Goal: Transaction & Acquisition: Purchase product/service

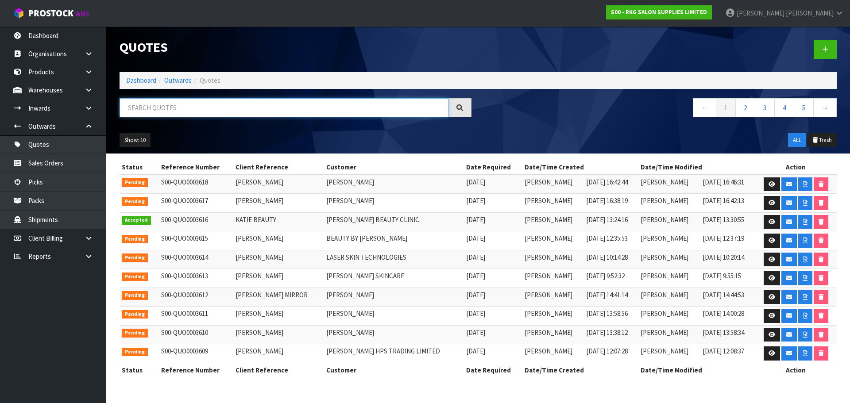
click at [188, 109] on input "text" at bounding box center [283, 107] width 329 height 19
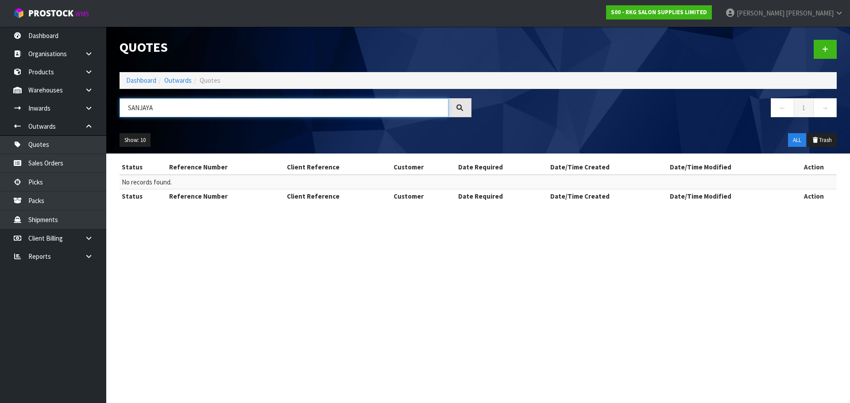
drag, startPoint x: 165, startPoint y: 102, endPoint x: 111, endPoint y: 112, distance: 55.9
click at [111, 112] on header "Quotes Dashboard Outwards Quotes SANJAYA ← 1 → Show: 10 5 10 25 50 ALL Trash" at bounding box center [477, 90] width 743 height 127
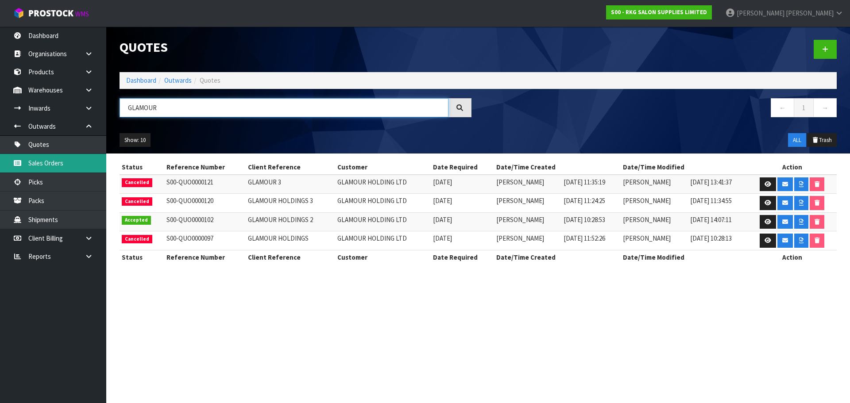
type input "GLAMOUR"
click at [48, 162] on link "Sales Orders" at bounding box center [53, 163] width 106 height 18
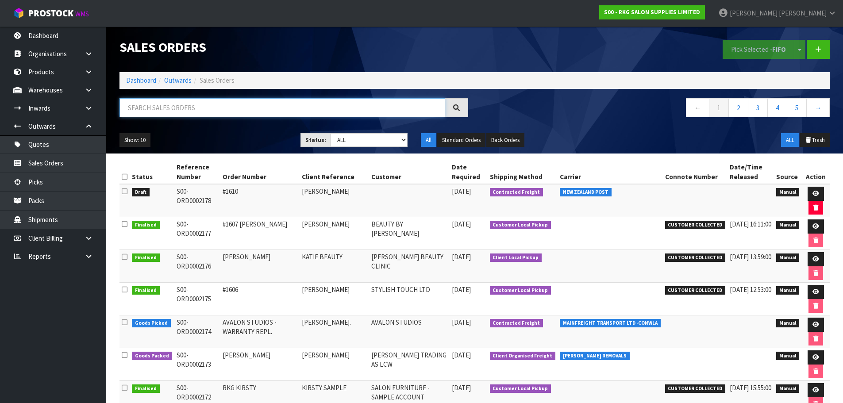
click at [159, 108] on input "text" at bounding box center [282, 107] width 326 height 19
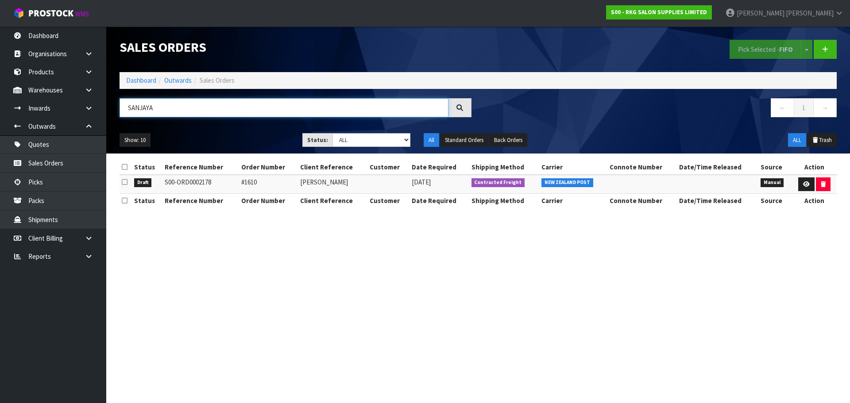
drag, startPoint x: 158, startPoint y: 112, endPoint x: 130, endPoint y: 113, distance: 27.9
click at [130, 113] on input "SANJAYA" at bounding box center [283, 107] width 329 height 19
type input "GLAMOUR"
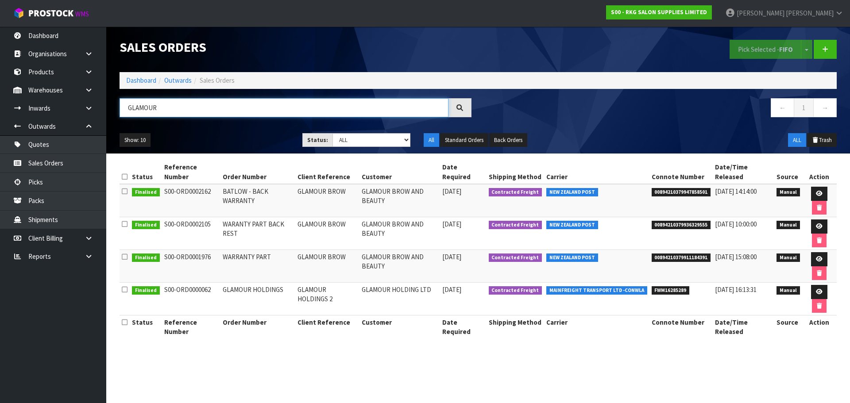
drag, startPoint x: 163, startPoint y: 105, endPoint x: 125, endPoint y: 112, distance: 38.2
click at [125, 112] on input "GLAMOUR" at bounding box center [283, 107] width 329 height 19
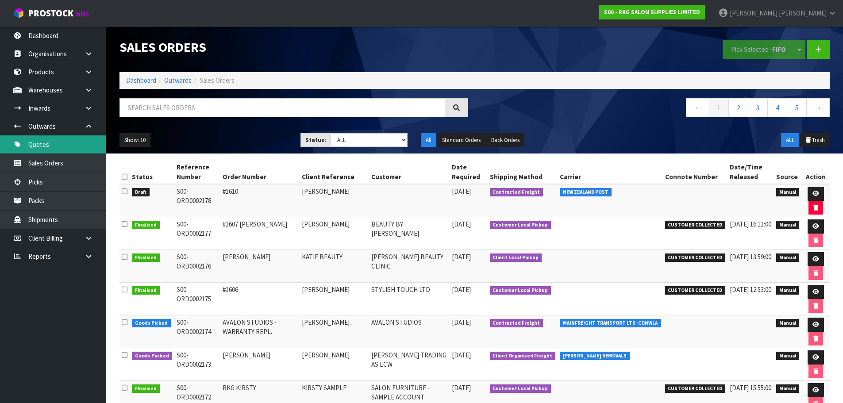
click at [59, 147] on link "Quotes" at bounding box center [53, 144] width 106 height 18
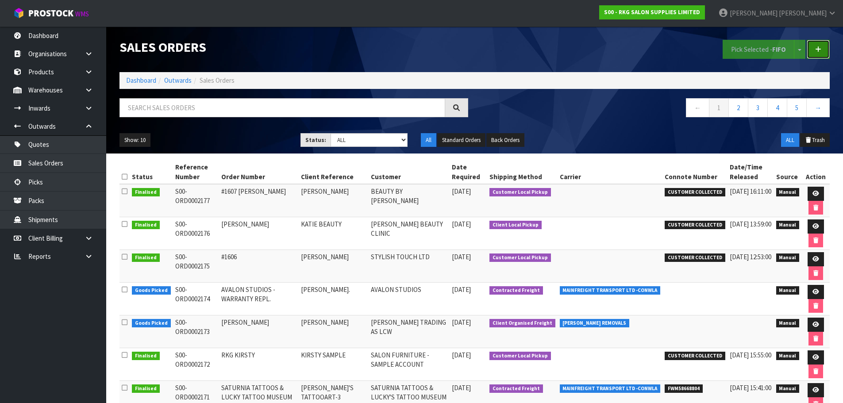
click at [821, 50] on icon at bounding box center [818, 49] width 6 height 7
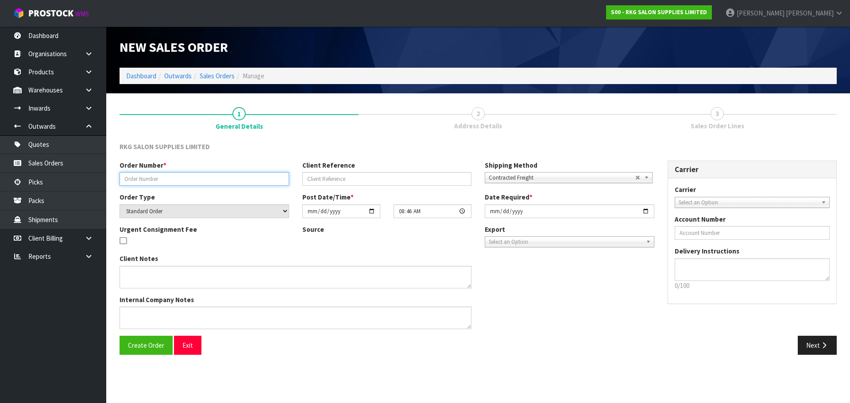
click at [167, 181] on input "text" at bounding box center [203, 179] width 169 height 14
type input "#1610"
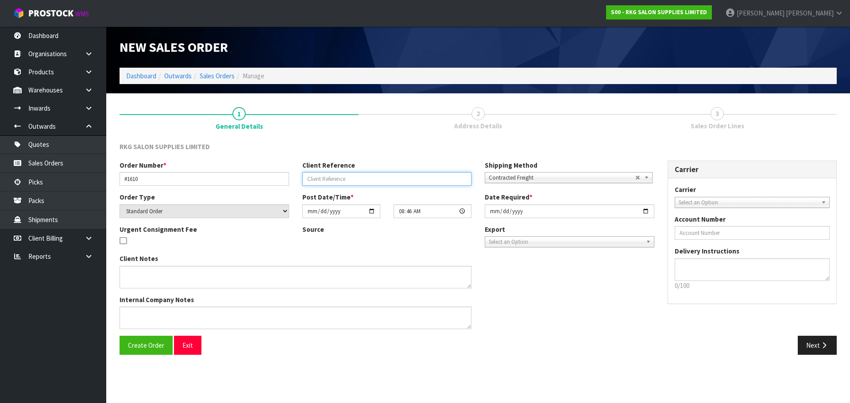
click at [358, 182] on input "text" at bounding box center [386, 179] width 169 height 14
type input "[PERSON_NAME]"
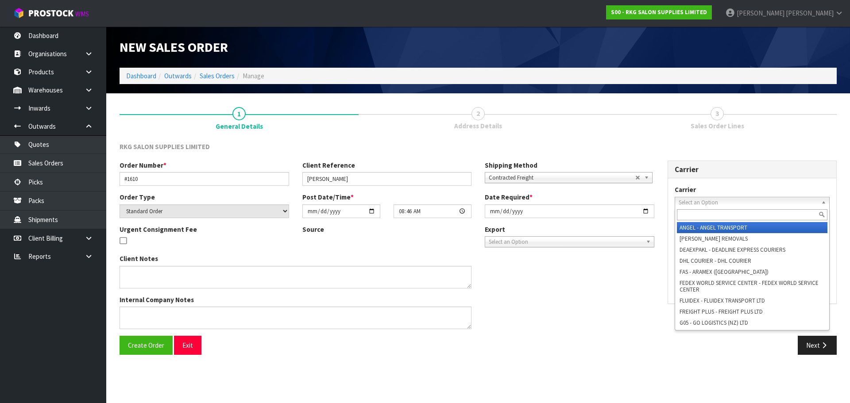
click at [748, 204] on span "Select an Option" at bounding box center [747, 202] width 139 height 11
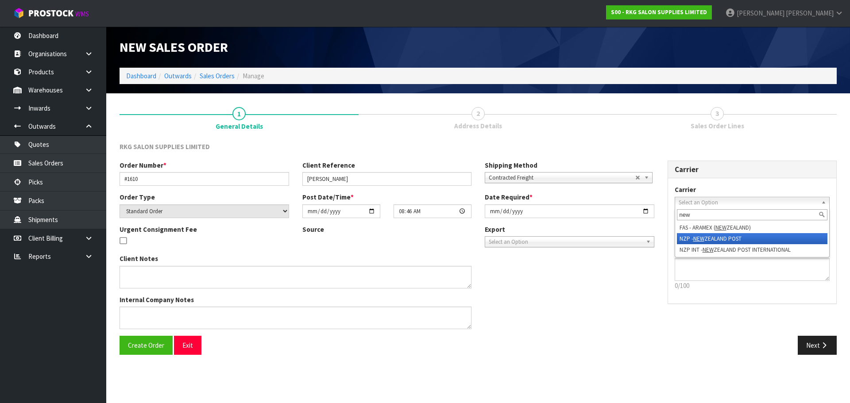
type input "new"
click at [728, 236] on li "NZP - NEW ZEALAND POST" at bounding box center [752, 238] width 151 height 11
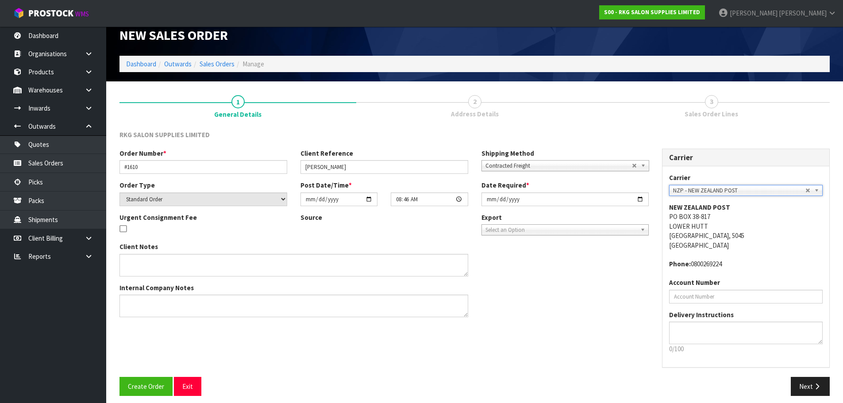
scroll to position [18, 0]
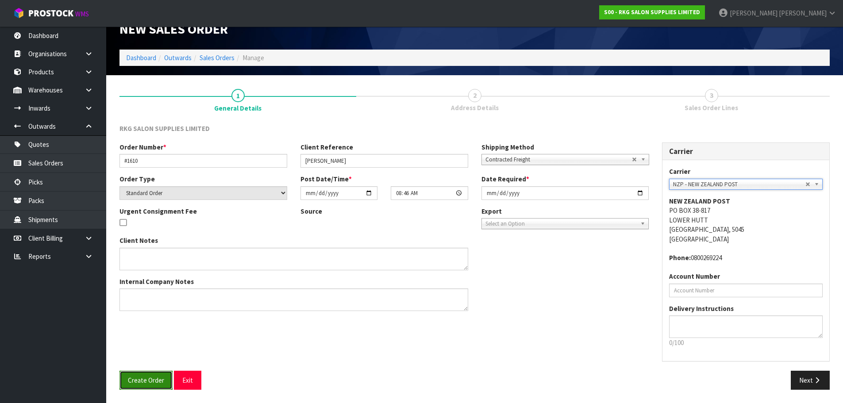
click at [149, 384] on span "Create Order" at bounding box center [146, 380] width 36 height 8
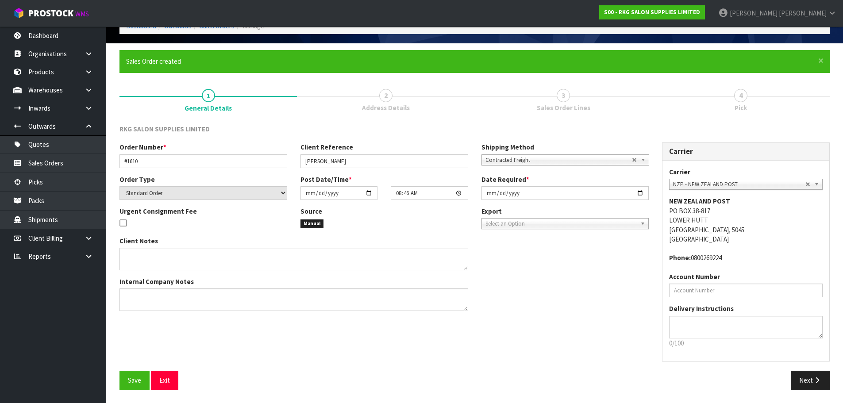
scroll to position [50, 0]
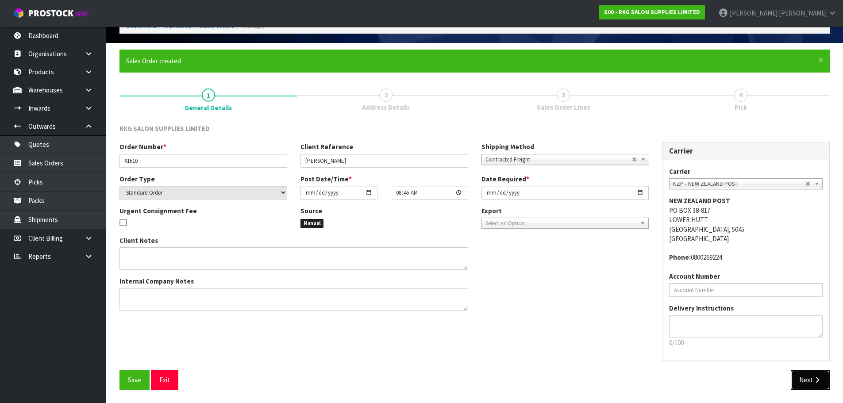
click at [804, 377] on button "Next" at bounding box center [810, 379] width 39 height 19
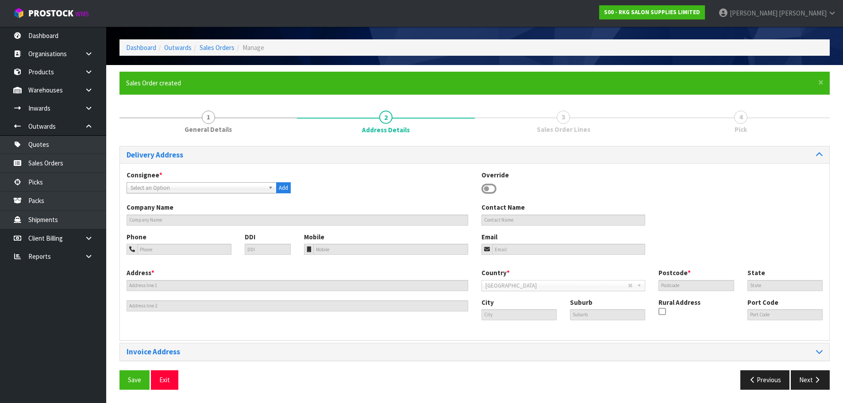
scroll to position [0, 0]
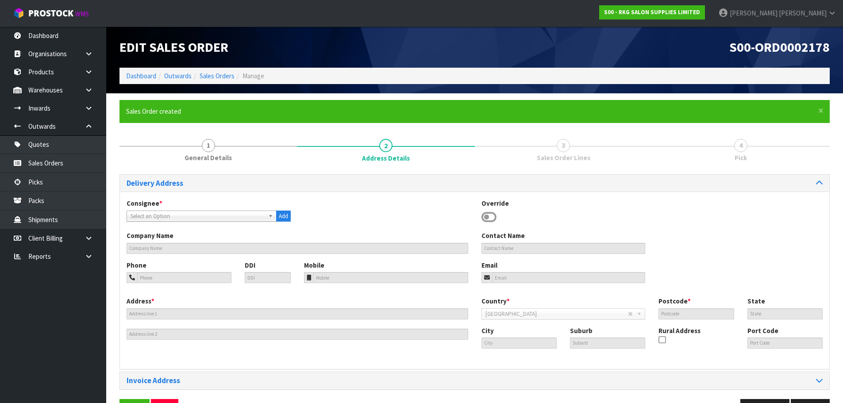
click at [483, 215] on icon at bounding box center [488, 217] width 15 height 13
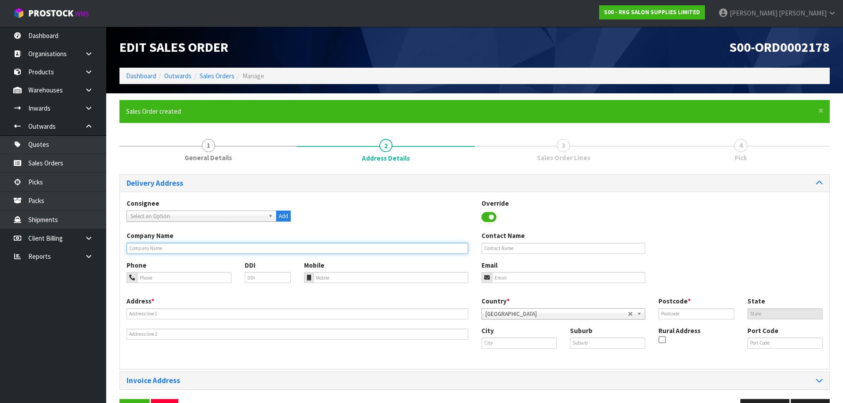
click at [187, 250] on input "text" at bounding box center [298, 248] width 342 height 11
type input "GLAMOUR [PERSON_NAME]"
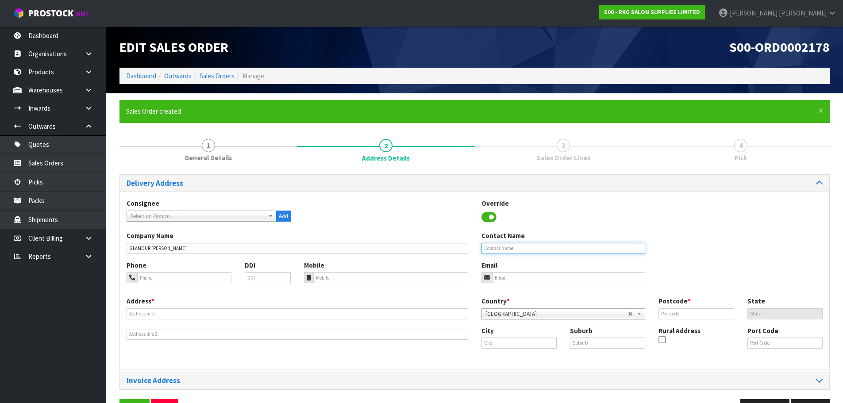
click at [495, 247] on input "text" at bounding box center [563, 248] width 164 height 11
type input "[PERSON_NAME]"
click at [524, 276] on input "email" at bounding box center [569, 277] width 154 height 11
paste input "sanjayaja1982@gmail.com"
type input "sanjayaja1982@gmail.com"
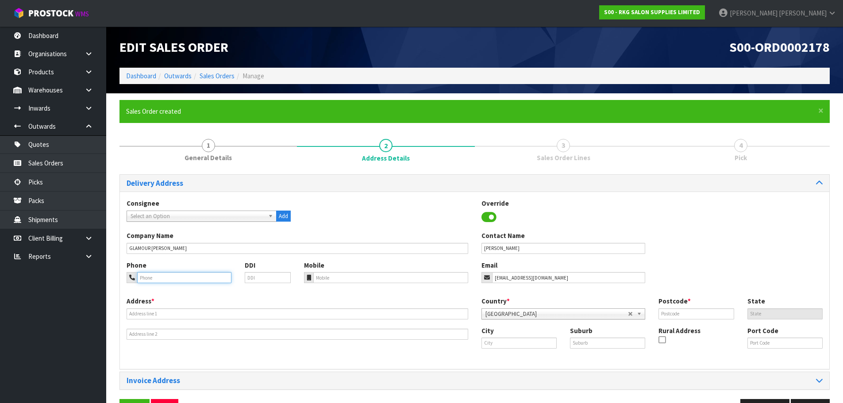
click at [184, 281] on input "tel" at bounding box center [184, 277] width 94 height 11
type input "022-574-9822"
click at [134, 315] on input "text" at bounding box center [298, 313] width 342 height 11
drag, startPoint x: 182, startPoint y: 310, endPoint x: 103, endPoint y: 313, distance: 79.3
click at [103, 313] on body "Toggle navigation ProStock WMS S00 - RKG SALON SUPPLIES LIMITED Marie Miranda L…" at bounding box center [421, 201] width 843 height 403
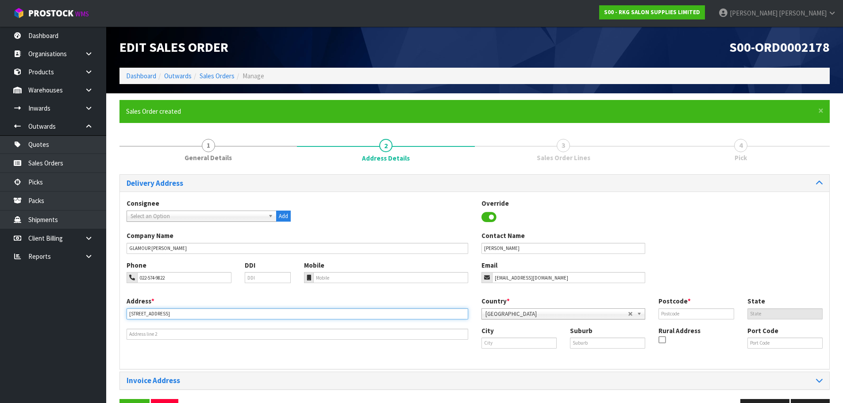
type input "23 DUPORTH ROAD"
click at [499, 345] on input "text" at bounding box center [518, 343] width 75 height 11
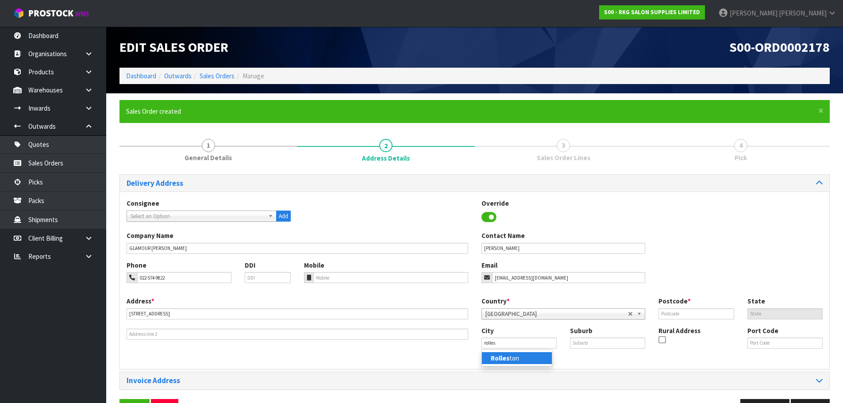
click at [493, 363] on link "Rolles ton" at bounding box center [517, 358] width 70 height 12
type input "Rolleston"
click at [575, 343] on input "text" at bounding box center [607, 343] width 75 height 11
type input "ROLLESTON"
click at [700, 316] on input "text" at bounding box center [695, 313] width 75 height 11
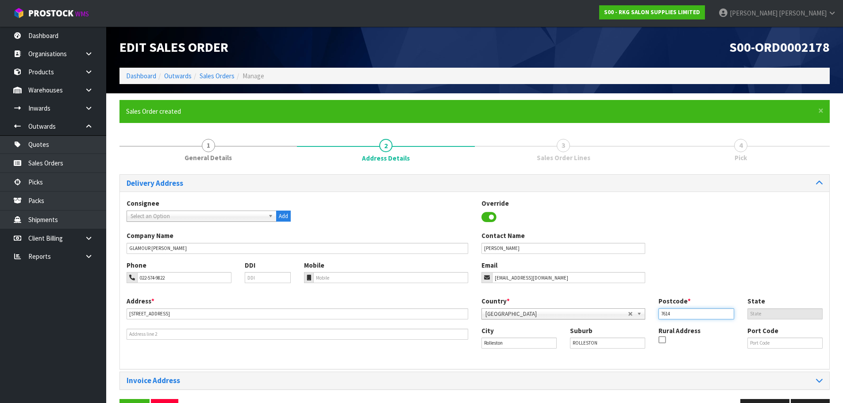
type input "7614"
click at [700, 282] on div "Phone 022-574-9822 DDI Mobile Email sanjayaja1982@gmail.com" at bounding box center [474, 279] width 709 height 36
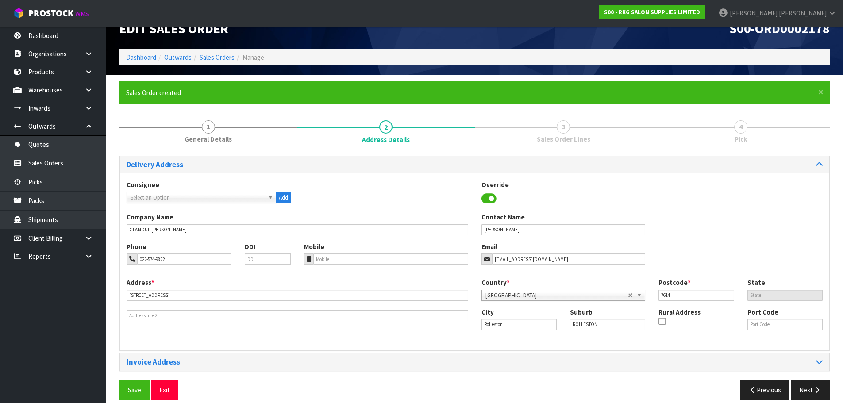
scroll to position [29, 0]
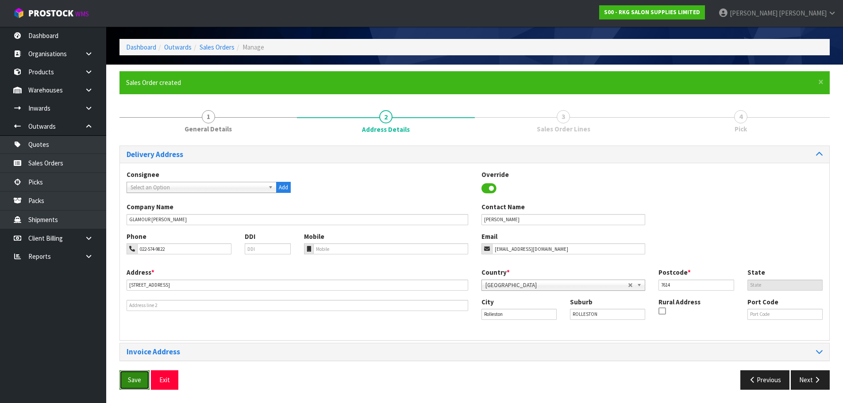
click at [133, 378] on span "Save" at bounding box center [134, 380] width 13 height 8
drag, startPoint x: 800, startPoint y: 385, endPoint x: 781, endPoint y: 377, distance: 19.9
click at [800, 385] on button "Next" at bounding box center [810, 379] width 39 height 19
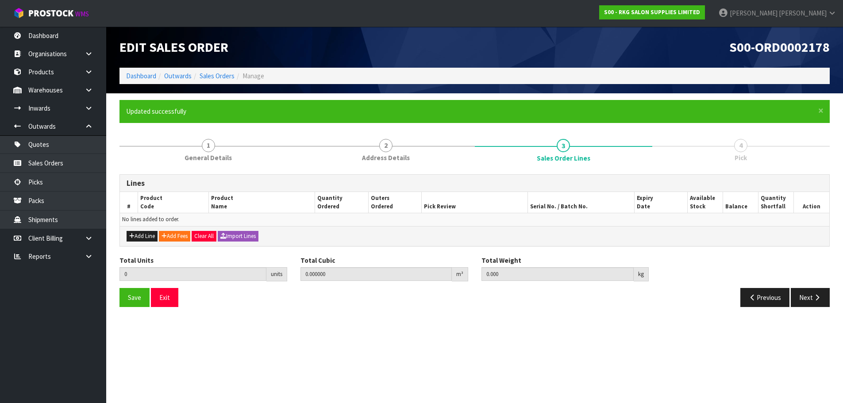
scroll to position [0, 0]
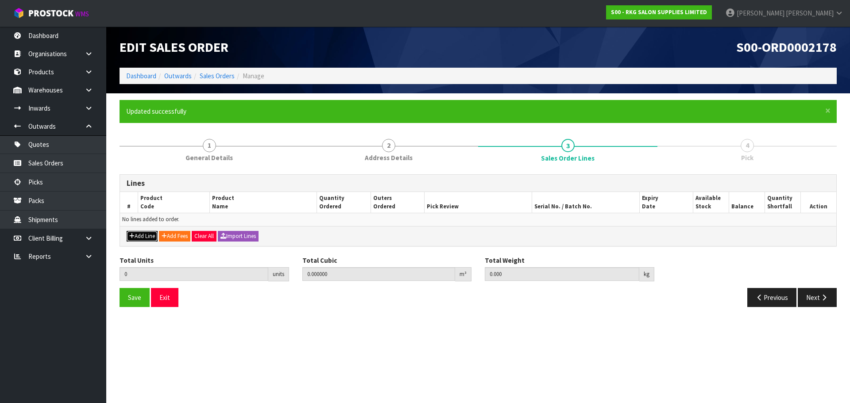
click at [143, 237] on button "Add Line" at bounding box center [142, 236] width 31 height 11
type input "0"
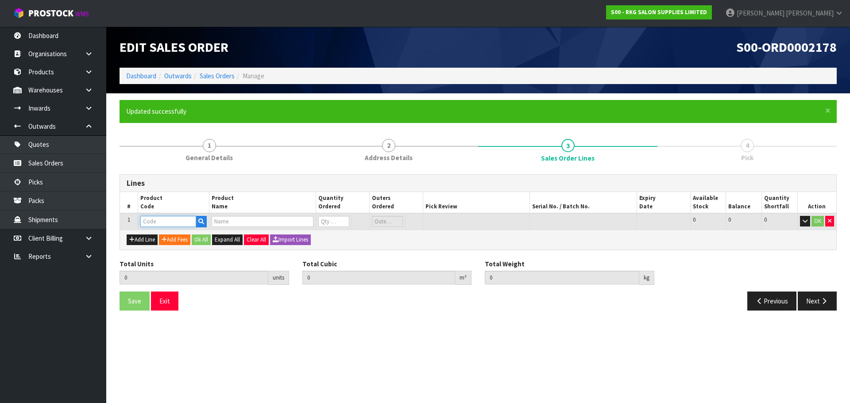
click at [158, 223] on input "text" at bounding box center [168, 221] width 56 height 11
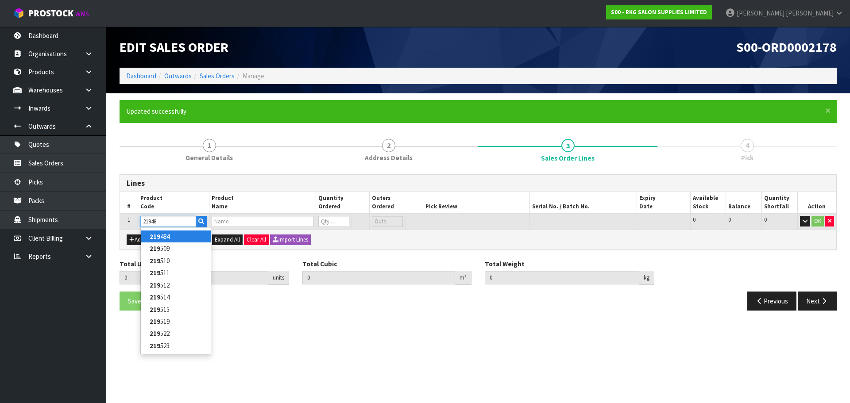
type input "219484"
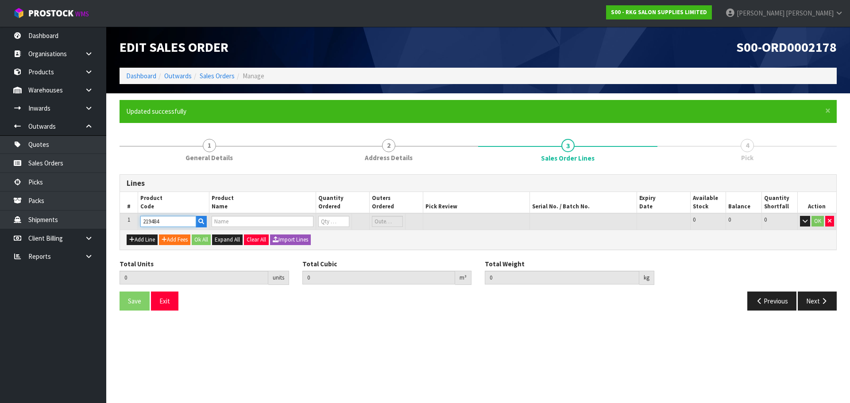
type input "0.000000"
type input "0.000"
type input "BOB ANDIS REPLACEMENT FOIL AND CUTTER"
type input "0"
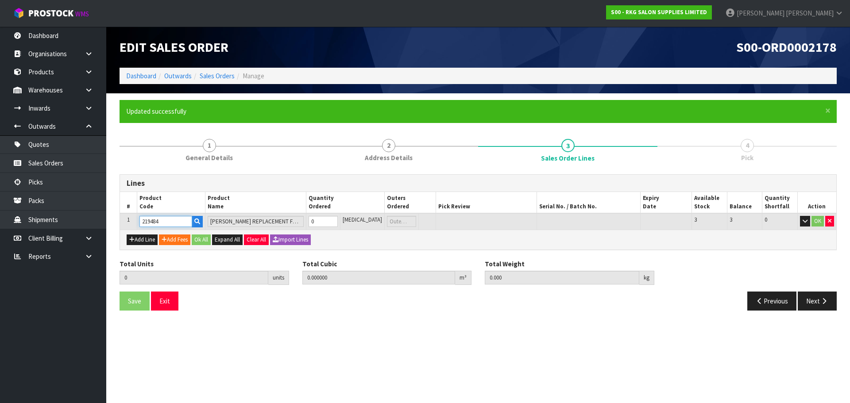
type input "219484"
type input "1"
type input "0.000004"
type input "0.02"
type input "1"
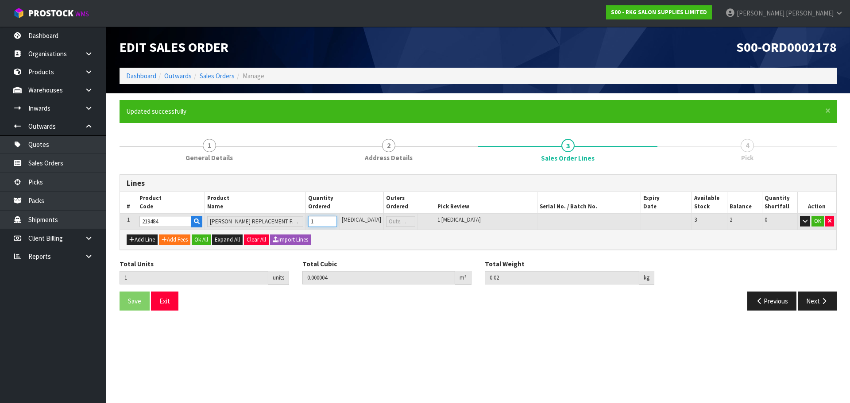
click at [337, 219] on input "1" at bounding box center [322, 221] width 29 height 11
type input "2"
type input "0.000008"
type input "0.04"
type input "2"
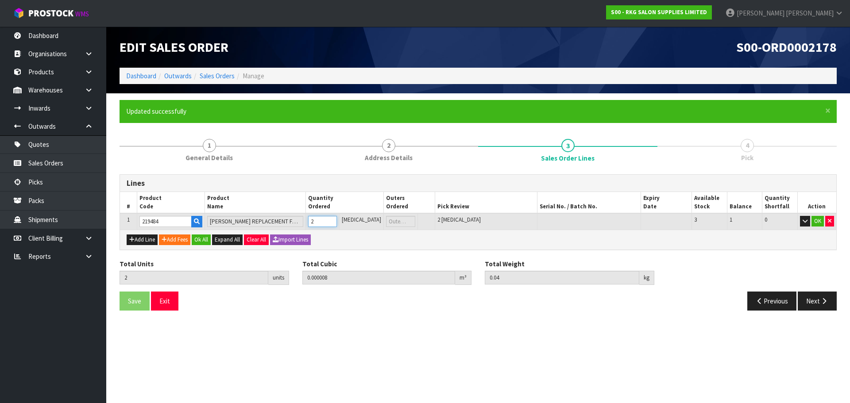
click at [337, 219] on input "2" at bounding box center [322, 221] width 29 height 11
click at [815, 221] on button "OK" at bounding box center [817, 221] width 12 height 11
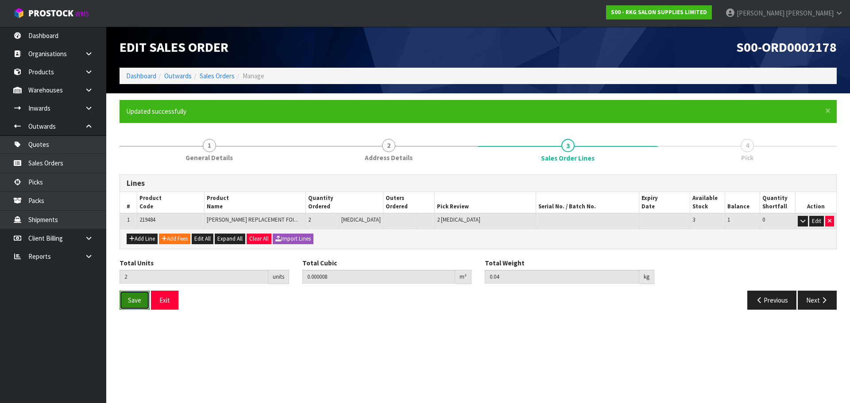
click at [139, 302] on span "Save" at bounding box center [134, 300] width 13 height 8
click at [817, 305] on button "Next" at bounding box center [816, 300] width 39 height 19
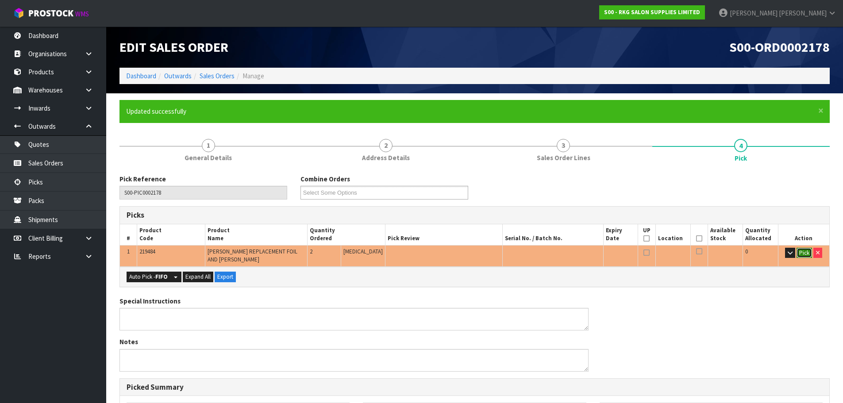
click at [800, 252] on button "Pick" at bounding box center [803, 253] width 15 height 11
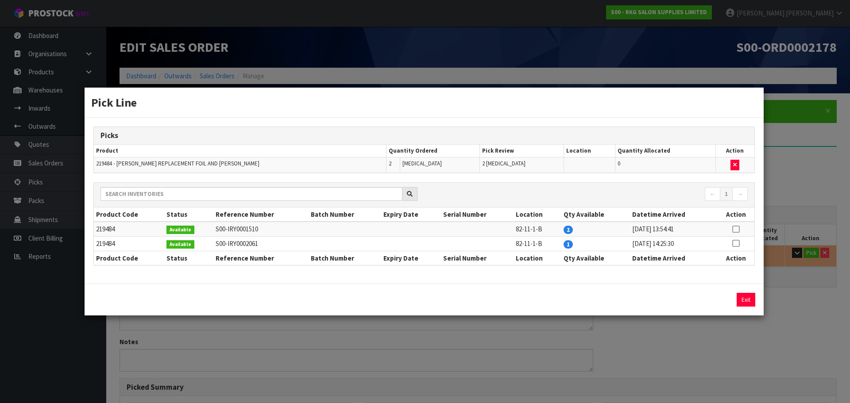
click at [735, 229] on icon at bounding box center [735, 229] width 7 height 0
click at [727, 299] on button "Assign Pick" at bounding box center [715, 300] width 36 height 14
type input "Piece x 2"
type input "2"
type input "0.000008"
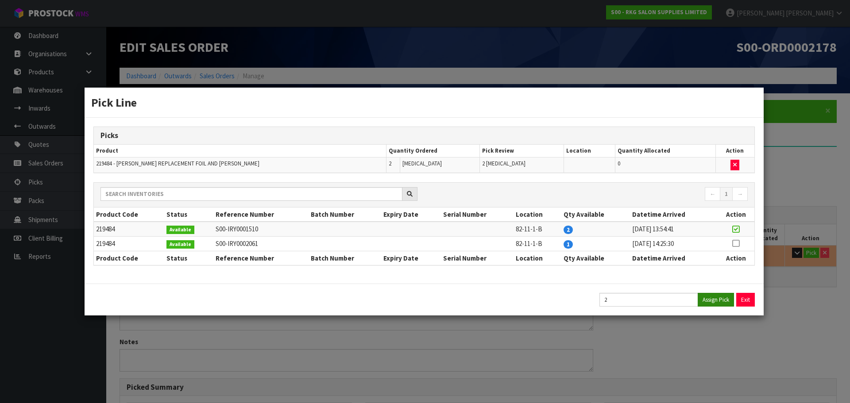
type input "0.04"
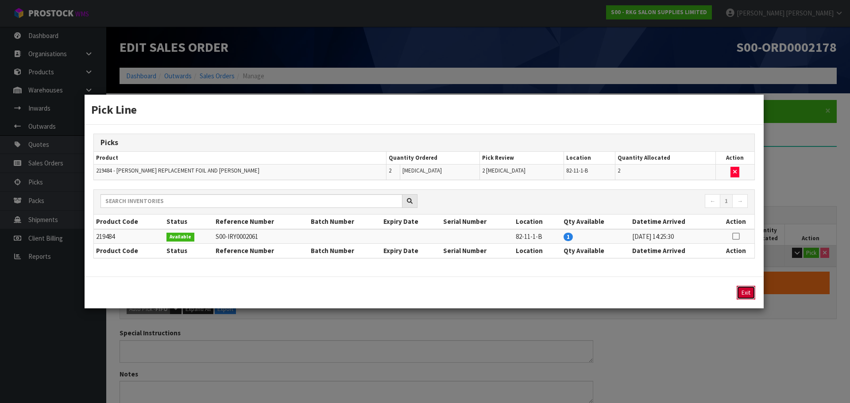
click at [748, 293] on button "Exit" at bounding box center [745, 293] width 19 height 14
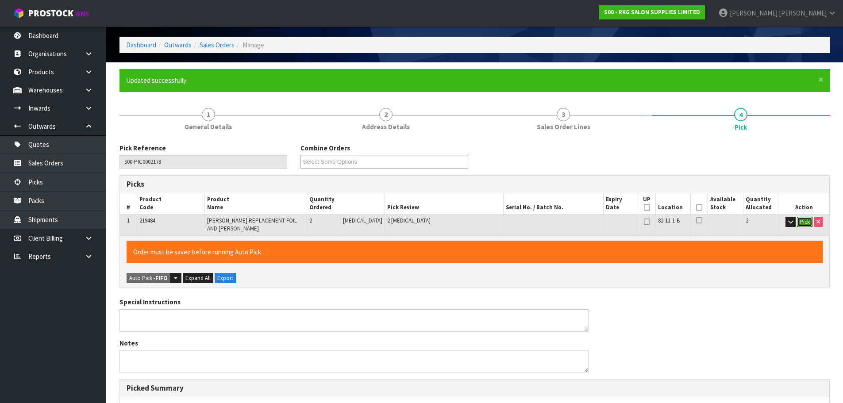
scroll to position [88, 0]
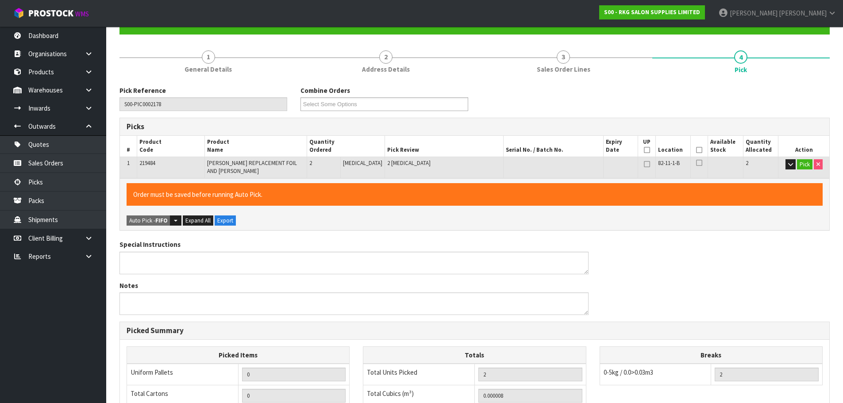
click at [699, 150] on icon at bounding box center [699, 150] width 6 height 0
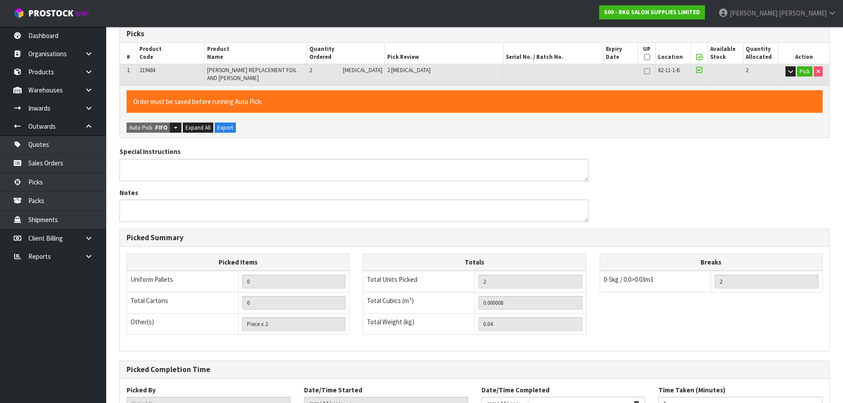
scroll to position [251, 0]
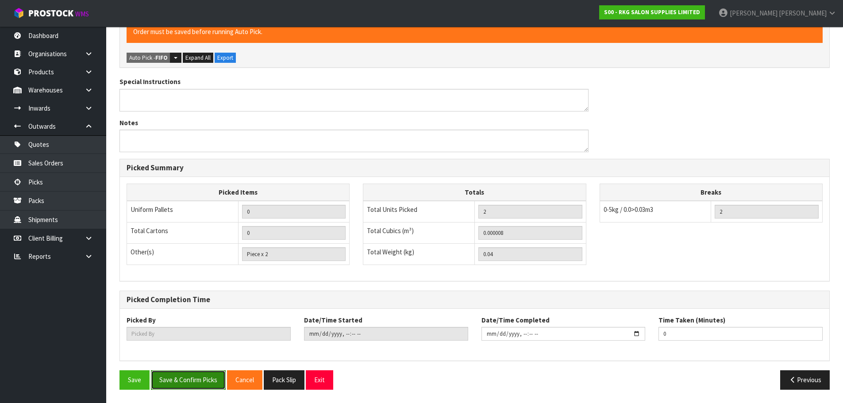
click at [179, 382] on button "Save & Confirm Picks" at bounding box center [188, 379] width 75 height 19
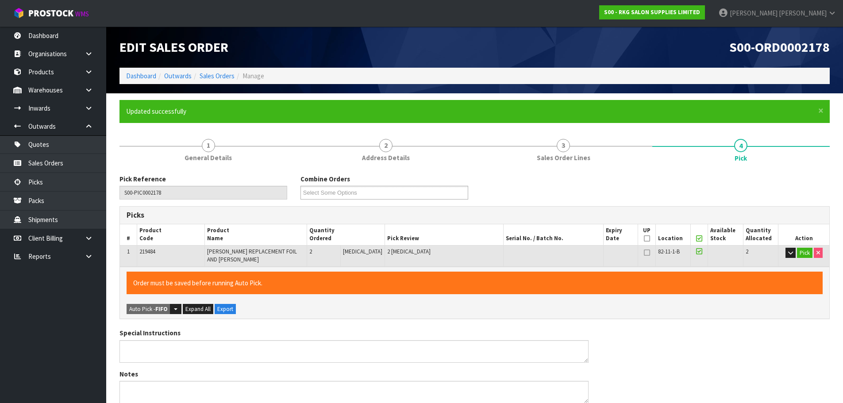
type input "Marie Miranda"
type input "2025-09-16T08:50:46"
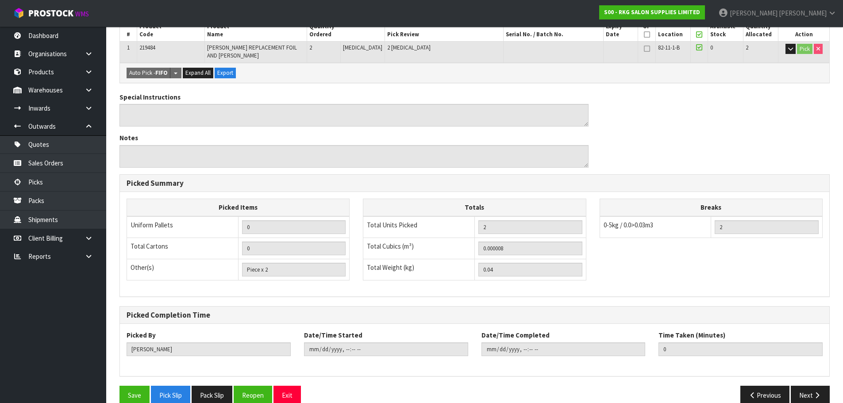
scroll to position [219, 0]
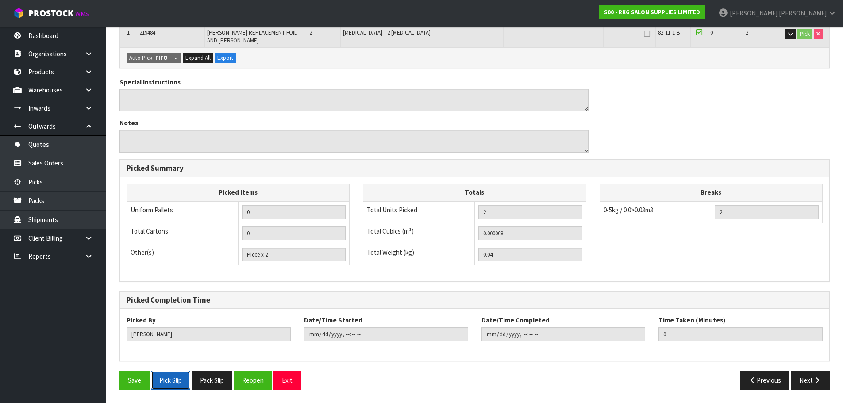
click at [174, 385] on button "Pick Slip" at bounding box center [170, 380] width 39 height 19
click at [288, 377] on button "Exit" at bounding box center [286, 380] width 27 height 19
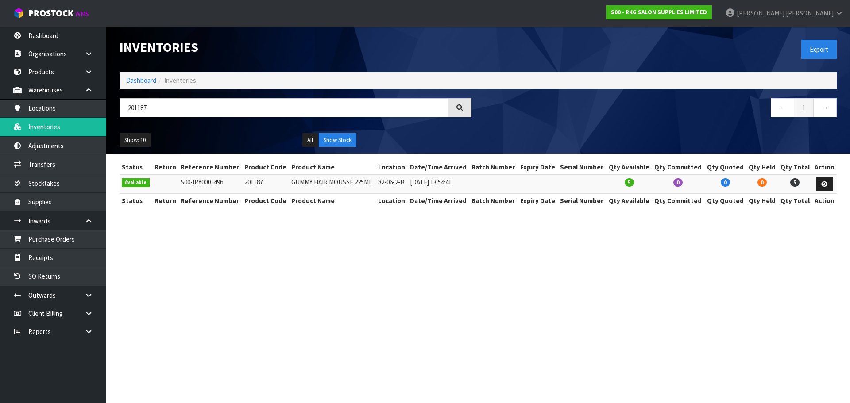
drag, startPoint x: 174, startPoint y: 108, endPoint x: 121, endPoint y: 108, distance: 52.7
click at [121, 108] on input "201187" at bounding box center [283, 107] width 329 height 19
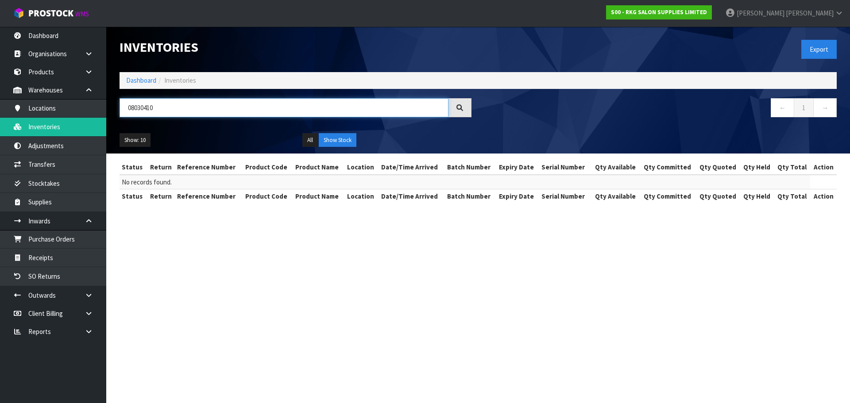
drag, startPoint x: 181, startPoint y: 112, endPoint x: 115, endPoint y: 112, distance: 65.5
click at [115, 112] on div "08030410" at bounding box center [295, 111] width 365 height 26
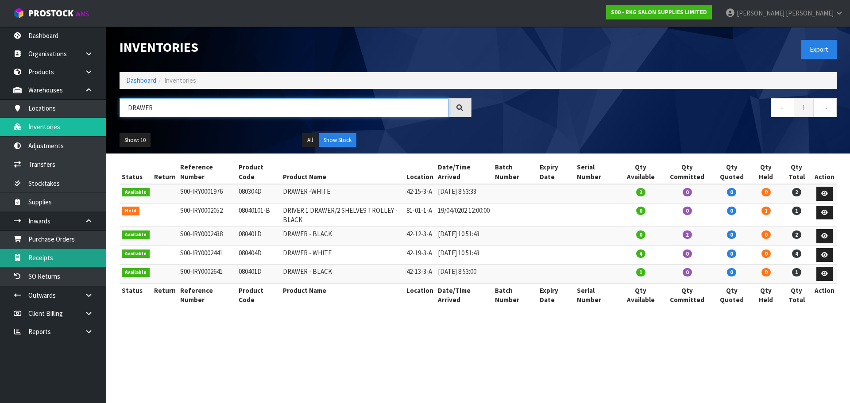
type input "DRAWER"
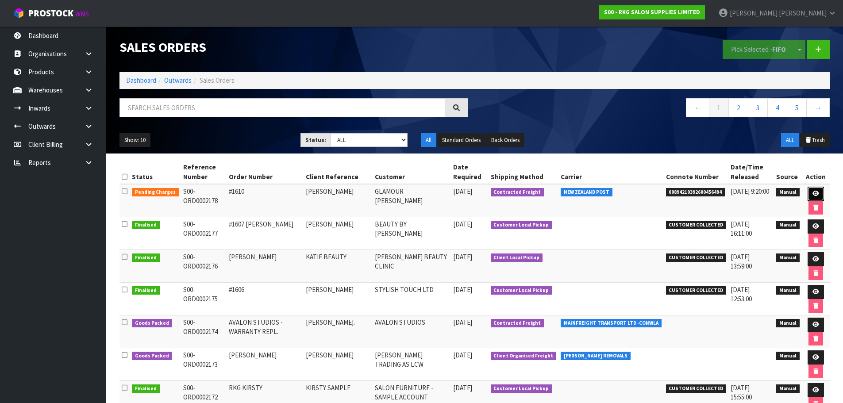
click at [815, 196] on icon at bounding box center [815, 194] width 7 height 6
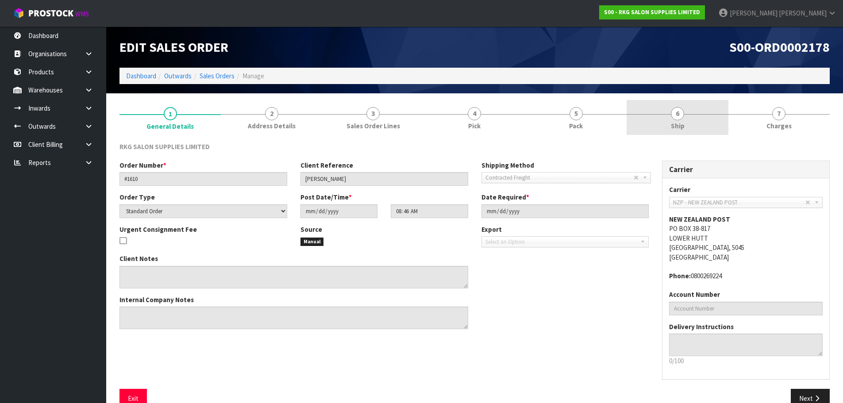
click at [679, 118] on span "6" at bounding box center [677, 113] width 13 height 13
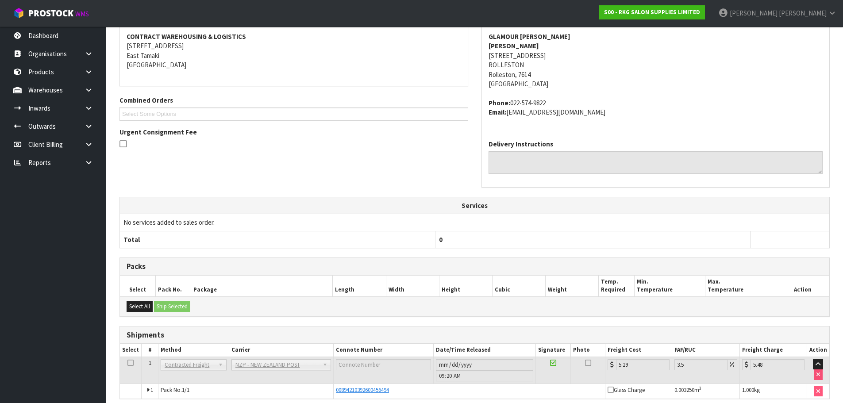
scroll to position [173, 0]
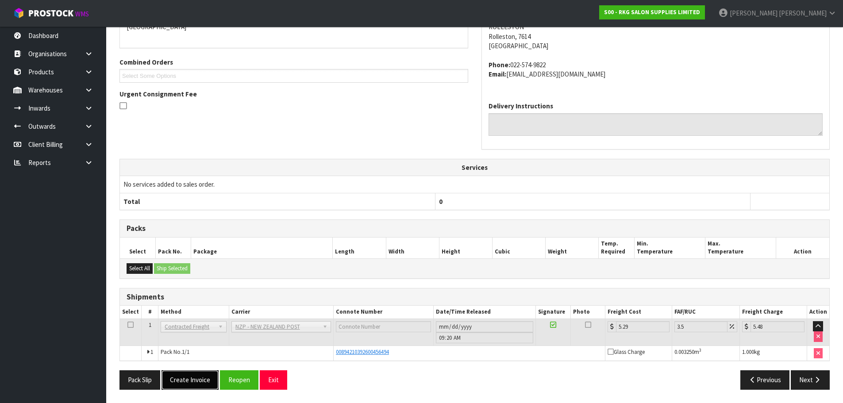
click at [188, 381] on button "Create Invoice" at bounding box center [190, 379] width 57 height 19
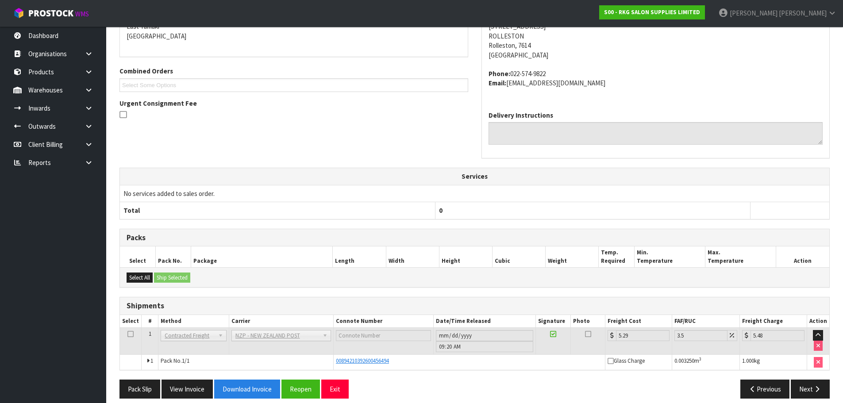
scroll to position [205, 0]
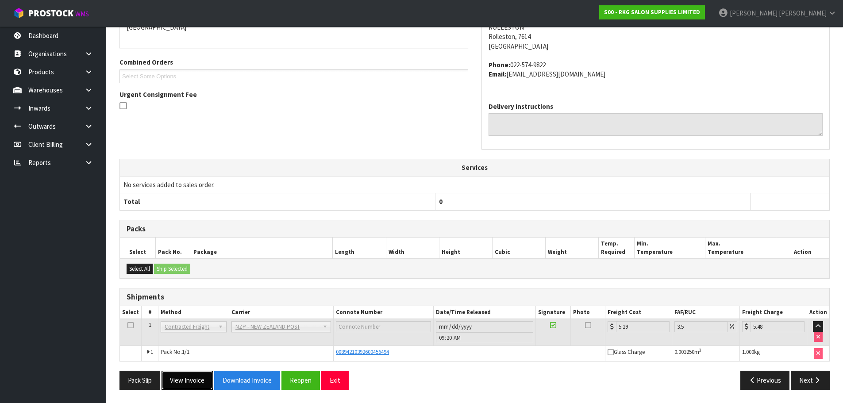
click at [182, 385] on button "View Invoice" at bounding box center [187, 380] width 51 height 19
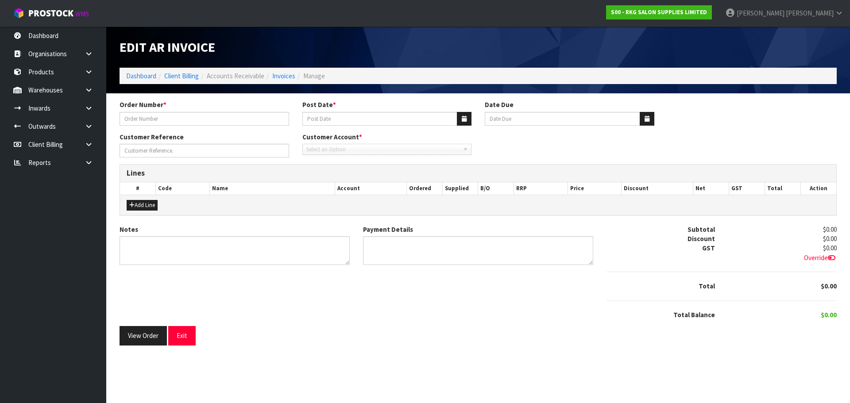
type input "#1610"
type input "[DATE]"
type input "[PERSON_NAME]"
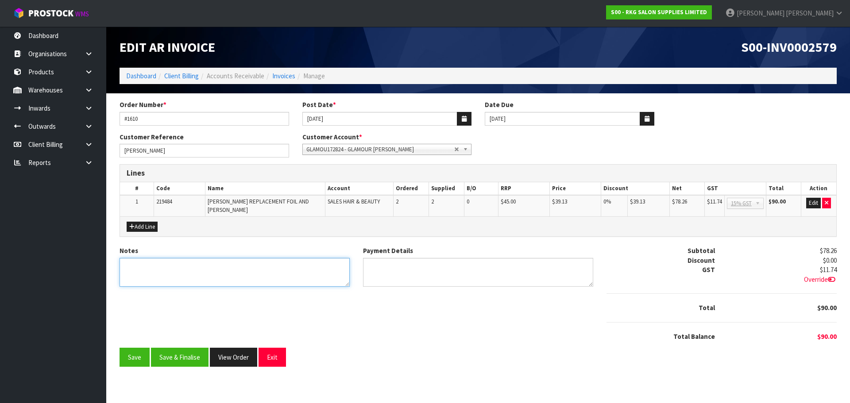
click at [224, 260] on textarea "Notes" at bounding box center [234, 272] width 230 height 29
type textarea "THANK YOU FOR YOUR ORDER."
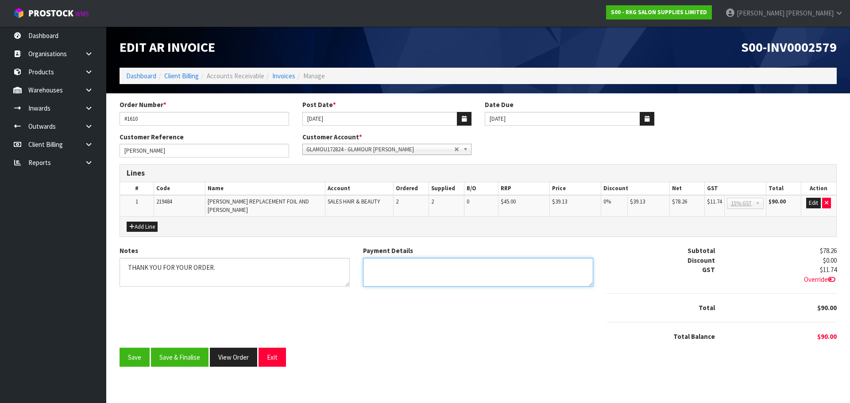
click at [375, 267] on textarea "Payment Details" at bounding box center [478, 272] width 230 height 29
type textarea "PAYPAL 15.9.25"
click at [813, 206] on button "Edit" at bounding box center [813, 203] width 15 height 11
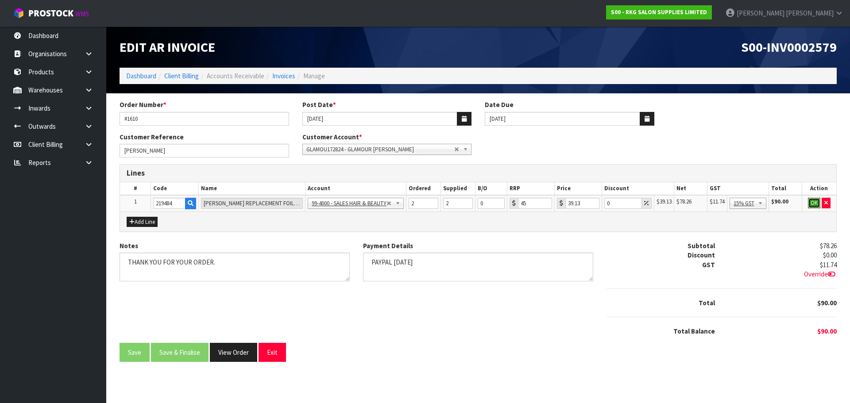
click at [812, 206] on button "OK" at bounding box center [814, 203] width 12 height 11
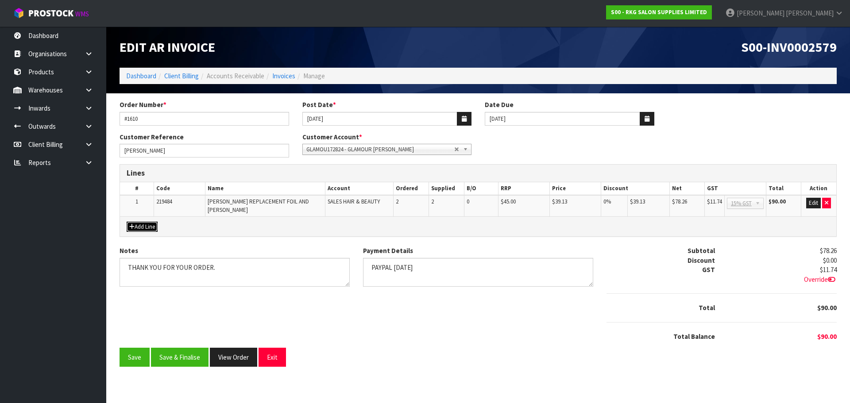
click at [145, 222] on button "Add Line" at bounding box center [142, 227] width 31 height 11
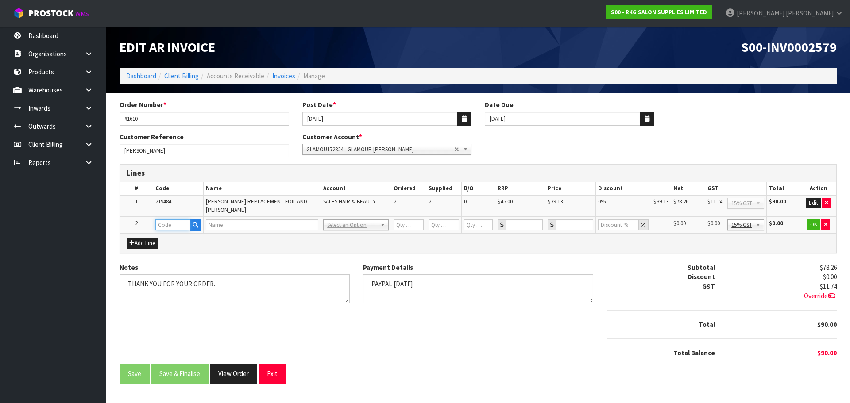
click at [175, 222] on input "text" at bounding box center [172, 224] width 35 height 11
type input "FRE"
click at [177, 233] on link "FRE IGHT" at bounding box center [191, 235] width 70 height 12
type input "FREIGHT"
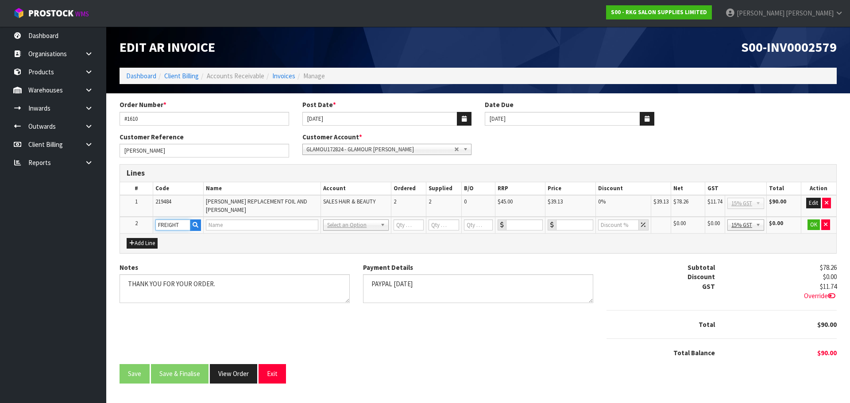
type input "1"
type input "0"
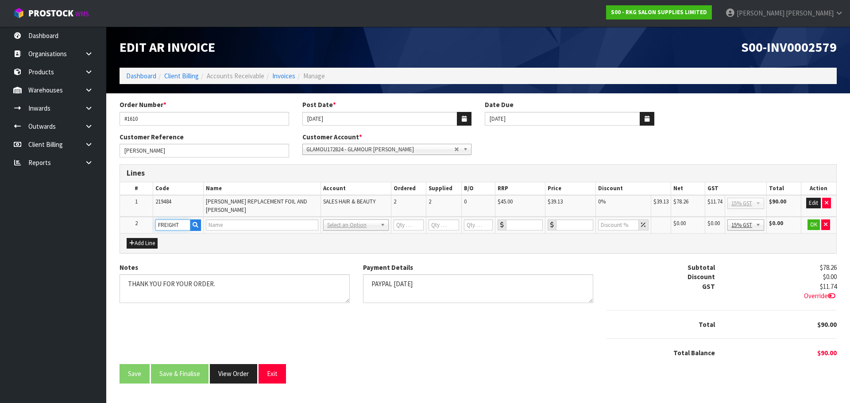
type input "0"
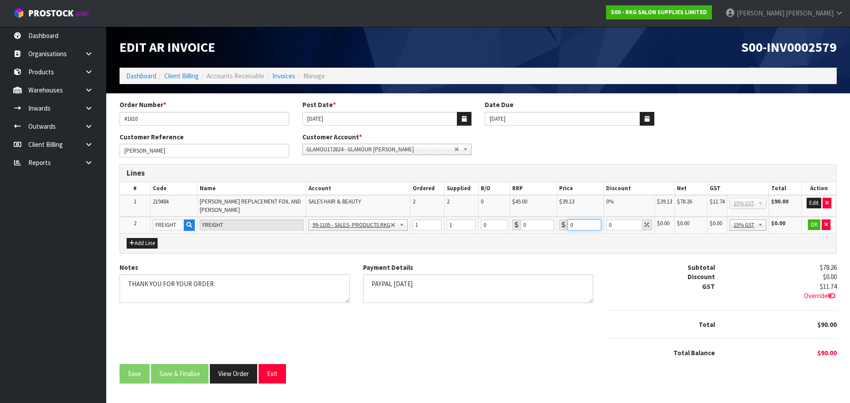
drag, startPoint x: 577, startPoint y: 227, endPoint x: 564, endPoint y: 227, distance: 13.3
click at [564, 227] on div "0" at bounding box center [580, 224] width 42 height 11
type input "25"
click at [811, 225] on button "OK" at bounding box center [814, 224] width 12 height 11
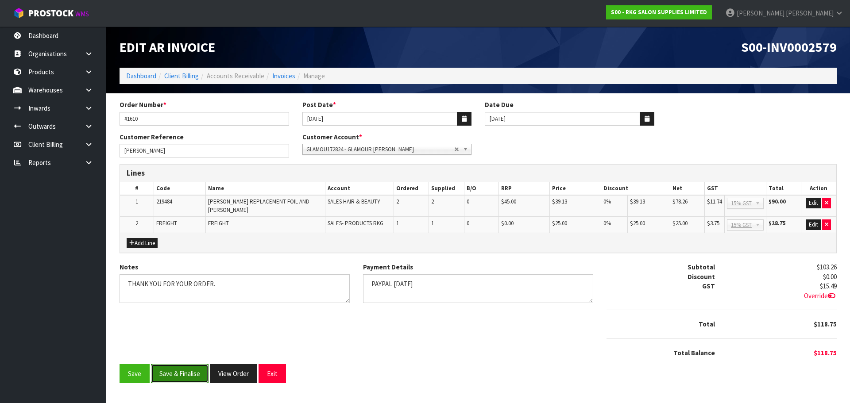
click at [183, 370] on button "Save & Finalise" at bounding box center [180, 373] width 58 height 19
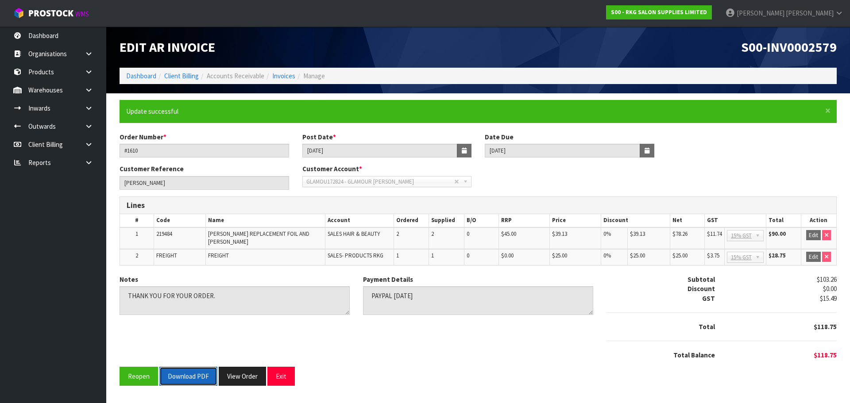
click at [184, 369] on button "Download PDF" at bounding box center [188, 376] width 58 height 19
click at [277, 369] on button "Exit" at bounding box center [280, 376] width 27 height 19
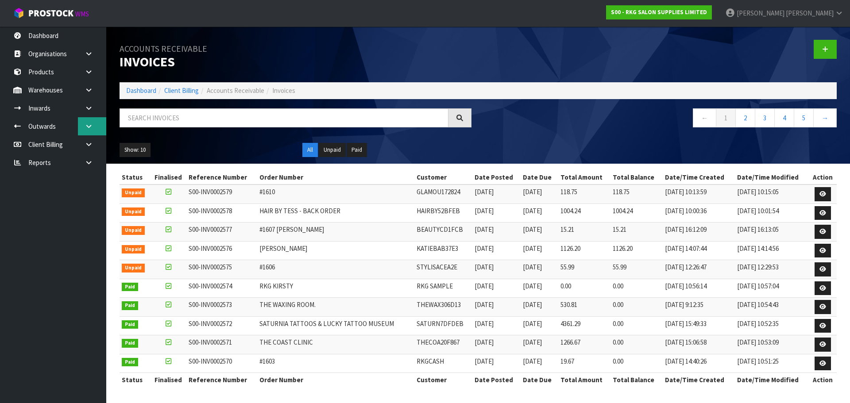
click at [92, 127] on icon at bounding box center [89, 126] width 8 height 7
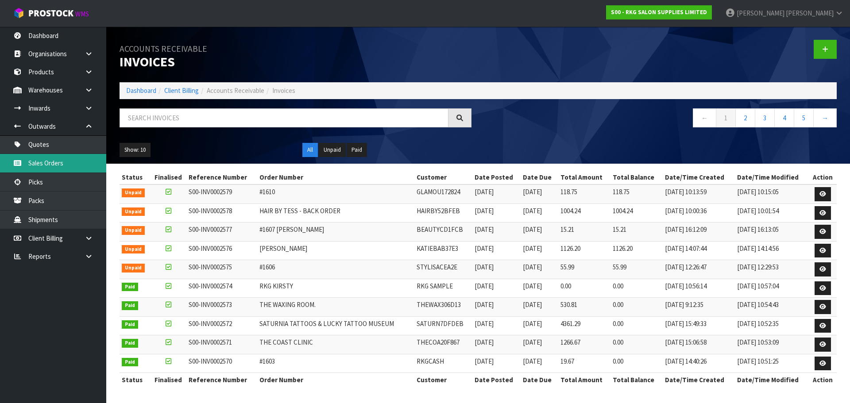
click at [65, 158] on link "Sales Orders" at bounding box center [53, 163] width 106 height 18
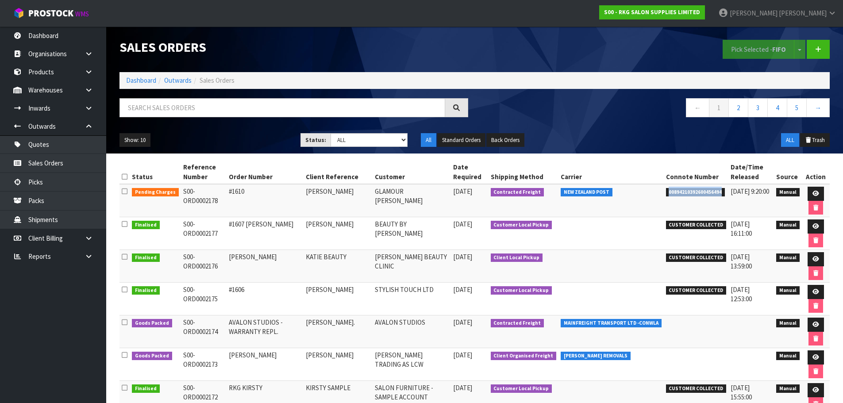
drag, startPoint x: 663, startPoint y: 192, endPoint x: 720, endPoint y: 192, distance: 57.1
click at [720, 192] on span "00894210392600456494" at bounding box center [695, 192] width 59 height 9
copy span "00894210392600456494"
click at [816, 193] on icon at bounding box center [815, 194] width 7 height 6
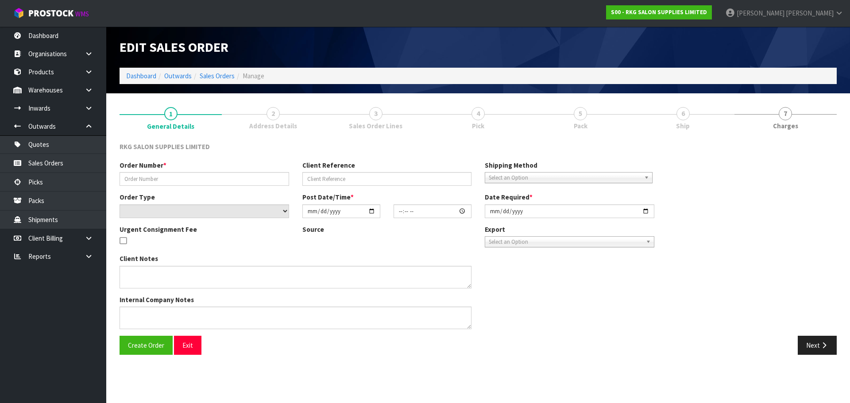
type input "#1610"
type input "SANJAYA JAYARATHNA"
select select "number:0"
type input "2025-09-16"
type input "08:46:00.000"
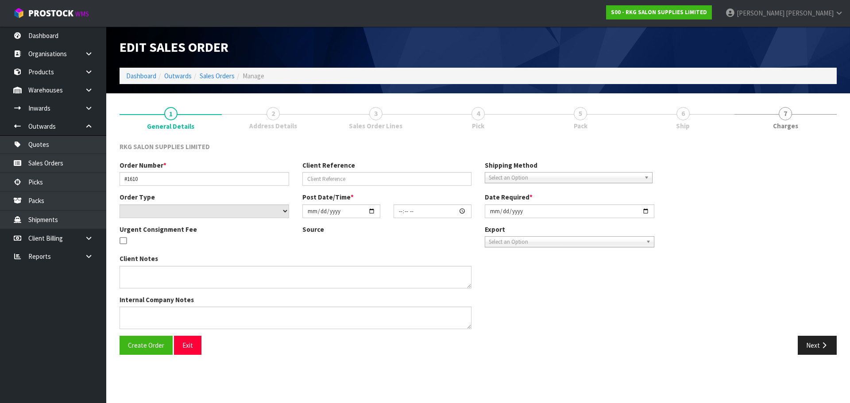
type input "2025-09-16"
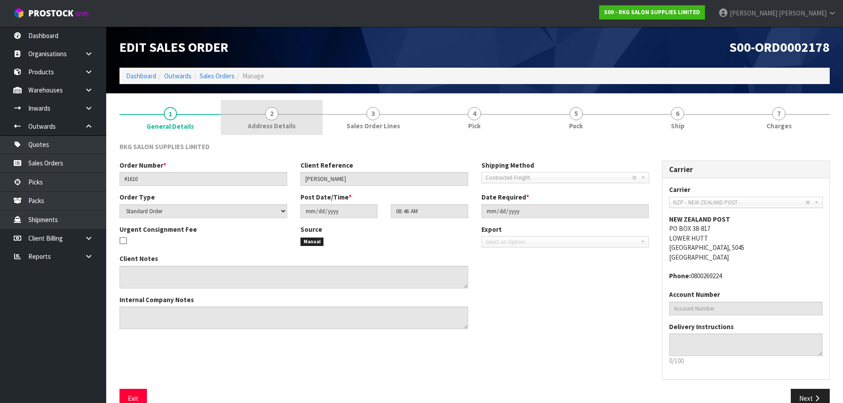
click at [274, 117] on span "2" at bounding box center [271, 113] width 13 height 13
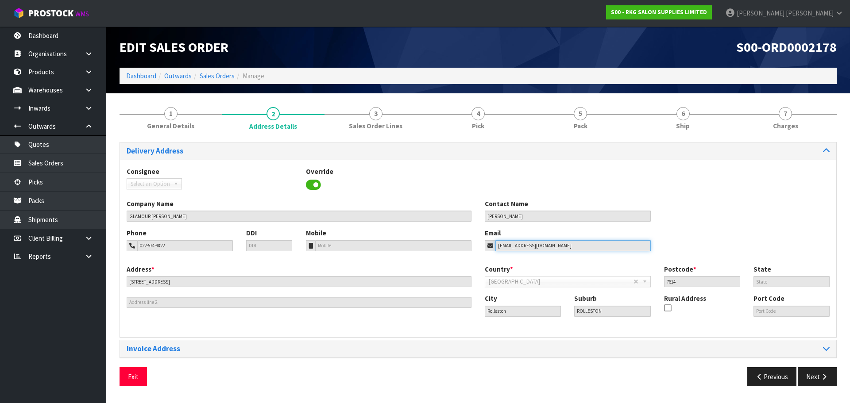
drag, startPoint x: 557, startPoint y: 243, endPoint x: 490, endPoint y: 244, distance: 66.4
click at [490, 244] on div "sanjayaja1982@gmail.com" at bounding box center [568, 245] width 166 height 11
click at [127, 374] on button "Exit" at bounding box center [132, 376] width 27 height 19
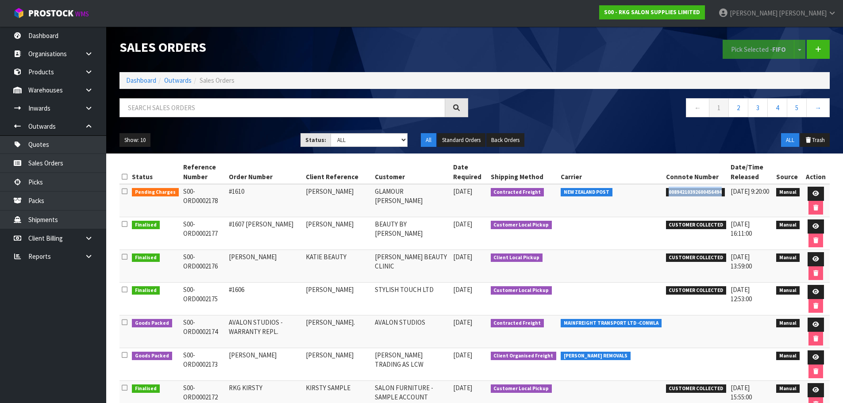
drag, startPoint x: 664, startPoint y: 194, endPoint x: 723, endPoint y: 194, distance: 58.9
click at [723, 194] on td "00894210392600456494" at bounding box center [696, 200] width 65 height 33
copy span "00894210392600456494"
click at [812, 195] on icon at bounding box center [815, 194] width 7 height 6
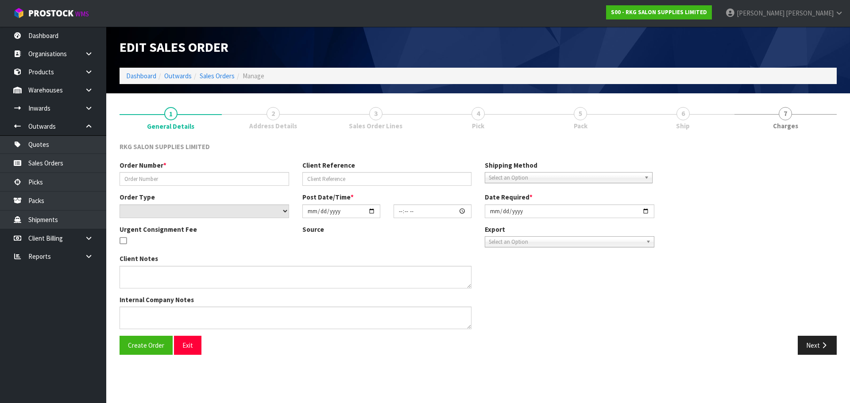
type input "#1610"
type input "SANJAYA JAYARATHNA"
select select "number:0"
type input "2025-09-16"
type input "08:46:00.000"
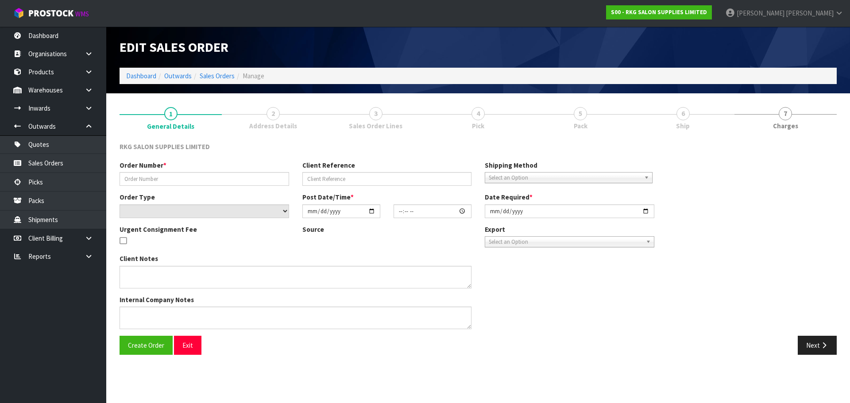
type input "2025-09-16"
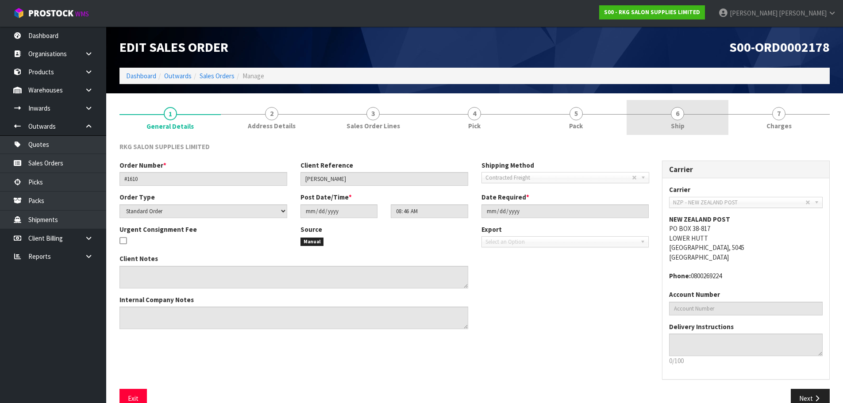
click at [676, 119] on span "6" at bounding box center [677, 113] width 13 height 13
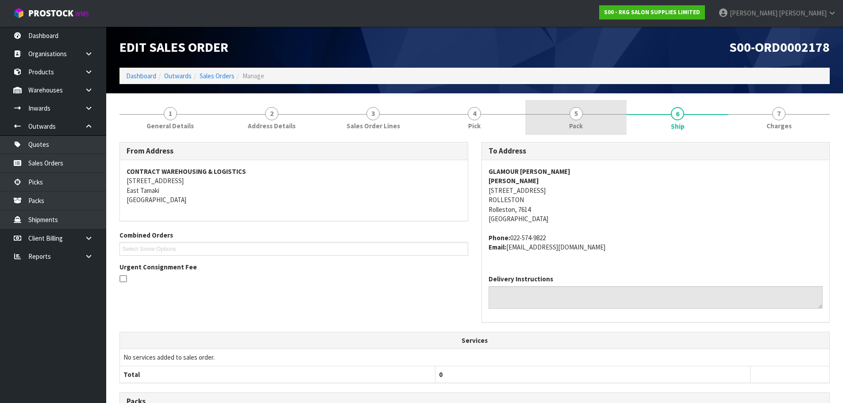
click at [573, 111] on span "5" at bounding box center [575, 113] width 13 height 13
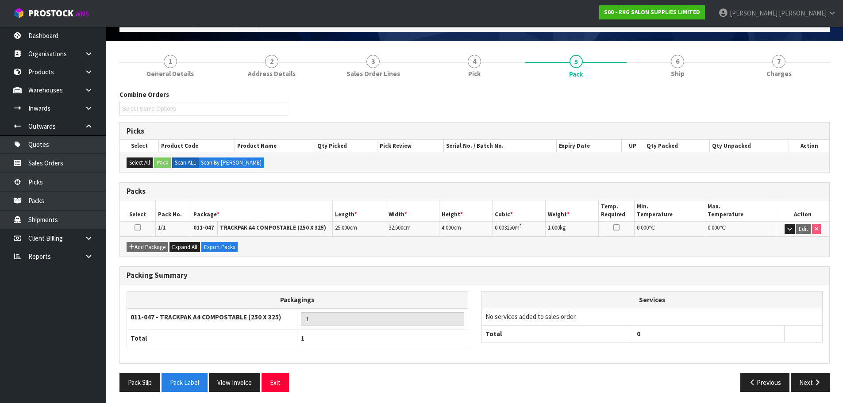
scroll to position [54, 0]
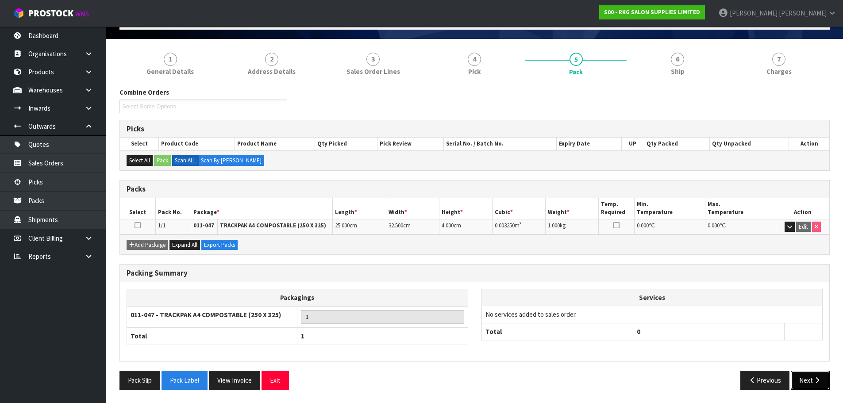
click at [806, 385] on button "Next" at bounding box center [810, 380] width 39 height 19
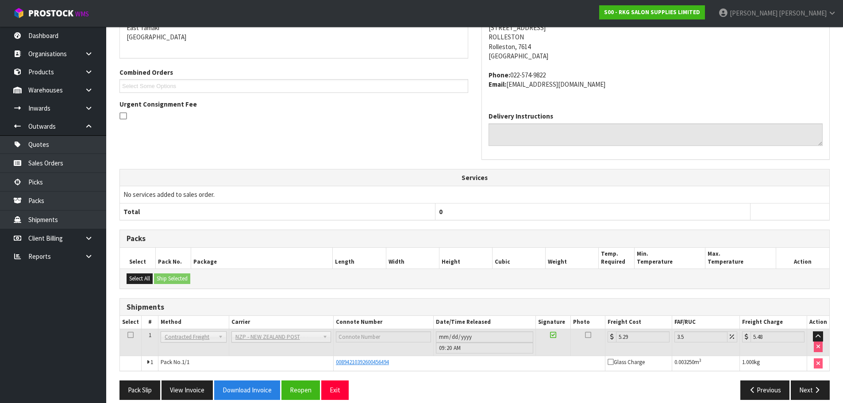
scroll to position [173, 0]
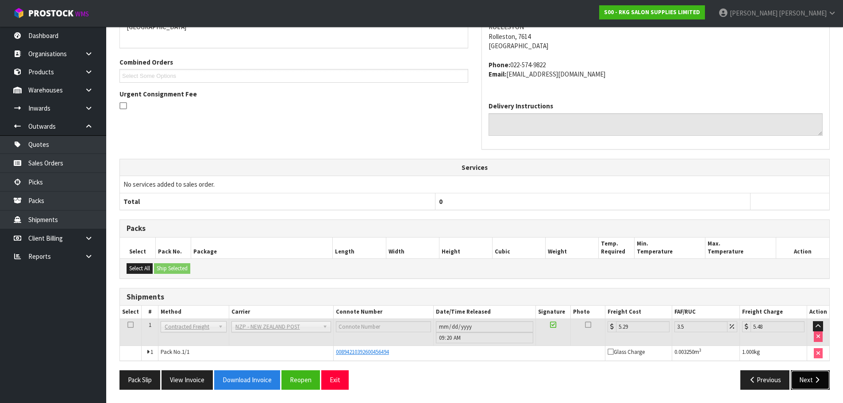
click at [811, 380] on button "Next" at bounding box center [810, 379] width 39 height 19
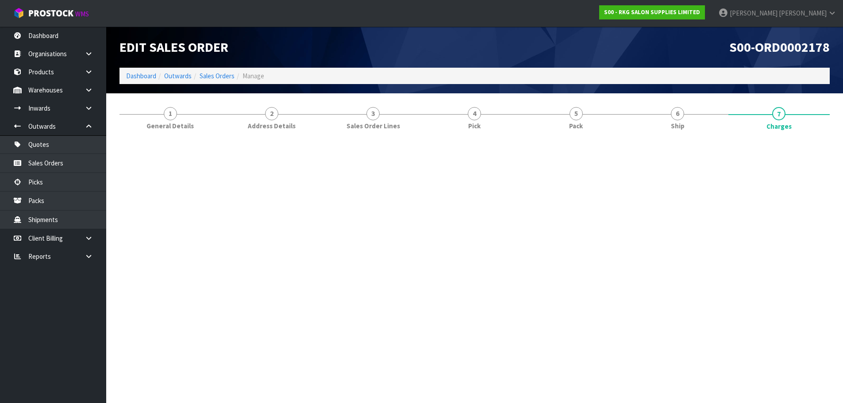
scroll to position [0, 0]
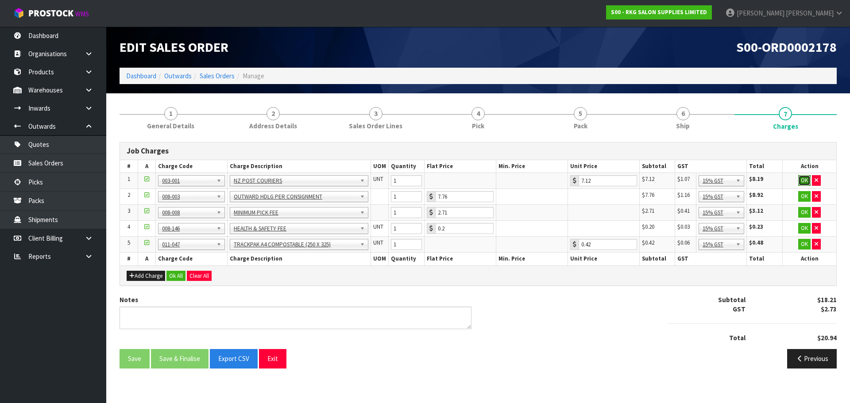
click at [805, 180] on button "OK" at bounding box center [804, 180] width 12 height 11
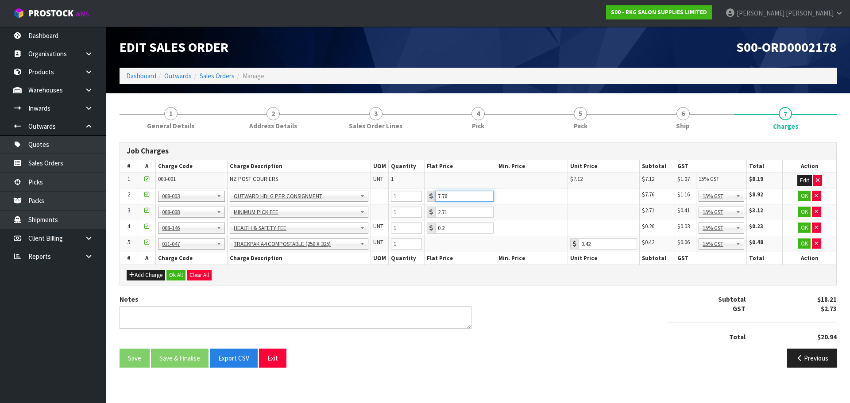
drag, startPoint x: 461, startPoint y: 192, endPoint x: 433, endPoint y: 193, distance: 28.3
click at [433, 193] on div "7.76" at bounding box center [460, 196] width 67 height 11
type input "3.50"
click at [800, 194] on button "OK" at bounding box center [804, 196] width 12 height 11
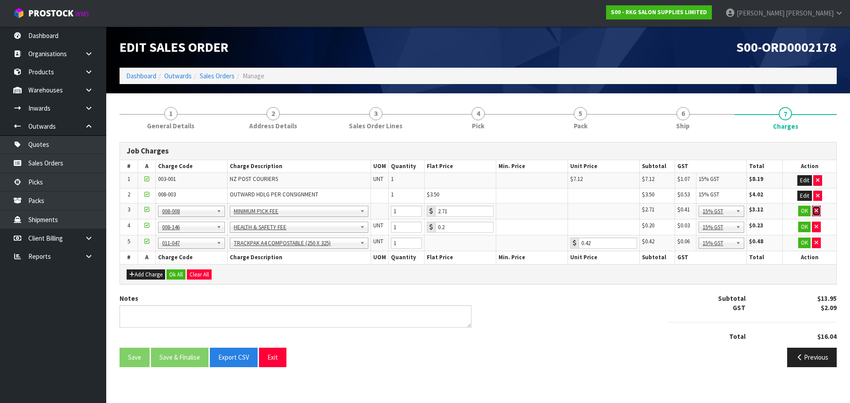
click at [814, 212] on icon "button" at bounding box center [816, 211] width 4 height 6
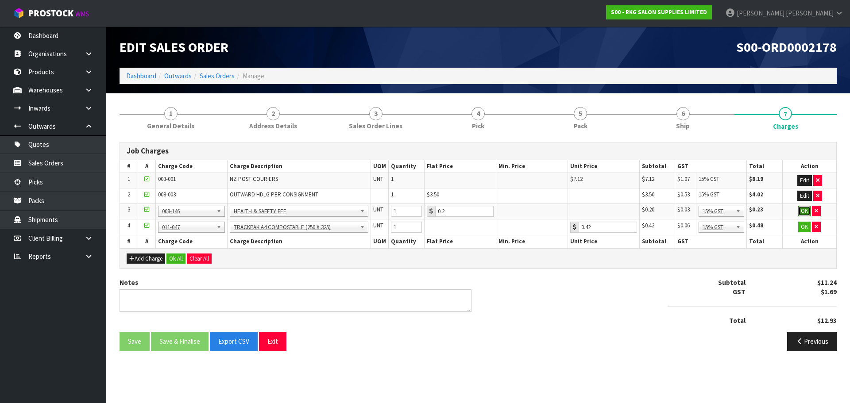
click at [802, 214] on button "OK" at bounding box center [804, 211] width 12 height 11
click at [802, 224] on button "OK" at bounding box center [804, 226] width 12 height 11
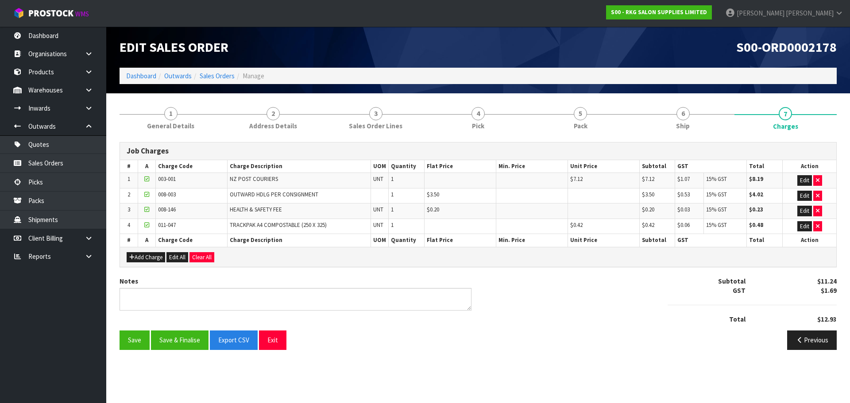
click at [290, 285] on div "Notes" at bounding box center [295, 294] width 352 height 34
click at [281, 298] on textarea at bounding box center [295, 299] width 352 height 23
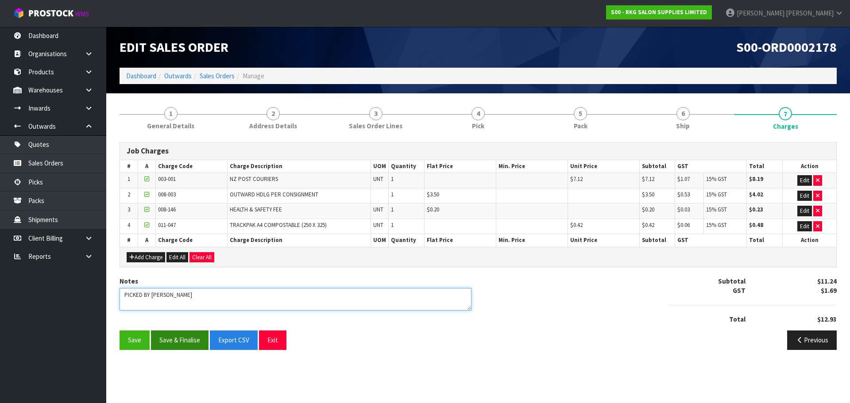
type textarea "PICKED BY MARIE"
click at [172, 343] on button "Save & Finalise" at bounding box center [180, 340] width 58 height 19
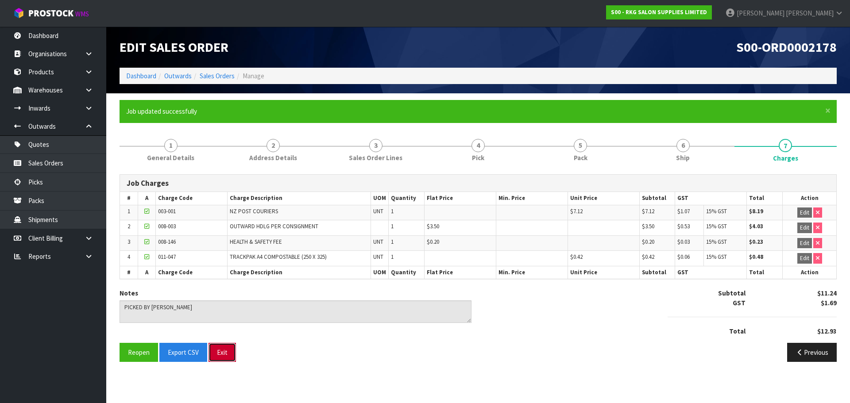
click at [225, 354] on button "Exit" at bounding box center [221, 352] width 27 height 19
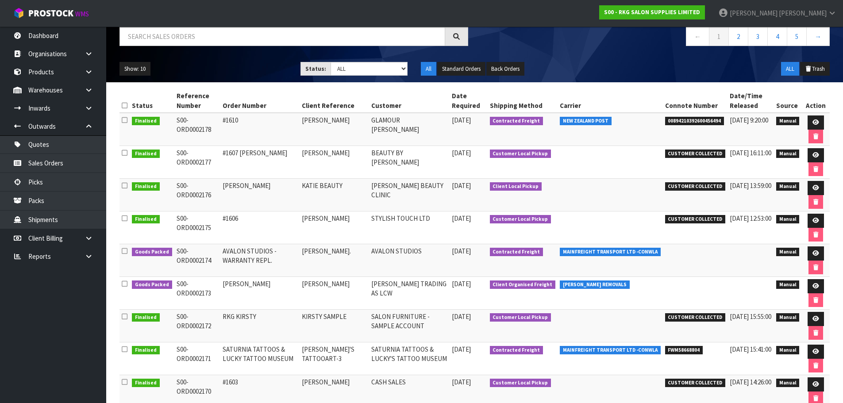
scroll to position [88, 0]
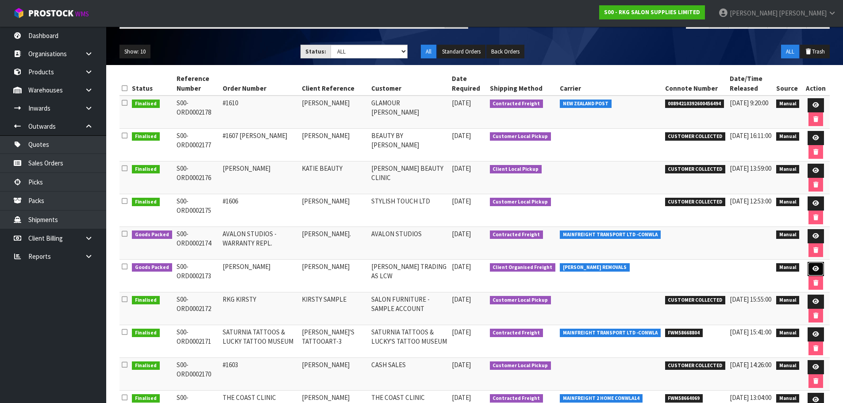
click at [815, 271] on icon at bounding box center [815, 269] width 7 height 6
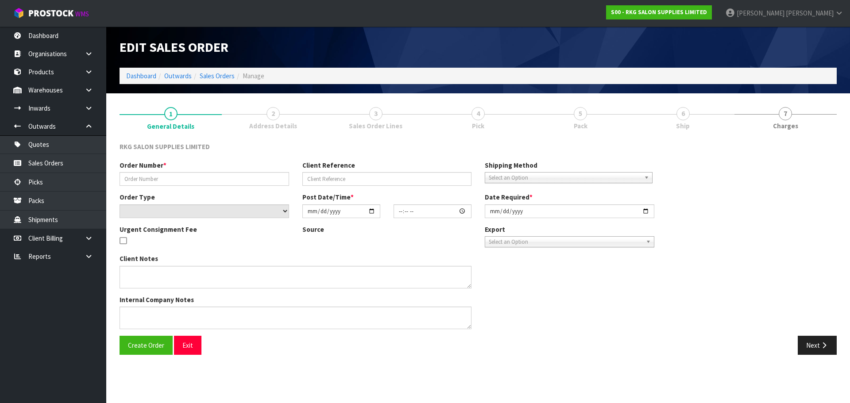
type input "LISA"
type input "LISA WHITE"
select select "number:0"
type input "2025-09-15"
type input "00:00:00.000"
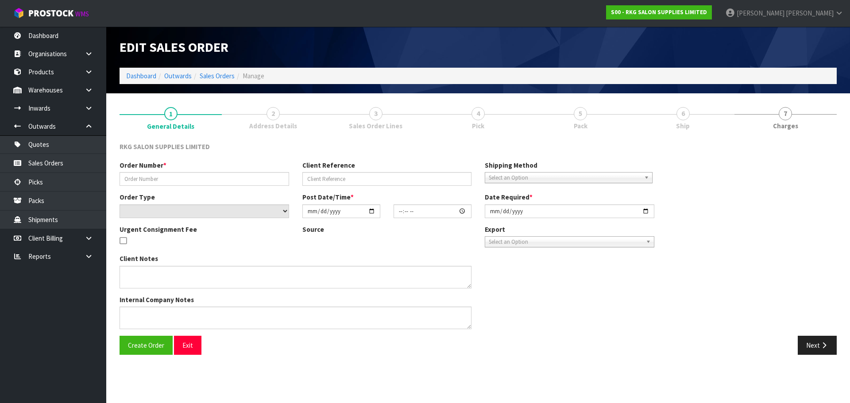
type input "2025-09-15"
type textarea "CONROY COLLECT"
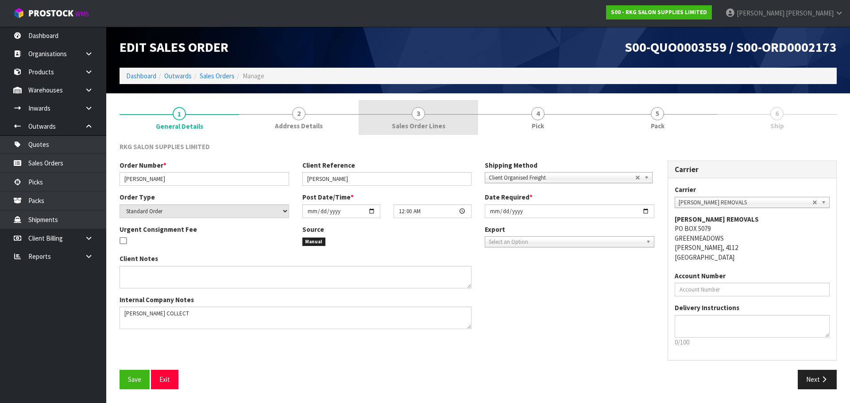
click at [421, 116] on span "3" at bounding box center [417, 113] width 13 height 13
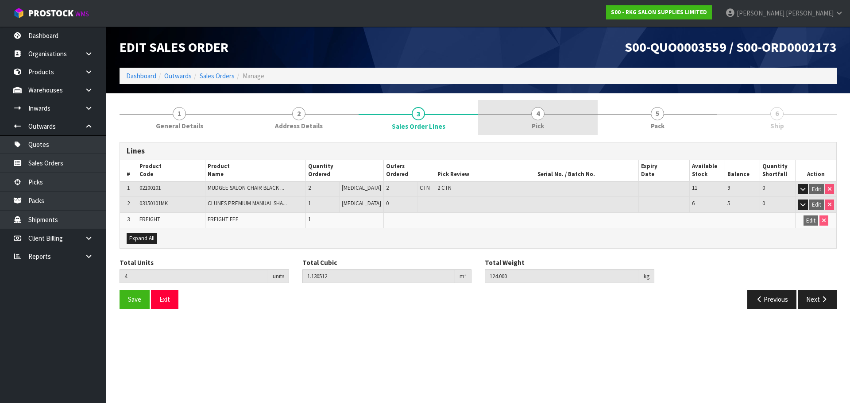
click at [539, 119] on span "4" at bounding box center [537, 113] width 13 height 13
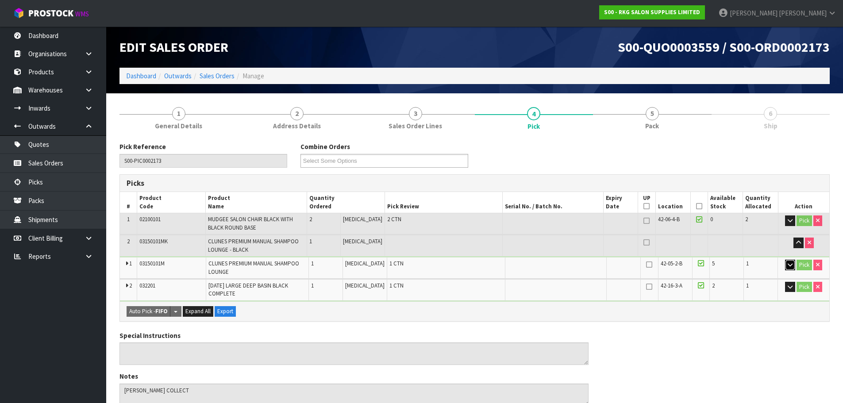
click at [790, 265] on icon "button" at bounding box center [790, 265] width 5 height 6
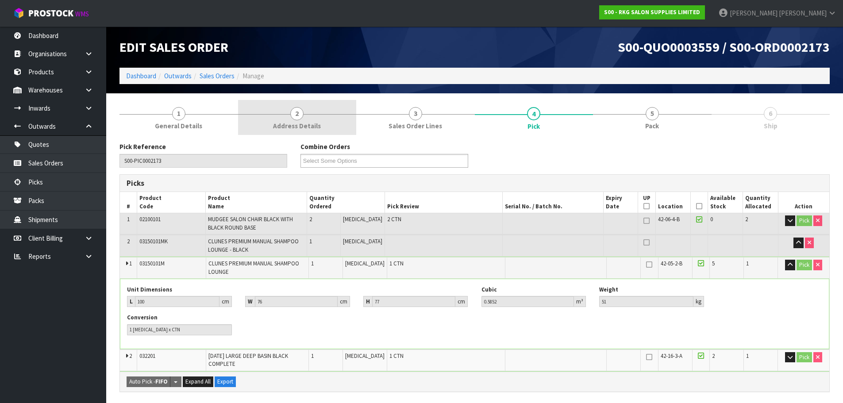
click at [295, 116] on span "2" at bounding box center [296, 113] width 13 height 13
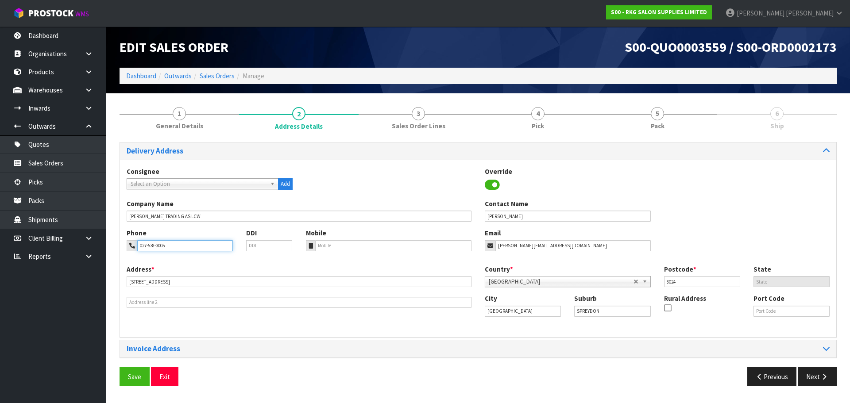
drag, startPoint x: 181, startPoint y: 245, endPoint x: 119, endPoint y: 245, distance: 61.9
click at [119, 245] on div "1 General Details 2 Address Details 3 Sales Order Lines 4 Pick 5 Pack 6 Ship De…" at bounding box center [478, 246] width 730 height 293
drag, startPoint x: 556, startPoint y: 241, endPoint x: 480, endPoint y: 250, distance: 76.3
click at [480, 250] on div "Email lisa@lashform.com" at bounding box center [567, 239] width 179 height 23
click at [687, 231] on div "Phone 027-538-3005 DDI Mobile Email lisa@lashform.com" at bounding box center [478, 246] width 716 height 36
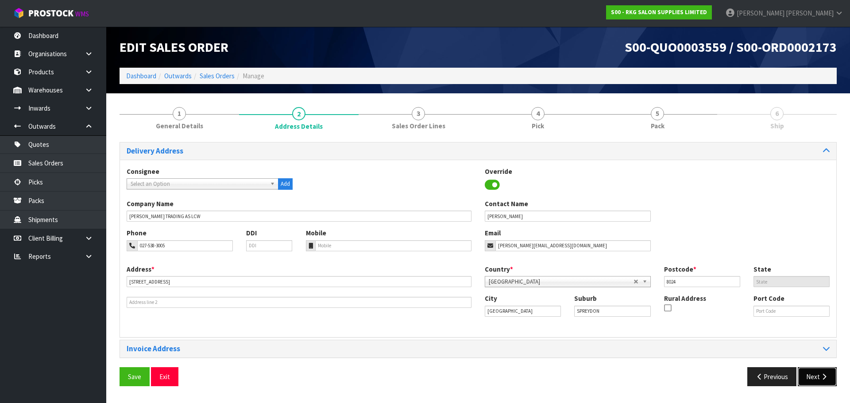
click at [811, 379] on button "Next" at bounding box center [816, 376] width 39 height 19
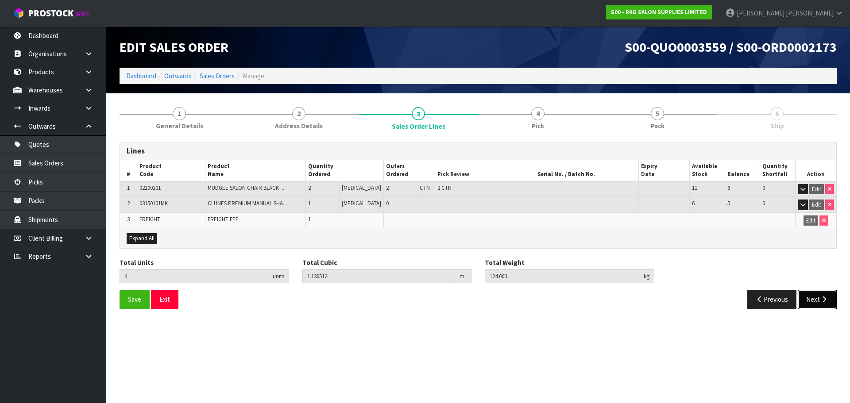
click at [810, 303] on button "Next" at bounding box center [816, 299] width 39 height 19
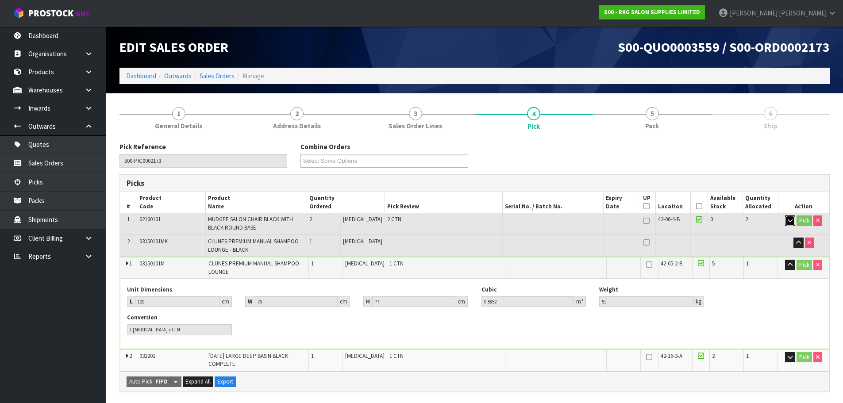
click at [788, 218] on icon "button" at bounding box center [790, 221] width 5 height 6
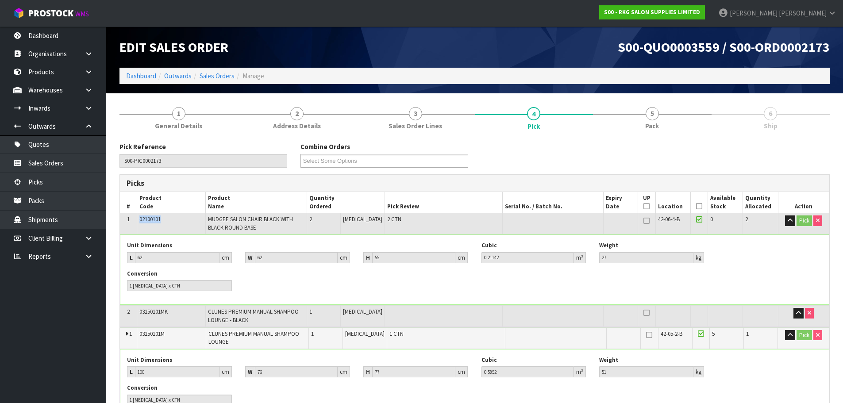
drag, startPoint x: 165, startPoint y: 221, endPoint x: 136, endPoint y: 223, distance: 28.8
click at [136, 223] on tr "1 02100101 MUDGEE SALON CHAIR BLACK WITH BLACK ROUND BASE 2 PCE 2 CTN 42-06-4-B…" at bounding box center [474, 223] width 709 height 21
copy tr "02100101"
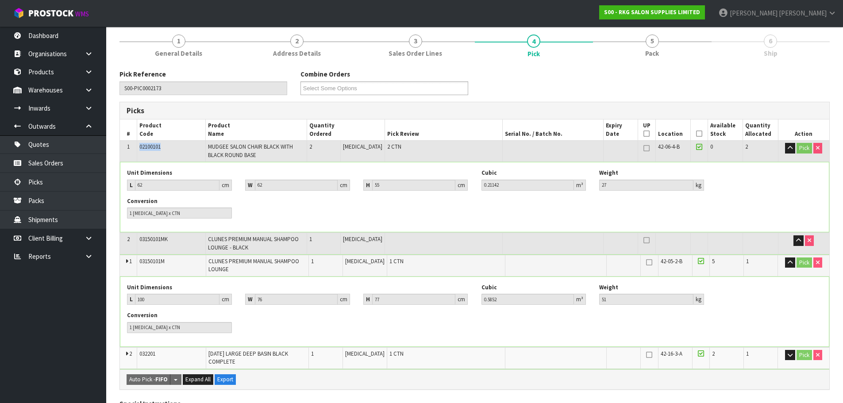
scroll to position [88, 0]
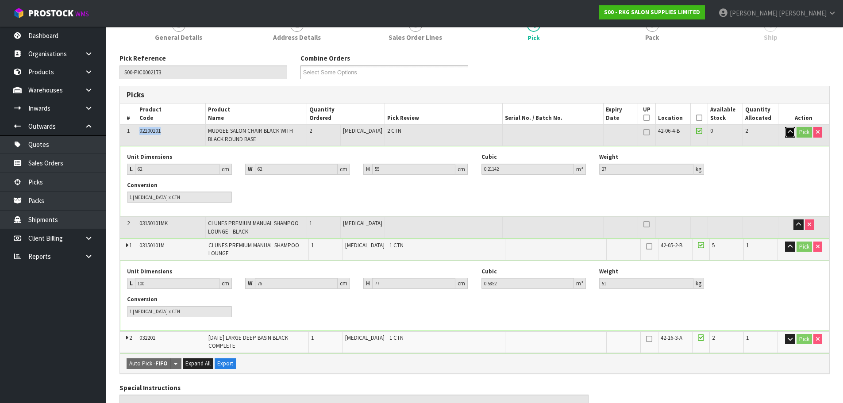
click at [789, 134] on icon "button" at bounding box center [790, 132] width 5 height 6
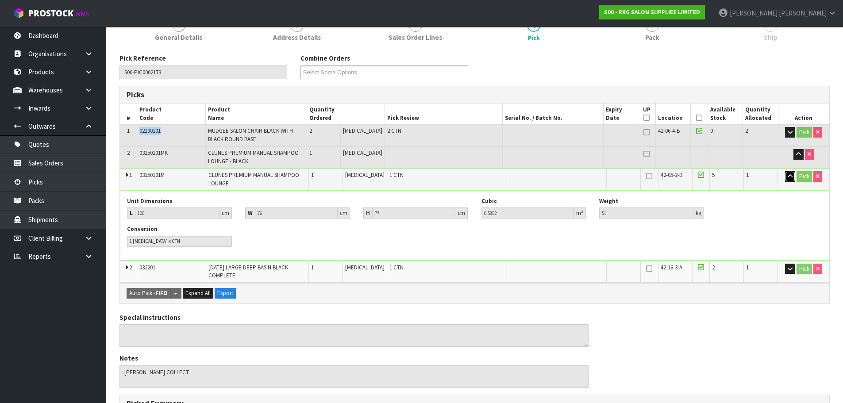
click at [788, 177] on icon "button" at bounding box center [790, 176] width 5 height 6
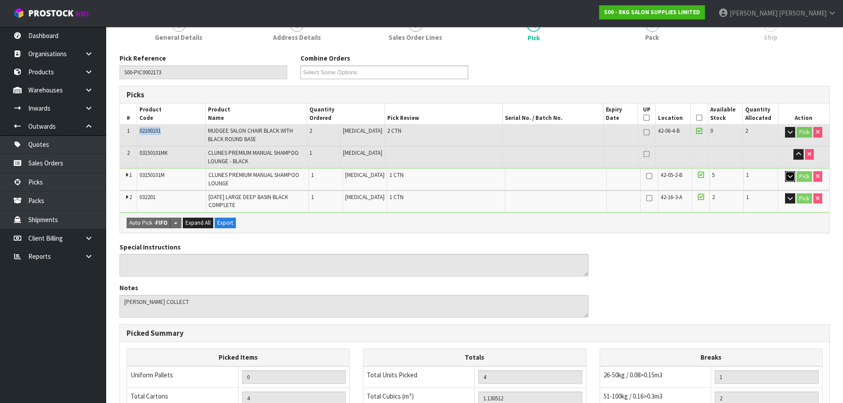
click at [788, 177] on icon "button" at bounding box center [790, 176] width 5 height 6
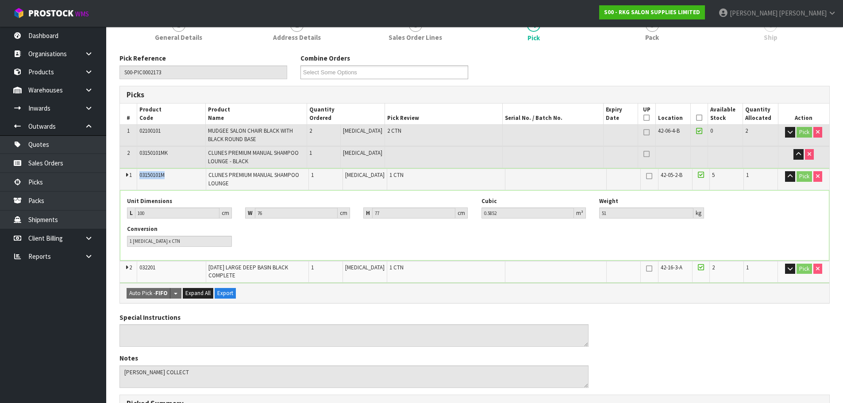
drag, startPoint x: 165, startPoint y: 175, endPoint x: 138, endPoint y: 176, distance: 27.4
click at [138, 176] on td "03150101M" at bounding box center [171, 179] width 69 height 21
copy span "03150101M"
click at [789, 269] on icon "button" at bounding box center [790, 269] width 5 height 6
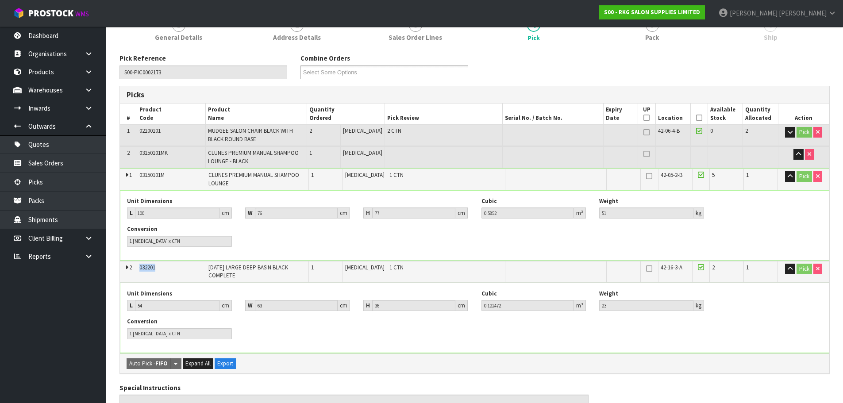
drag, startPoint x: 157, startPoint y: 268, endPoint x: 133, endPoint y: 270, distance: 23.6
click at [133, 270] on tr "2 032201 KARMA LARGE DEEP BASIN BLACK COMPLETE 1 PCE 1 CTN 42-16-3-A 2 1 Pick" at bounding box center [474, 271] width 709 height 21
copy tr "032201"
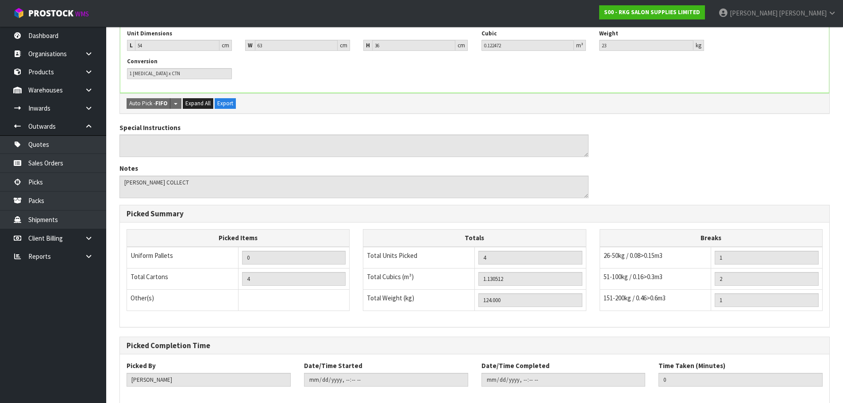
scroll to position [394, 0]
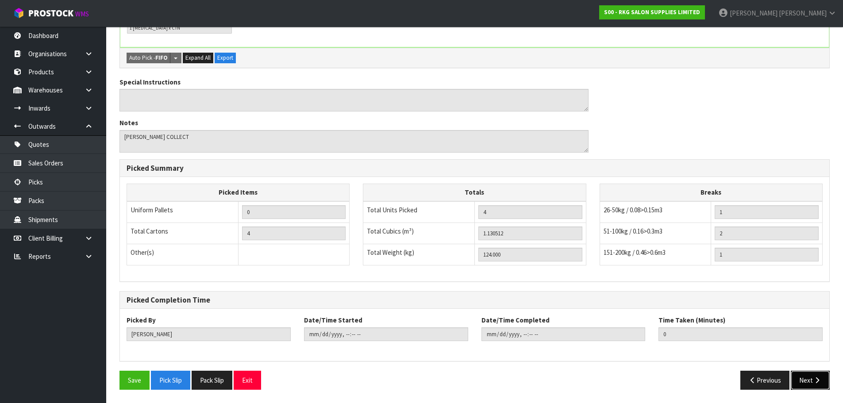
drag, startPoint x: 803, startPoint y: 383, endPoint x: 742, endPoint y: 360, distance: 64.7
click at [802, 382] on button "Next" at bounding box center [810, 380] width 39 height 19
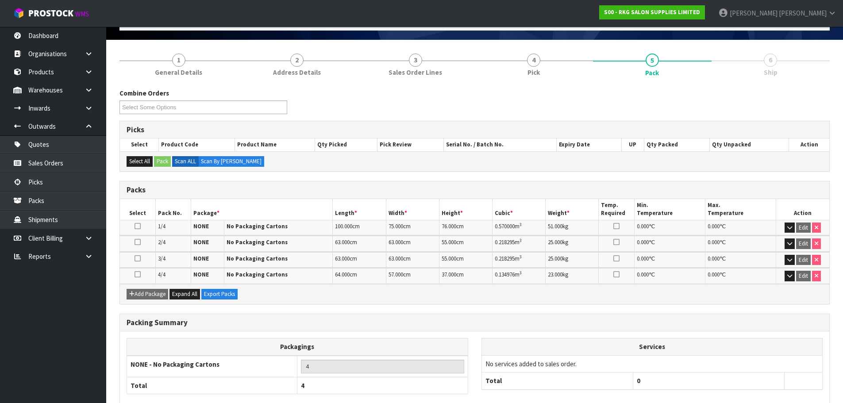
scroll to position [0, 0]
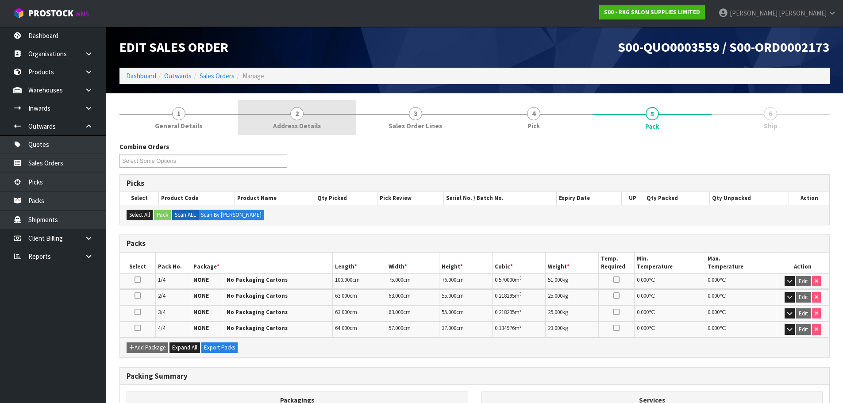
click at [297, 114] on span "2" at bounding box center [296, 113] width 13 height 13
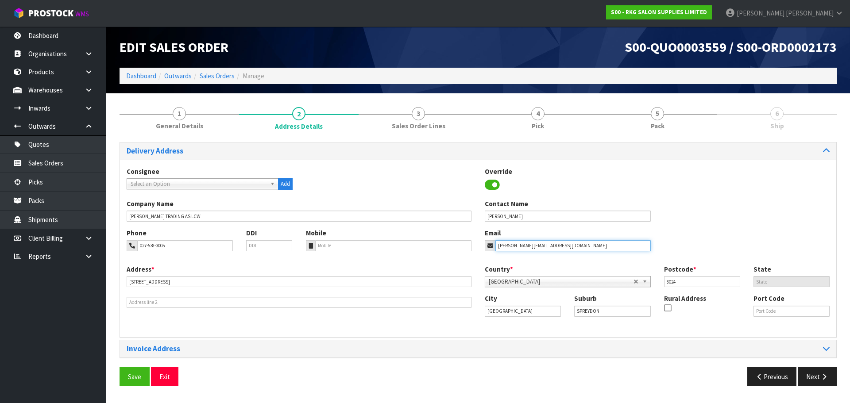
drag, startPoint x: 547, startPoint y: 246, endPoint x: 480, endPoint y: 255, distance: 68.0
click at [480, 255] on div "Phone 027-538-3005 DDI Mobile Email lisa@lashform.com" at bounding box center [478, 246] width 716 height 36
drag, startPoint x: 181, startPoint y: 242, endPoint x: 136, endPoint y: 248, distance: 44.6
click at [138, 248] on input "027-538-3005" at bounding box center [185, 245] width 96 height 11
click at [164, 377] on button "Exit" at bounding box center [164, 376] width 27 height 19
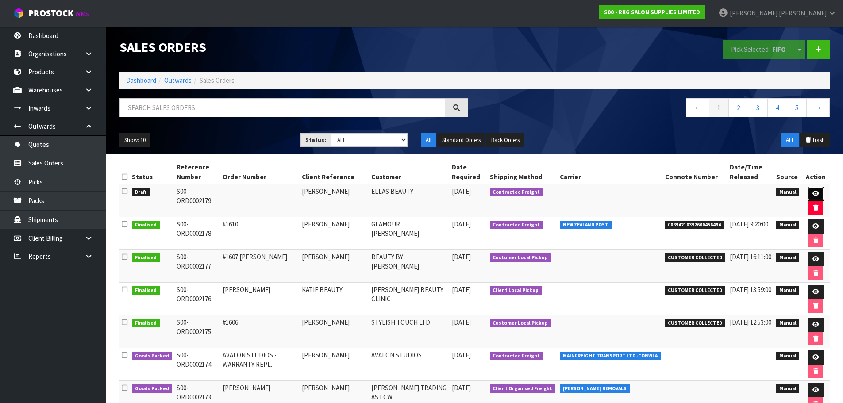
click at [813, 190] on link at bounding box center [816, 194] width 16 height 14
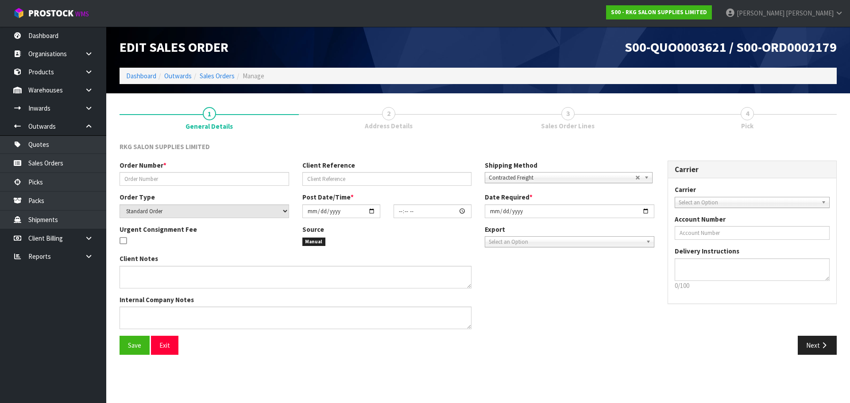
type input "HALEIGH IVIL"
select select "number:0"
type input "2025-09-16"
type textarea "FOR PICK UP"
click at [165, 176] on input "text" at bounding box center [203, 179] width 169 height 14
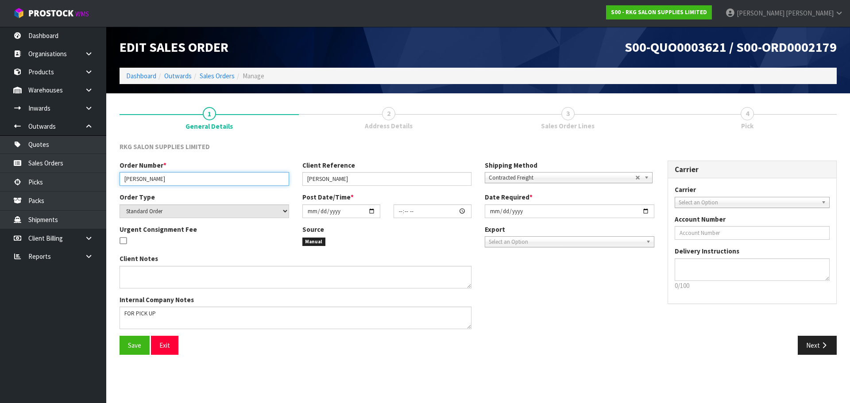
type input "ELLA MATEARA"
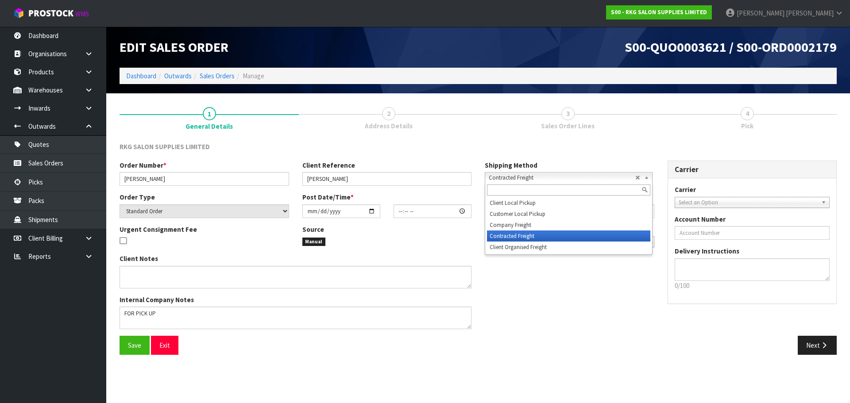
click at [498, 175] on span "Contracted Freight" at bounding box center [561, 178] width 146 height 11
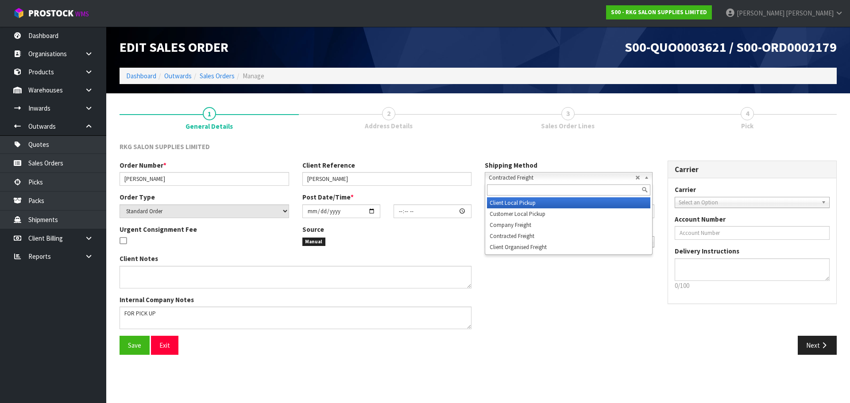
click at [503, 205] on li "Client Local Pickup" at bounding box center [568, 202] width 163 height 11
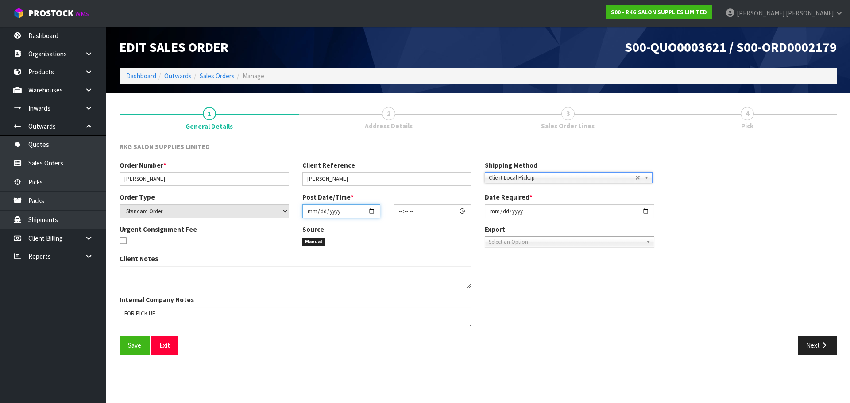
click at [371, 210] on input "date" at bounding box center [341, 211] width 78 height 14
type input "2025-09-16"
type input "00:00:00.000"
type input "2025-09-16"
click at [642, 212] on input "2025-09-16" at bounding box center [569, 211] width 169 height 14
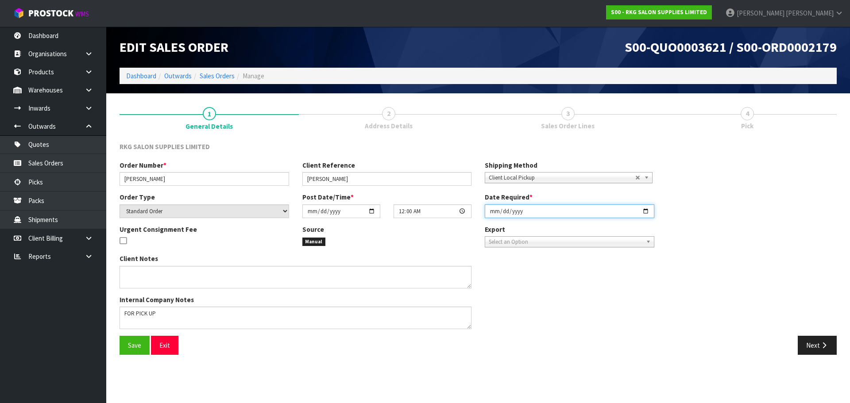
click at [644, 212] on input "2025-09-16" at bounding box center [569, 211] width 169 height 14
click at [129, 346] on span "Save" at bounding box center [134, 345] width 13 height 8
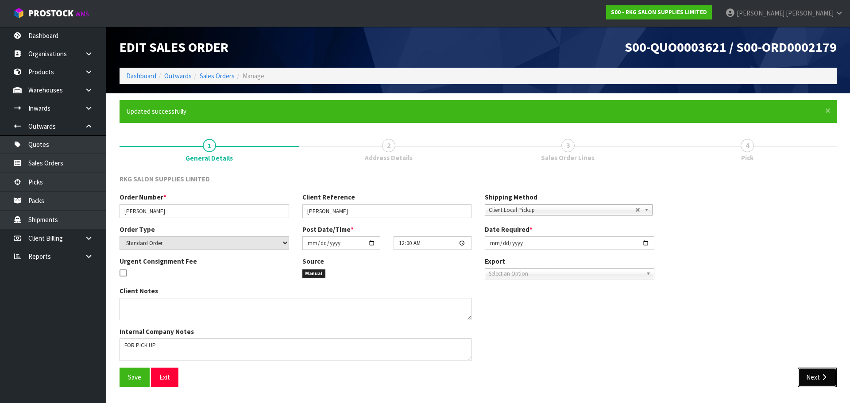
click at [823, 373] on button "Next" at bounding box center [816, 377] width 39 height 19
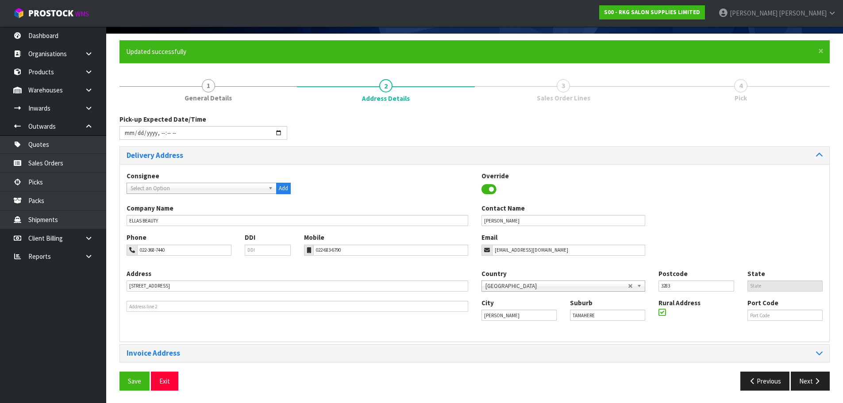
scroll to position [61, 0]
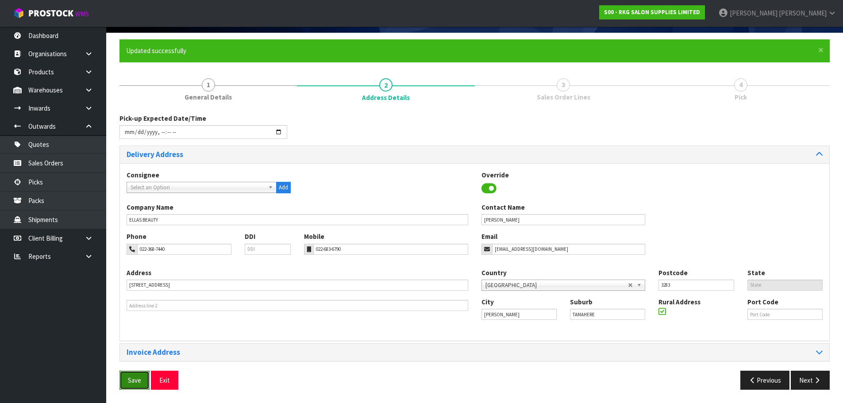
click at [132, 380] on span "Save" at bounding box center [134, 380] width 13 height 8
click at [808, 382] on button "Next" at bounding box center [810, 380] width 39 height 19
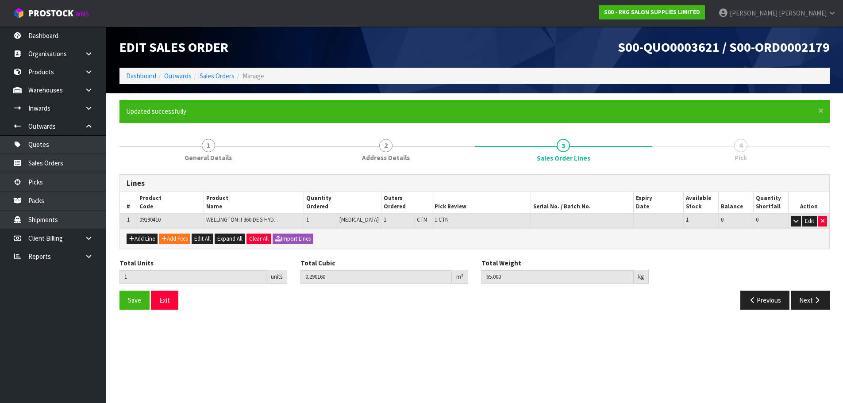
scroll to position [0, 0]
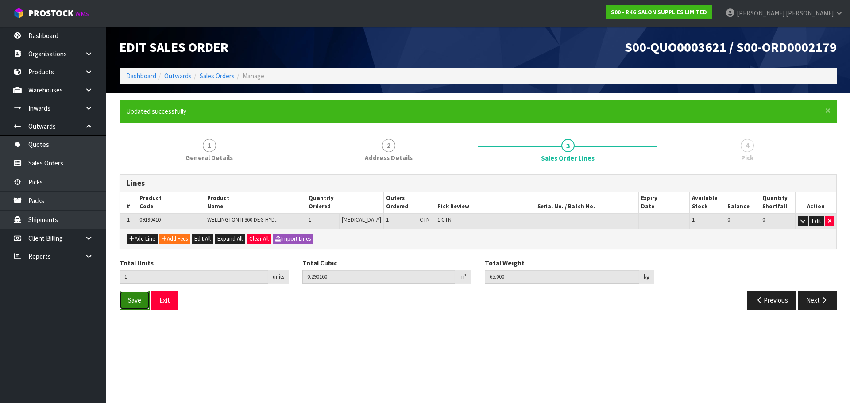
click at [130, 302] on span "Save" at bounding box center [134, 300] width 13 height 8
click at [813, 301] on button "Next" at bounding box center [816, 300] width 39 height 19
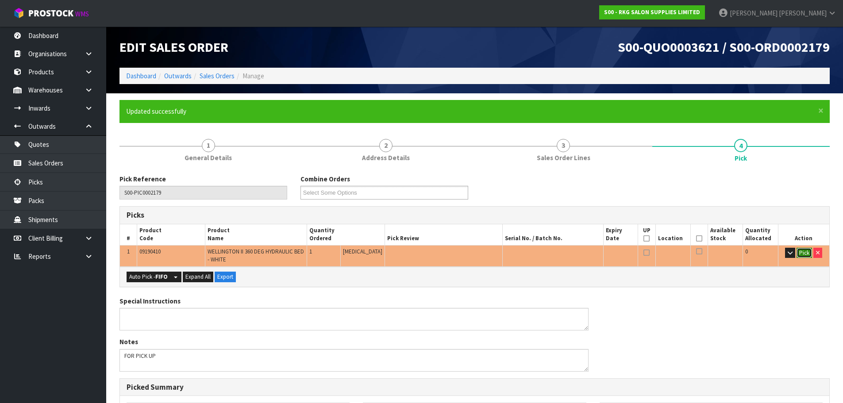
click at [802, 252] on button "Pick" at bounding box center [803, 253] width 15 height 11
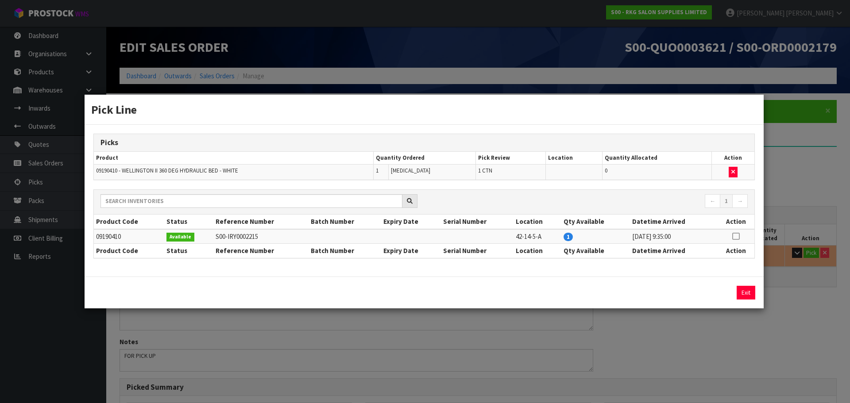
click at [735, 237] on icon at bounding box center [735, 236] width 7 height 0
click at [715, 292] on button "Assign Pick" at bounding box center [715, 293] width 36 height 14
type input "1"
type input "0.29016"
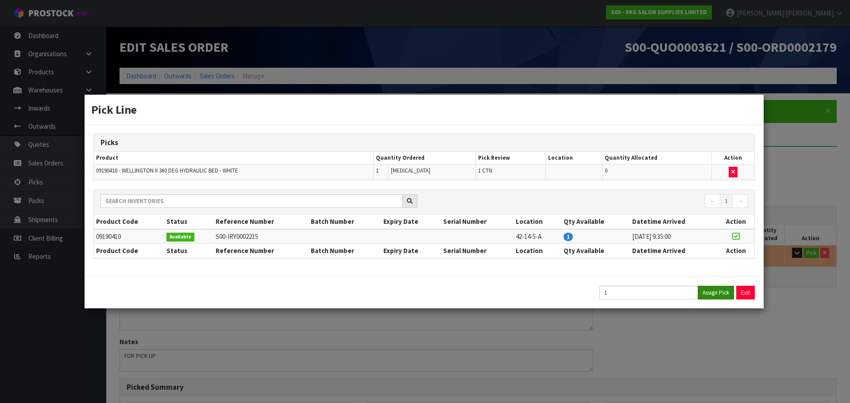
type input "65"
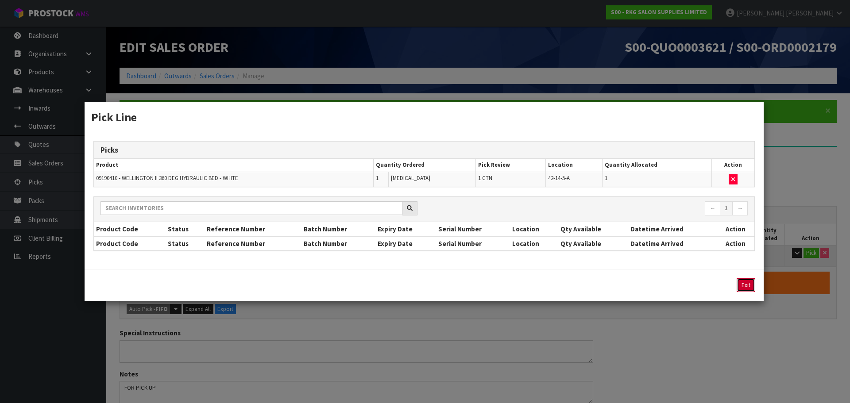
click at [743, 285] on button "Exit" at bounding box center [745, 285] width 19 height 14
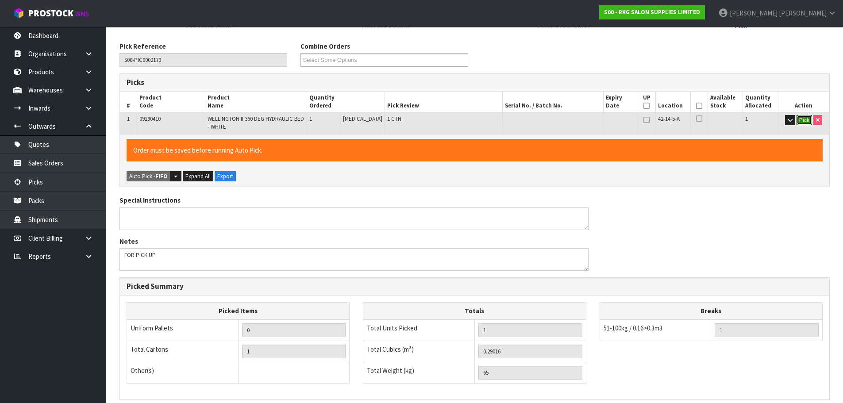
scroll to position [251, 0]
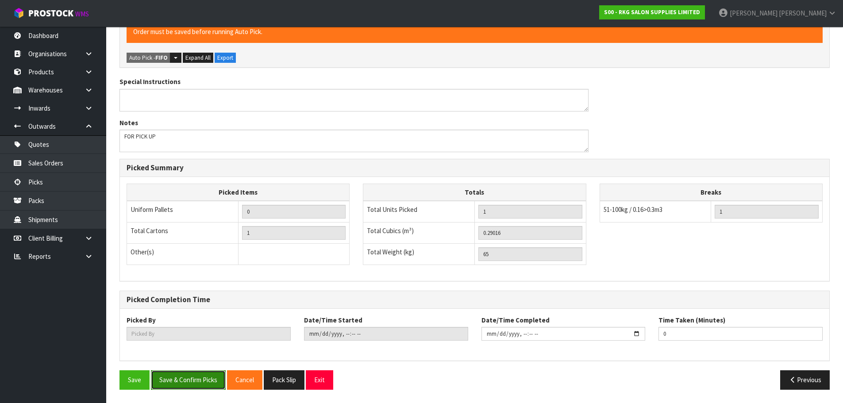
click at [193, 382] on button "Save & Confirm Picks" at bounding box center [188, 379] width 75 height 19
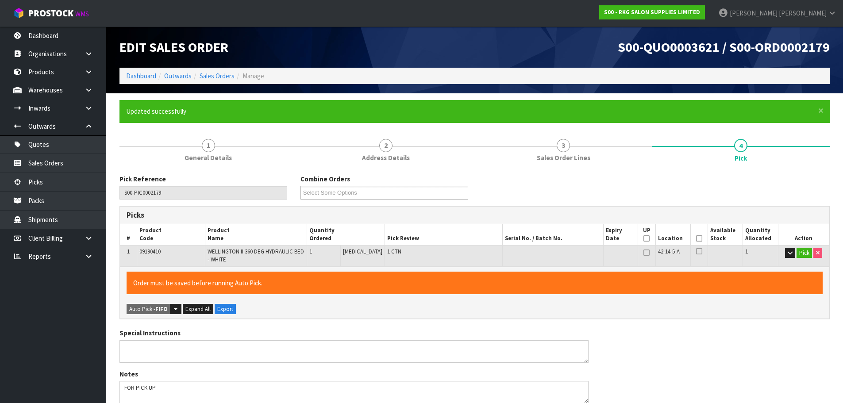
type input "Marie Miranda"
type input "2025-09-16T11:45:09"
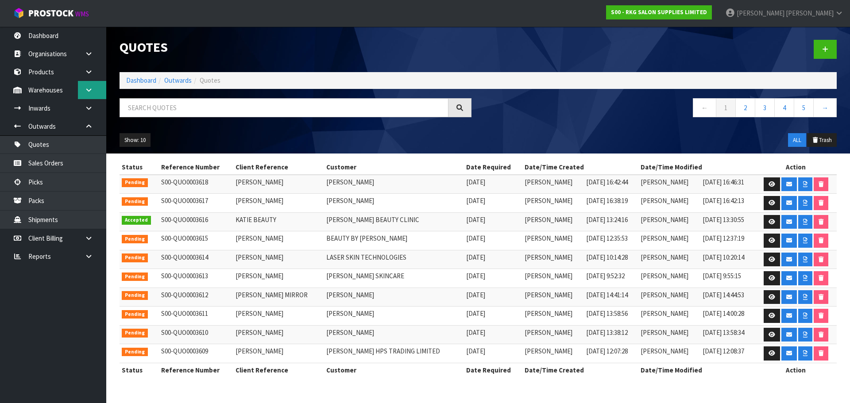
click at [93, 88] on link at bounding box center [92, 90] width 28 height 18
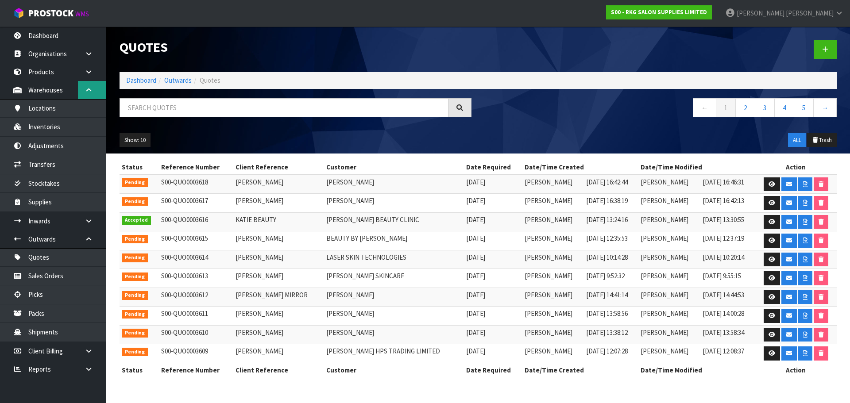
click at [91, 94] on link at bounding box center [92, 90] width 28 height 18
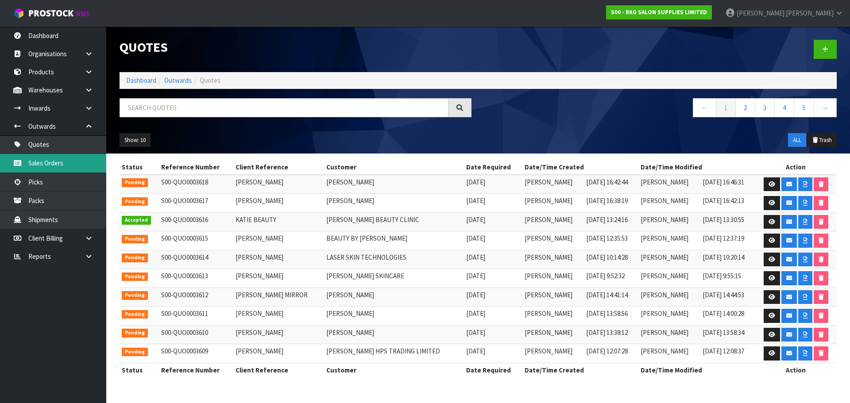
click at [52, 160] on link "Sales Orders" at bounding box center [53, 163] width 106 height 18
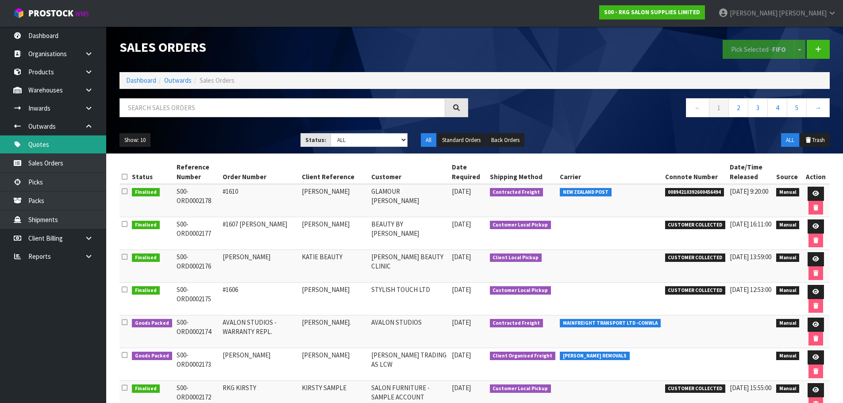
click at [51, 144] on link "Quotes" at bounding box center [53, 144] width 106 height 18
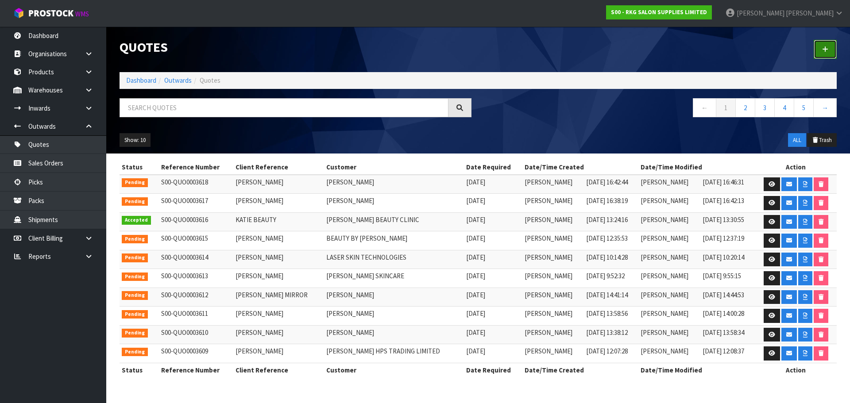
click at [823, 52] on icon at bounding box center [825, 49] width 6 height 7
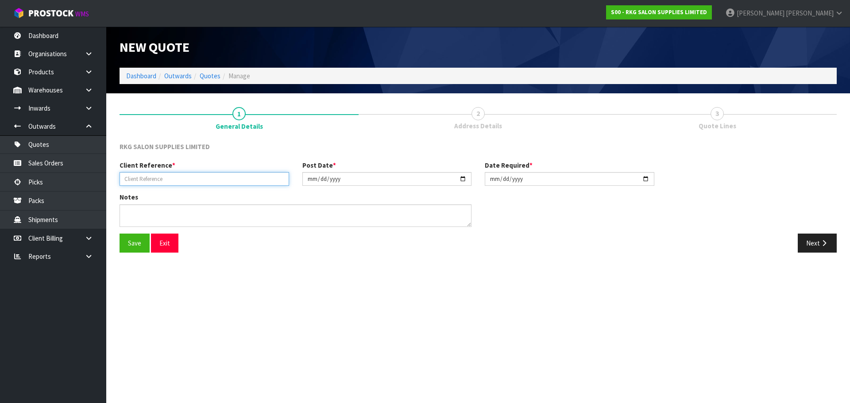
click at [166, 181] on input "text" at bounding box center [203, 179] width 169 height 14
type input "[PERSON_NAME]"
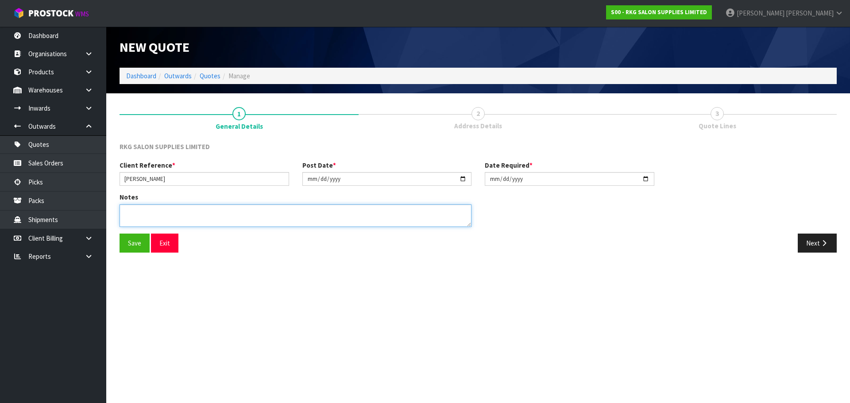
click at [139, 214] on textarea at bounding box center [295, 215] width 352 height 23
type textarea "FOR PICK UP"
click at [133, 241] on button "Save" at bounding box center [134, 243] width 30 height 19
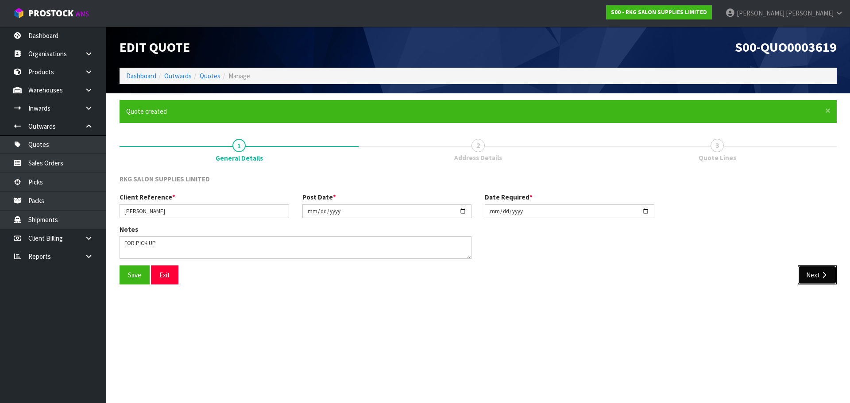
click at [819, 281] on button "Next" at bounding box center [816, 274] width 39 height 19
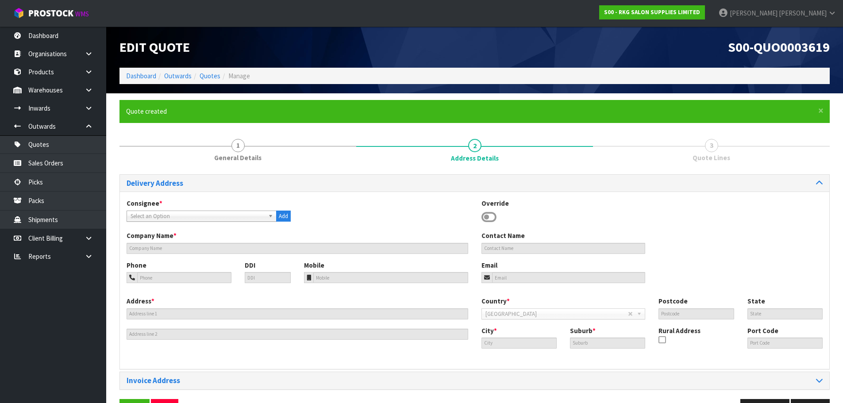
scroll to position [29, 0]
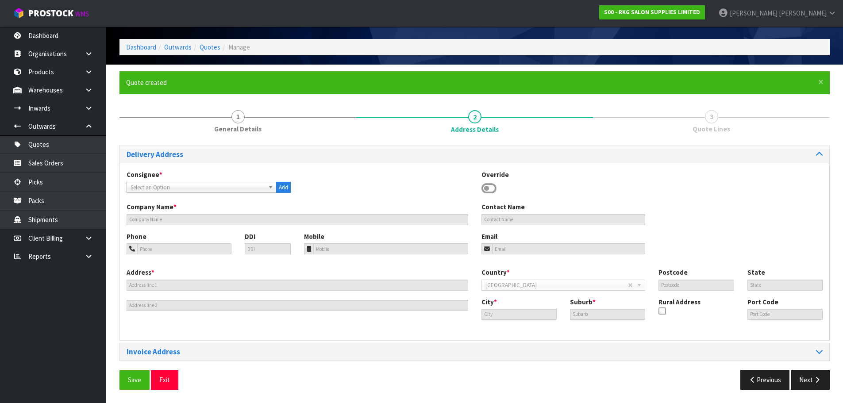
click at [489, 188] on icon at bounding box center [488, 188] width 15 height 13
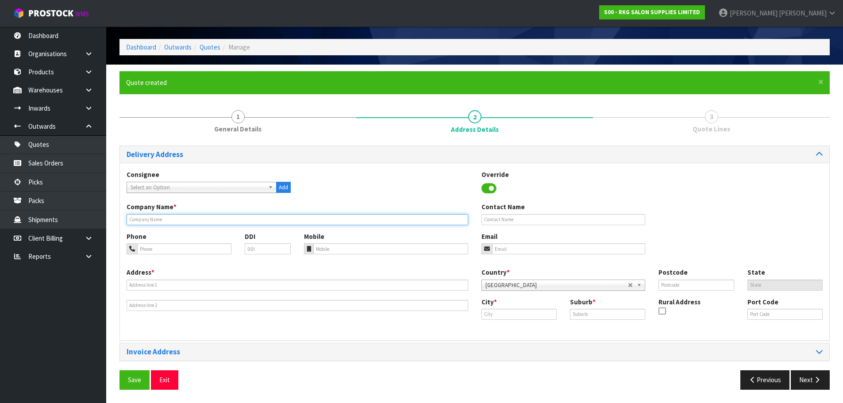
click at [156, 219] on input "text" at bounding box center [298, 219] width 342 height 11
drag, startPoint x: 167, startPoint y: 221, endPoint x: 130, endPoint y: 225, distance: 36.9
click at [130, 225] on input "ELLARS BEAUTY" at bounding box center [298, 219] width 342 height 11
type input "ELLARS BEAUTY"
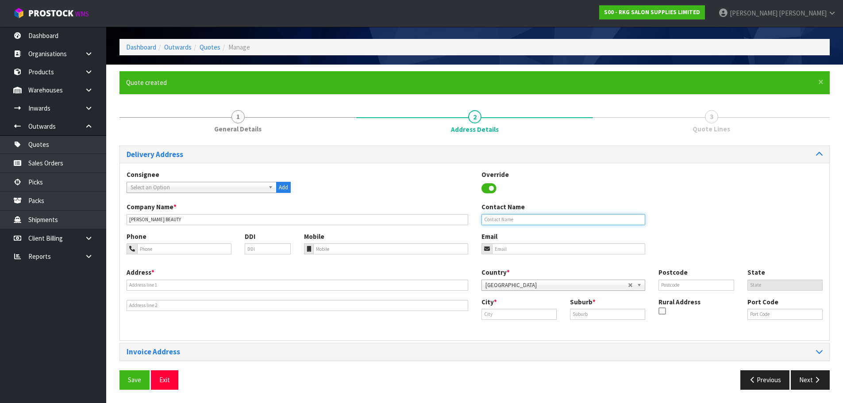
click at [490, 221] on input "text" at bounding box center [563, 219] width 164 height 11
type input "HALEIGH IVIL"
click at [204, 251] on input "tel" at bounding box center [184, 248] width 94 height 11
type input "022-368-7440"
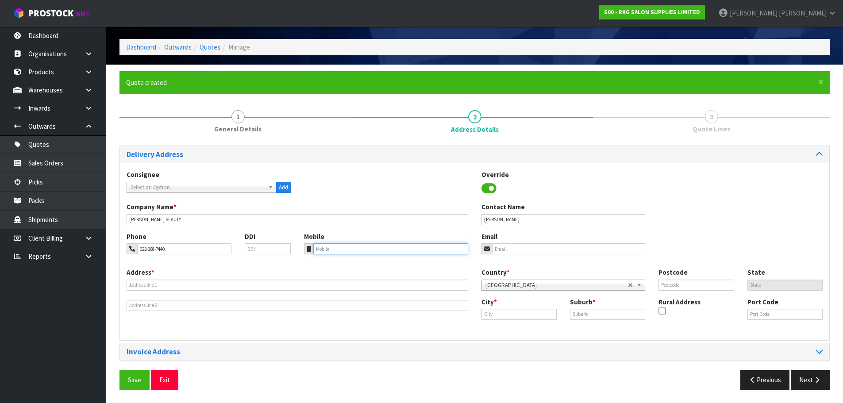
click at [362, 253] on input "tel" at bounding box center [390, 248] width 155 height 11
type input "022-683-6790"
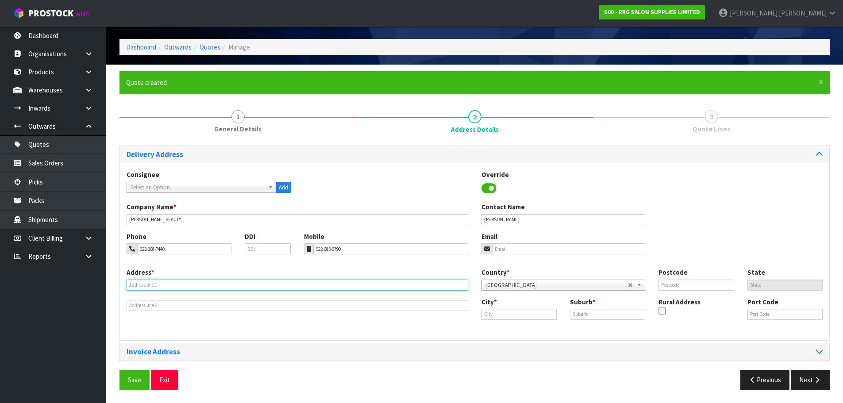
click at [212, 287] on input "text" at bounding box center [298, 285] width 342 height 11
type input "38 SLIM ST"
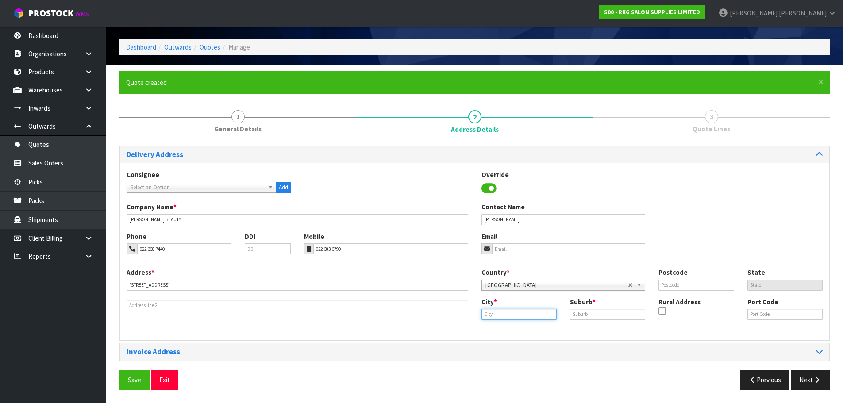
click at [493, 317] on input "text" at bounding box center [518, 314] width 75 height 11
click at [500, 329] on strong "Hamilt" at bounding box center [501, 329] width 20 height 8
type input "Hamilton"
click at [576, 315] on input "text" at bounding box center [607, 314] width 75 height 11
type input "BADER"
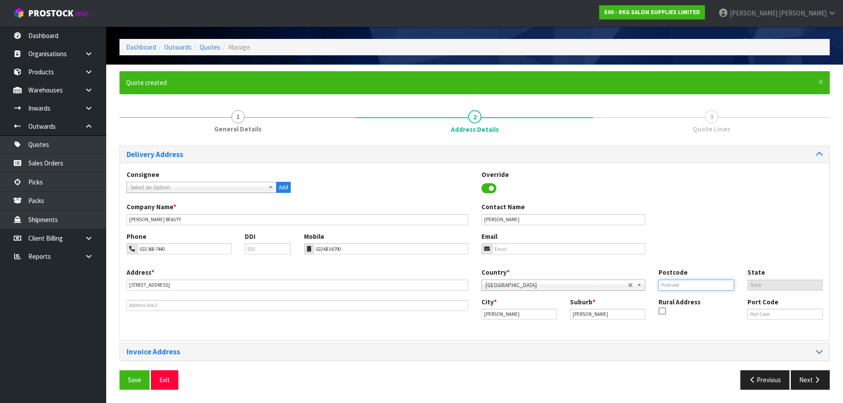
click at [673, 285] on input "text" at bounding box center [695, 285] width 75 height 11
type input "3206"
click at [703, 245] on div "Phone 022-368-7440 DDI Mobile 022-683-6790 Email" at bounding box center [474, 250] width 709 height 36
click at [538, 250] on input "email" at bounding box center [569, 248] width 154 height 11
type input "haleighivil7@gmail.com"
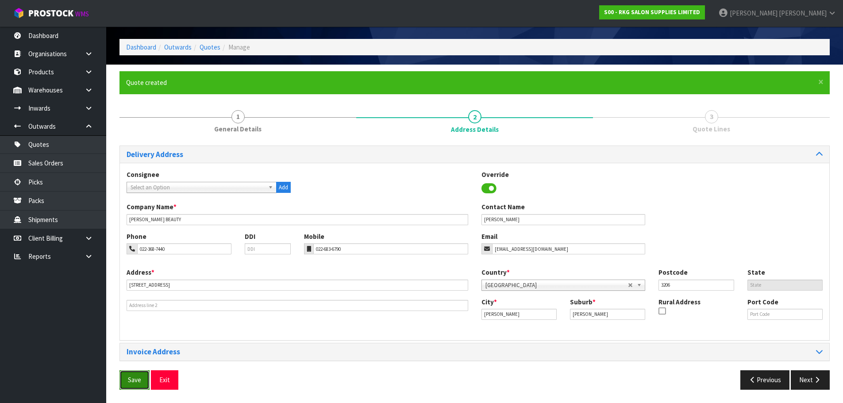
click at [138, 379] on button "Save" at bounding box center [134, 379] width 30 height 19
click at [801, 380] on button "Next" at bounding box center [810, 379] width 39 height 19
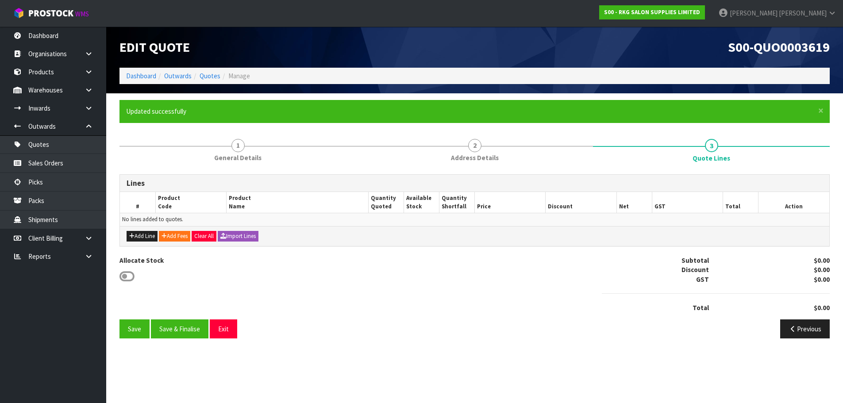
scroll to position [0, 0]
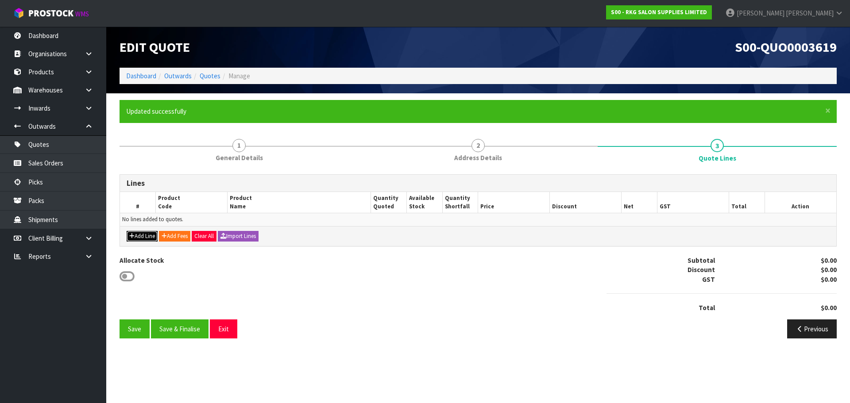
click at [146, 239] on button "Add Line" at bounding box center [142, 236] width 31 height 11
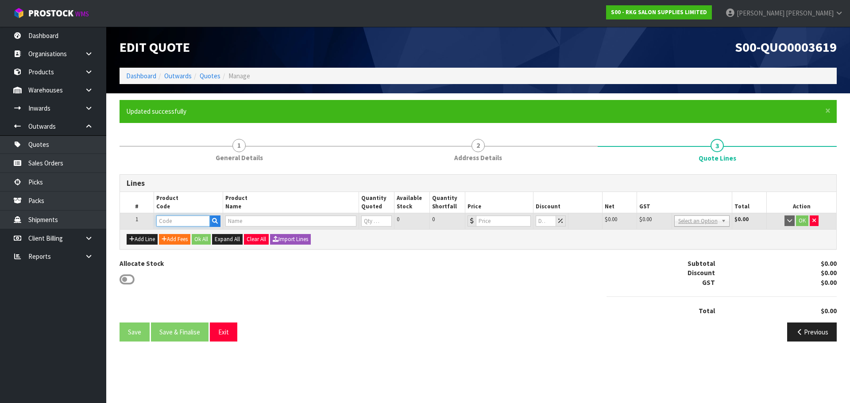
click at [177, 223] on input "text" at bounding box center [182, 220] width 53 height 11
type input "09190410"
click at [191, 235] on strong "09190410" at bounding box center [179, 236] width 28 height 8
type input "09190410"
type input "WELLINGTON II 360 DEG HYDRAULIC BED - WHITE"
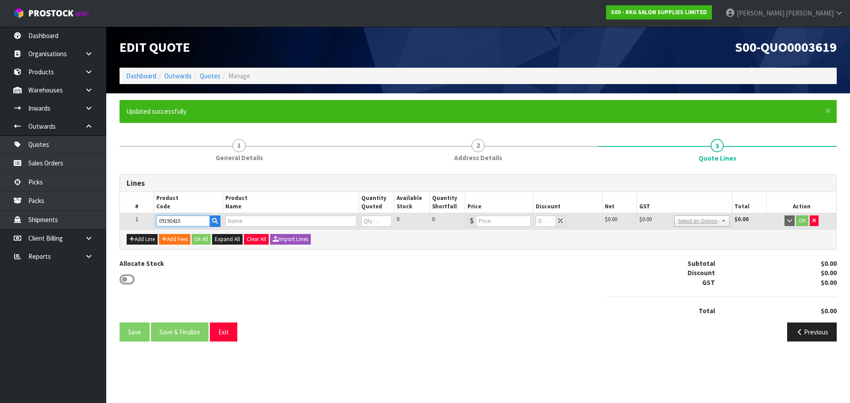
type input "0"
type input "773"
type input "0"
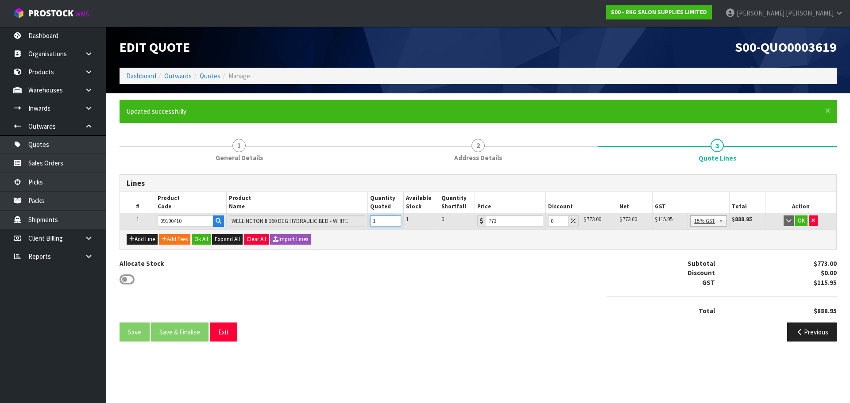
type input "1"
click at [395, 220] on input "1" at bounding box center [385, 220] width 31 height 11
drag, startPoint x: 554, startPoint y: 222, endPoint x: 544, endPoint y: 222, distance: 9.7
click at [544, 222] on tr "1 09190410 WELLINGTON II 360 DEG HYDRAULIC BED - WHITE 1 1 0 773 0 $773.00 $0.0…" at bounding box center [478, 221] width 716 height 16
type input "30"
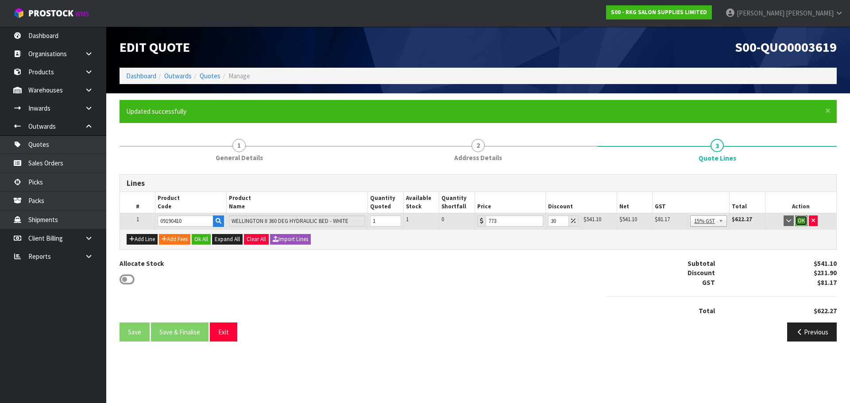
click at [802, 222] on button "OK" at bounding box center [801, 220] width 12 height 11
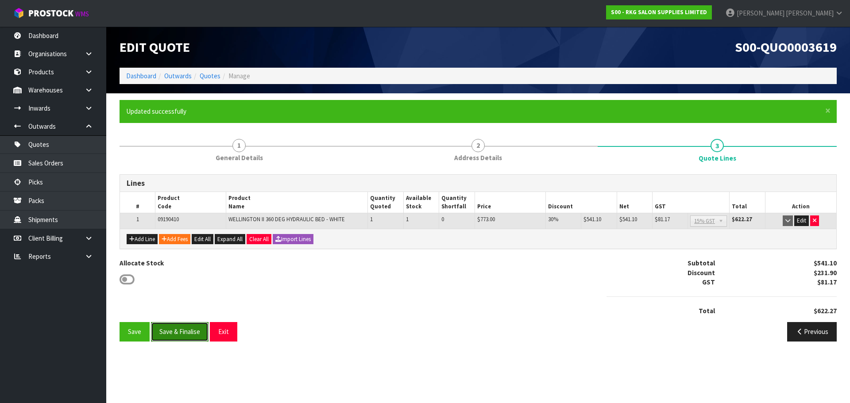
click at [182, 335] on button "Save & Finalise" at bounding box center [180, 331] width 58 height 19
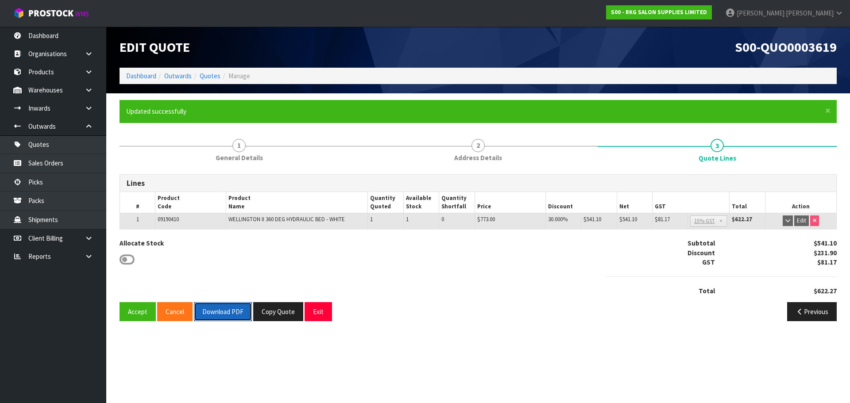
click at [209, 309] on button "Download PDF" at bounding box center [223, 311] width 58 height 19
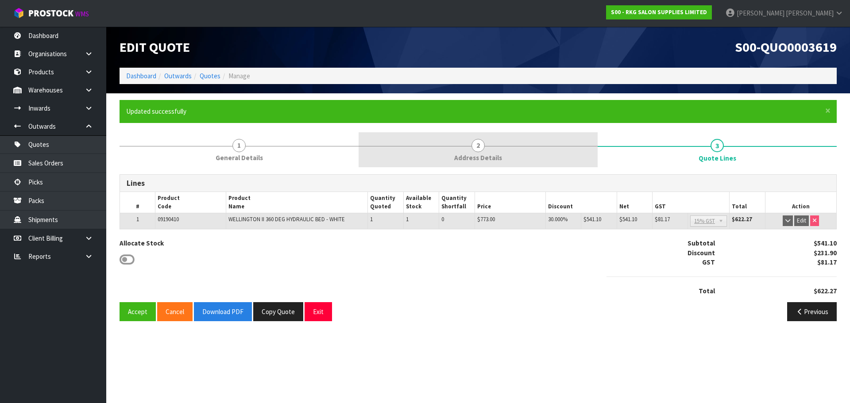
click at [490, 146] on link "2 Address Details" at bounding box center [477, 149] width 239 height 35
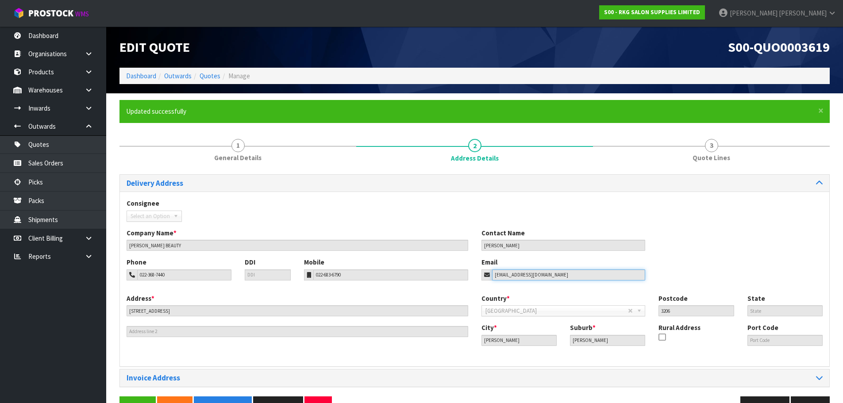
drag, startPoint x: 555, startPoint y: 275, endPoint x: 481, endPoint y: 274, distance: 73.9
click at [481, 274] on div "haleighivil7@gmail.com" at bounding box center [563, 274] width 164 height 11
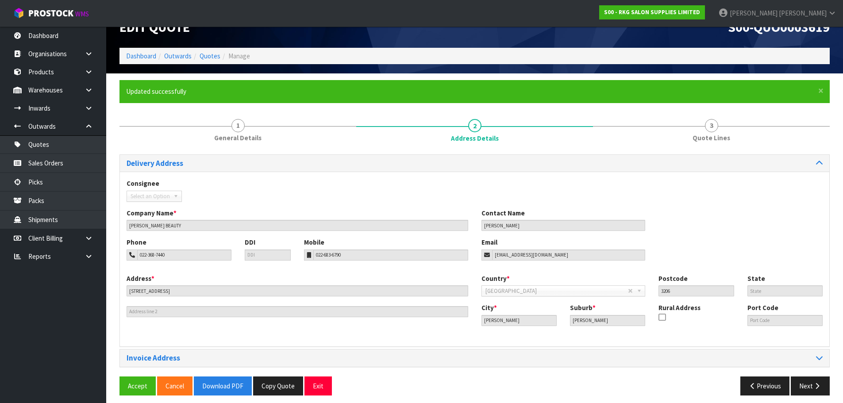
scroll to position [26, 0]
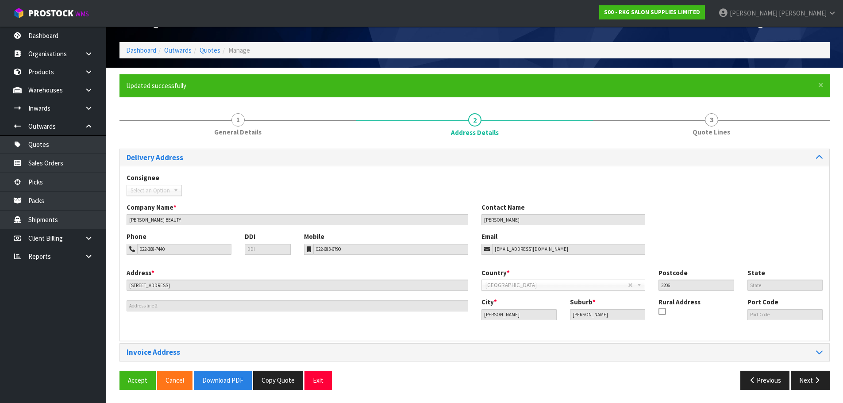
drag, startPoint x: 316, startPoint y: 385, endPoint x: 315, endPoint y: 330, distance: 55.3
click at [316, 385] on button "Exit" at bounding box center [317, 380] width 27 height 19
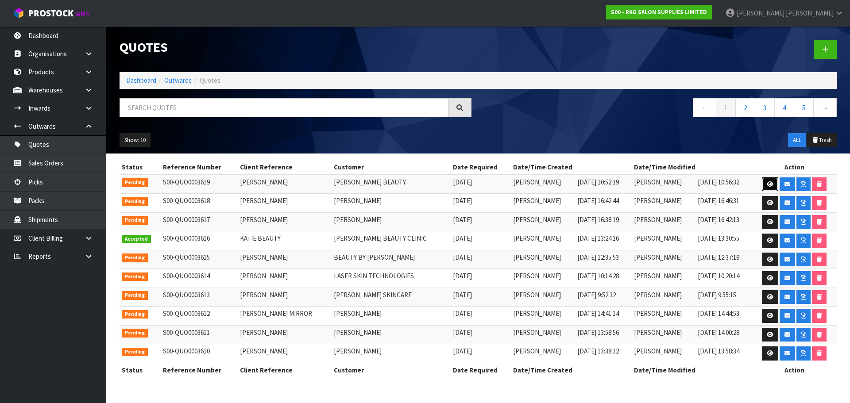
click at [766, 182] on icon at bounding box center [769, 184] width 7 height 6
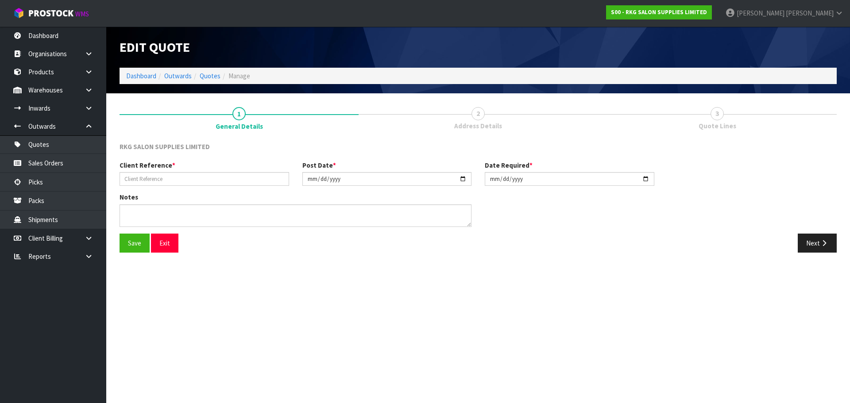
type input "HALEIGH IVIL"
type input "2025-09-16"
type textarea "FOR PICK UP"
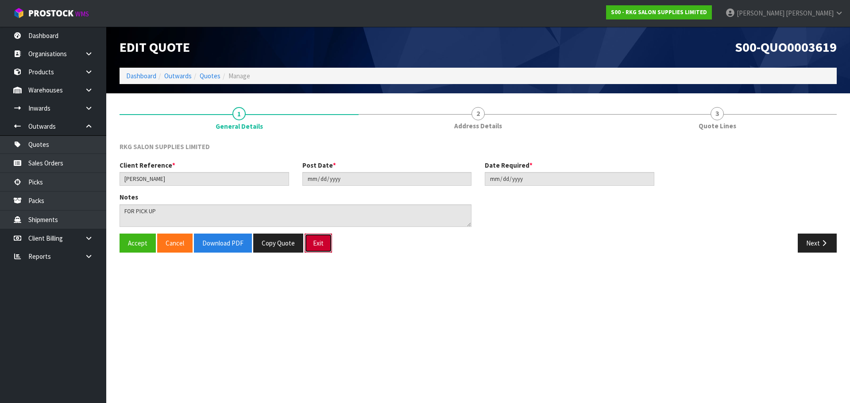
click at [316, 244] on button "Exit" at bounding box center [317, 243] width 27 height 19
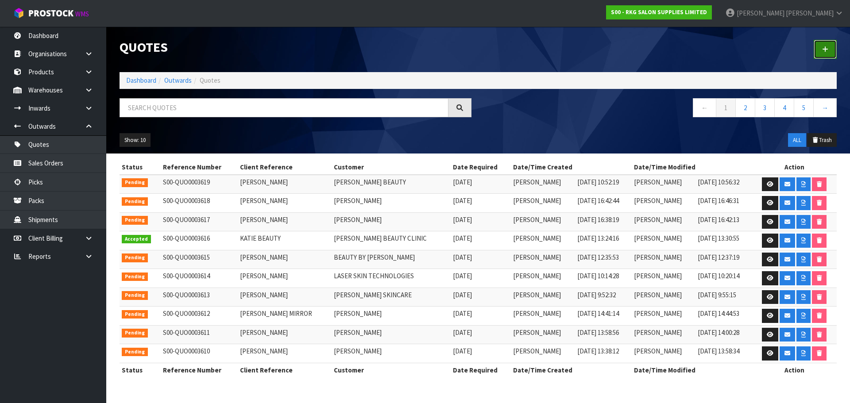
click at [823, 51] on icon at bounding box center [825, 49] width 6 height 7
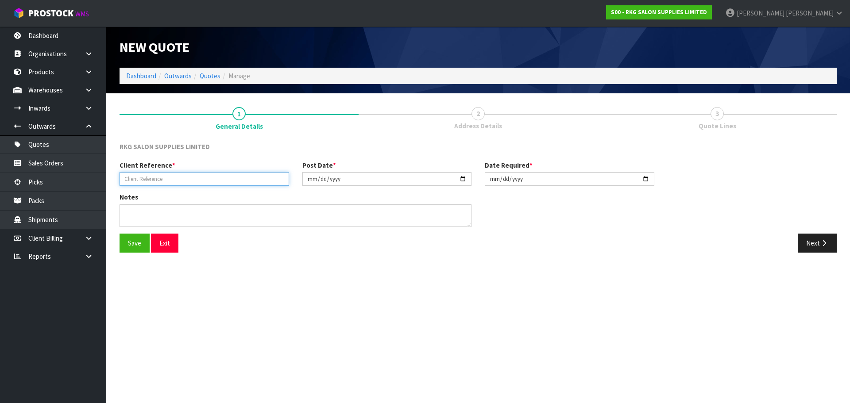
click at [131, 178] on input "text" at bounding box center [203, 179] width 169 height 14
type input "JAYDE BLACKIE"
click at [125, 245] on button "Save" at bounding box center [134, 243] width 30 height 19
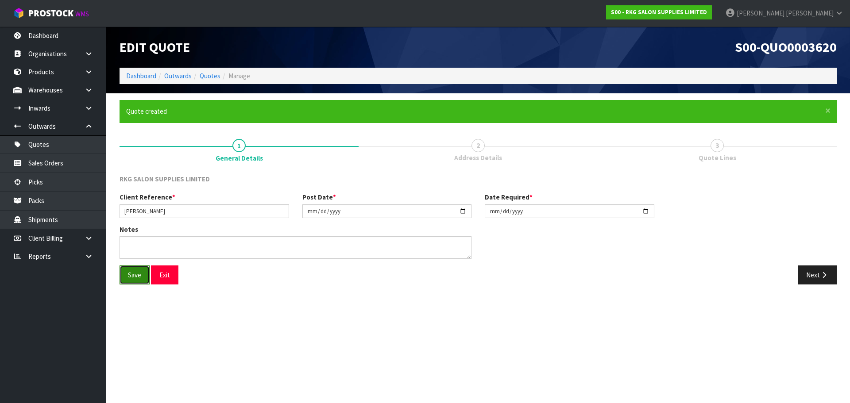
click at [137, 277] on button "Save" at bounding box center [134, 274] width 30 height 19
click at [812, 275] on button "Next" at bounding box center [816, 274] width 39 height 19
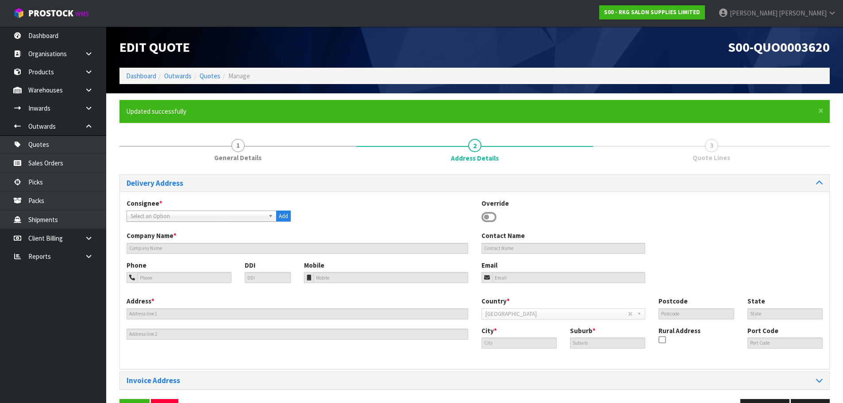
drag, startPoint x: 488, startPoint y: 217, endPoint x: 493, endPoint y: 228, distance: 12.3
click at [488, 217] on icon at bounding box center [488, 217] width 15 height 13
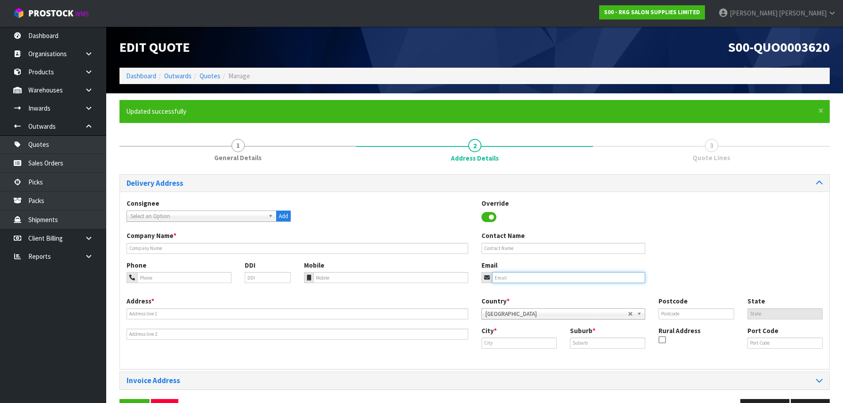
drag, startPoint x: 500, startPoint y: 275, endPoint x: 488, endPoint y: 278, distance: 11.6
click at [500, 275] on input "email" at bounding box center [569, 277] width 154 height 11
paste input "jaydeblackie1@gmail.com"
type input "jaydeblackie1@gmail.com"
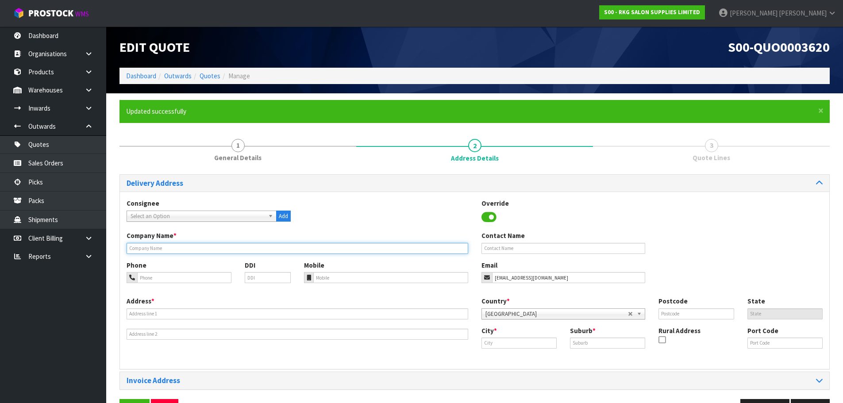
click at [162, 248] on input "text" at bounding box center [298, 248] width 342 height 11
type input "JAYDE BLACKIE"
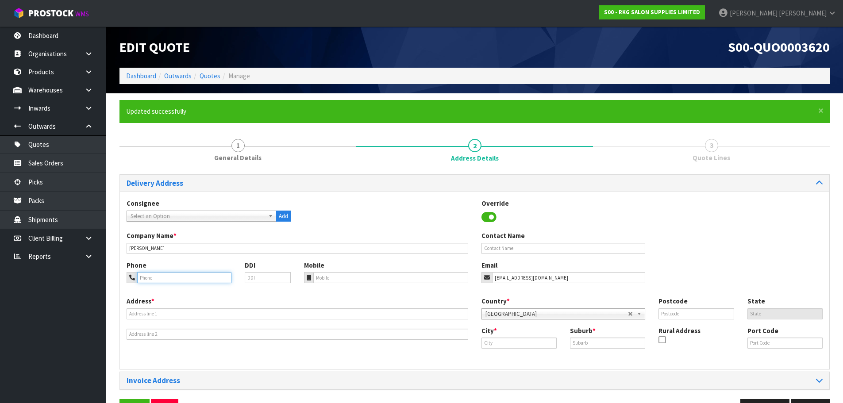
click at [165, 280] on input "tel" at bounding box center [184, 277] width 94 height 11
type input "027-298-8007"
click at [183, 313] on input "text" at bounding box center [298, 313] width 342 height 11
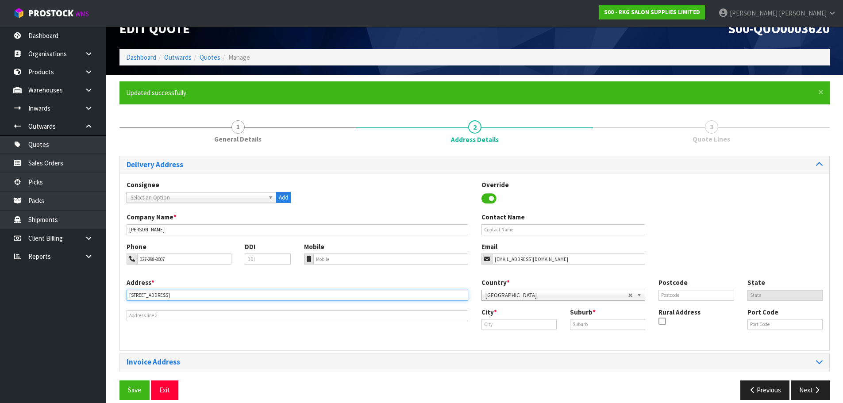
scroll to position [29, 0]
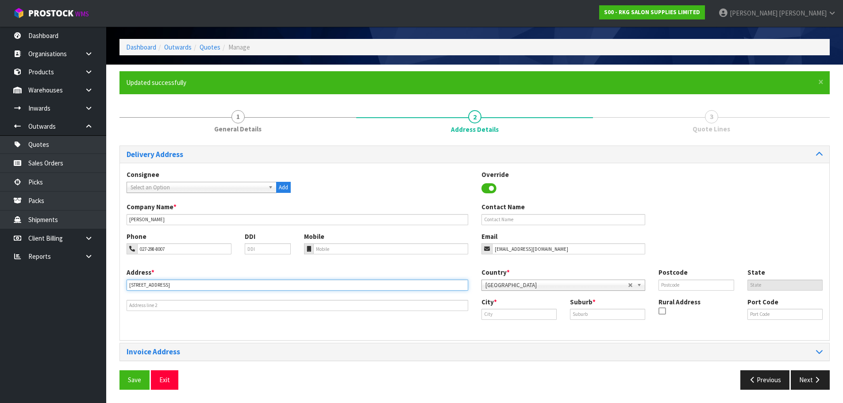
type input "10 JADE PLACE"
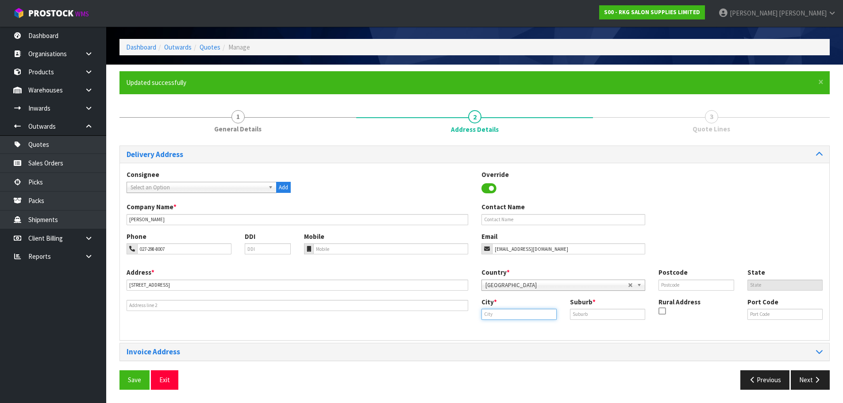
click at [506, 309] on input "text" at bounding box center [518, 314] width 75 height 11
type input "p"
click at [511, 326] on link "Chris tchurch" at bounding box center [527, 329] width 90 height 12
type input "Christchurch"
click at [586, 316] on input "text" at bounding box center [607, 314] width 75 height 11
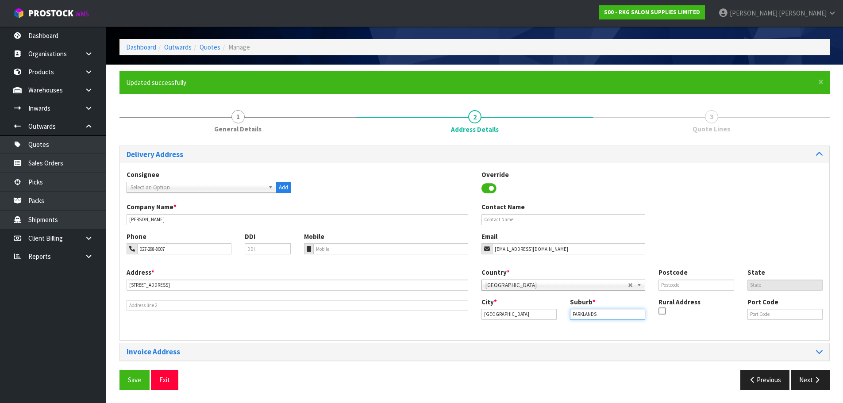
type input "PARKLANDS"
click at [681, 283] on input "text" at bounding box center [695, 285] width 75 height 11
type input "8083"
click at [135, 387] on button "Save" at bounding box center [134, 379] width 30 height 19
click at [157, 250] on input "027-298-8007" at bounding box center [184, 248] width 94 height 11
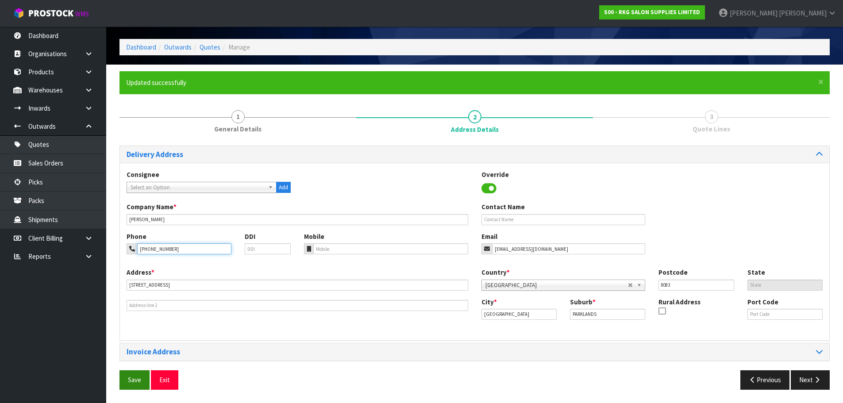
type input "027-2988-007"
click at [127, 377] on button "Save" at bounding box center [134, 379] width 30 height 19
click at [812, 381] on button "Next" at bounding box center [810, 379] width 39 height 19
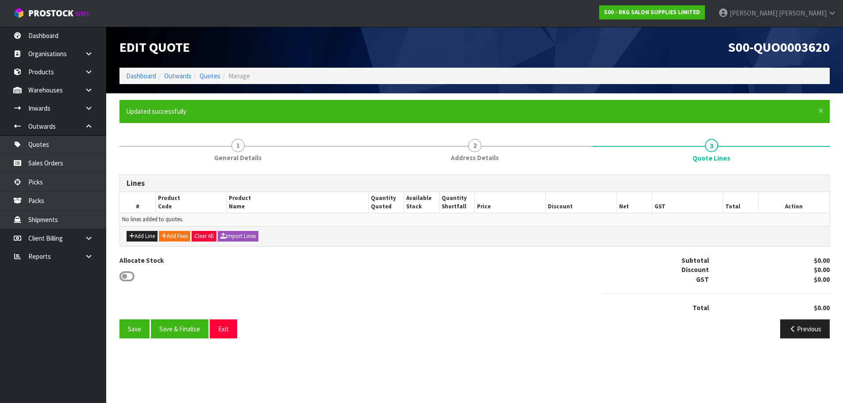
scroll to position [0, 0]
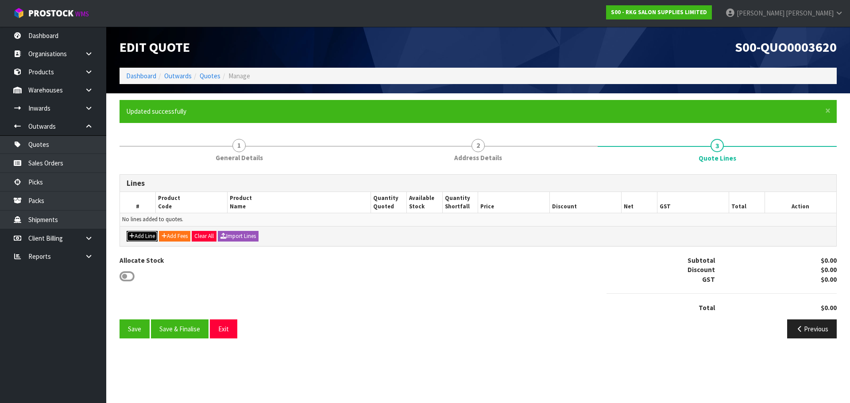
click at [144, 237] on button "Add Line" at bounding box center [142, 236] width 31 height 11
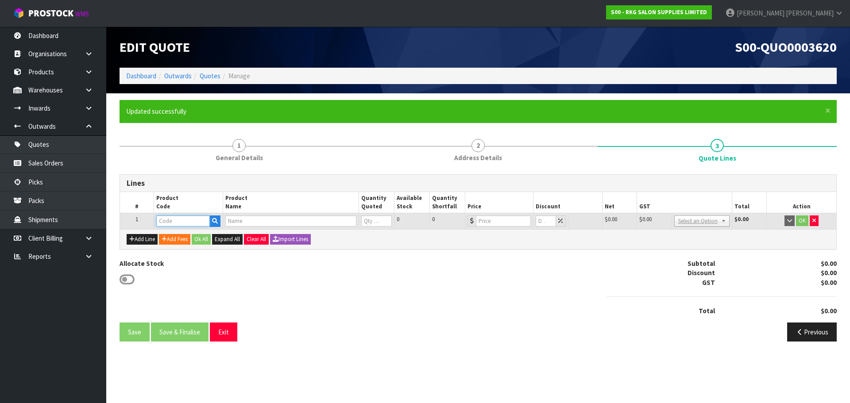
click at [176, 217] on input "text" at bounding box center [182, 220] width 53 height 11
type input "021001"
click at [178, 247] on strong "021001" at bounding box center [175, 248] width 21 height 8
type input "02100101-X"
type input "MUDGEE SALON CHAIR BLACK WITH BLACK ROUND BASE - USED"
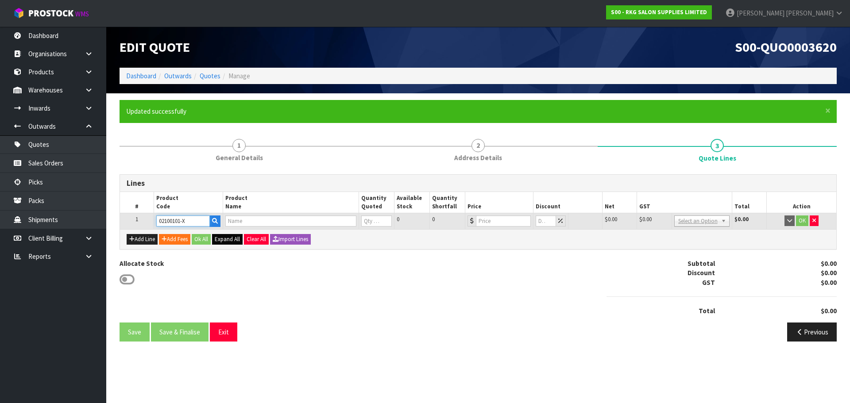
type input "0"
type input "299"
type input "0"
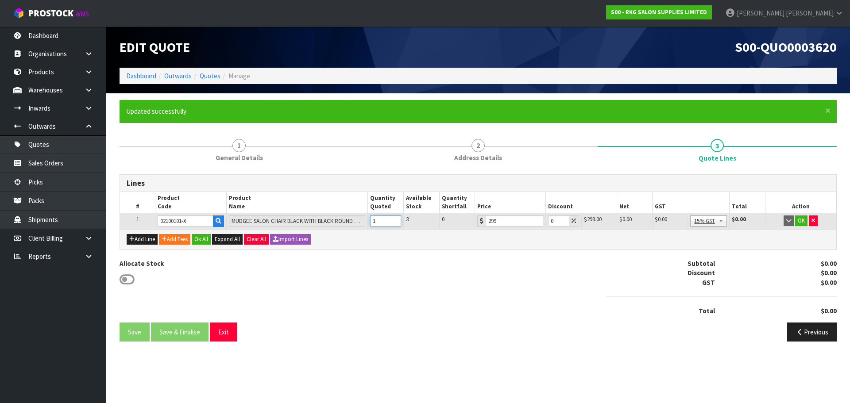
type input "1"
click at [392, 220] on input "1" at bounding box center [385, 220] width 31 height 11
click at [800, 223] on button "OK" at bounding box center [801, 220] width 12 height 11
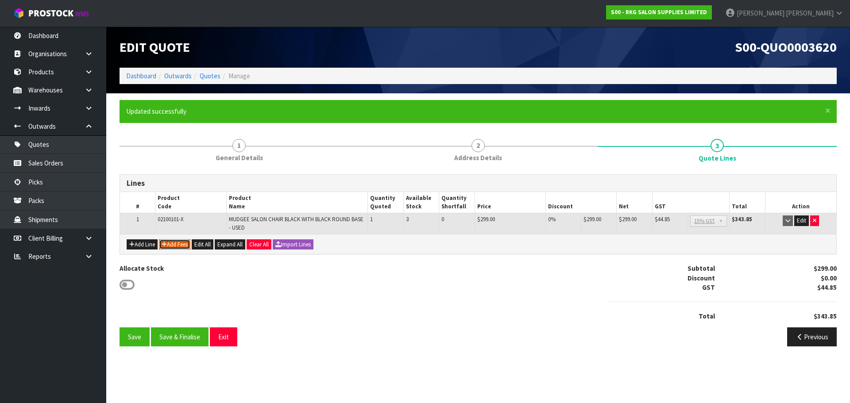
click at [187, 240] on button "Add Fees" at bounding box center [174, 244] width 31 height 11
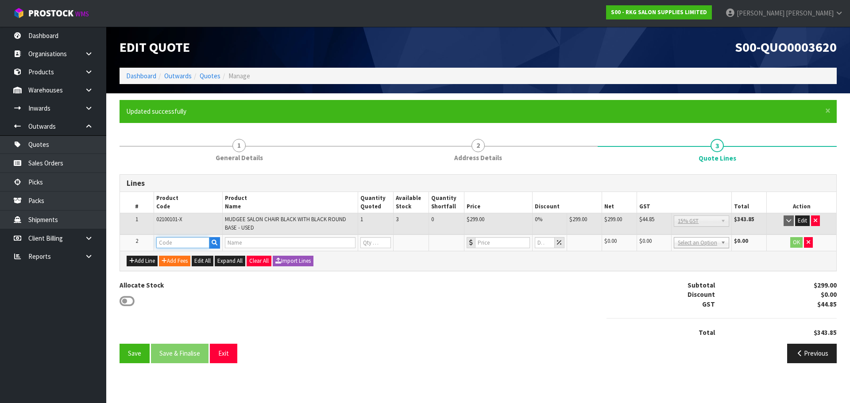
click at [181, 241] on input "text" at bounding box center [182, 242] width 53 height 11
type input "FRE"
click at [186, 258] on link "FRE IGHT" at bounding box center [192, 258] width 70 height 12
type input "FREIGHT"
type input "FREIGHT FEE"
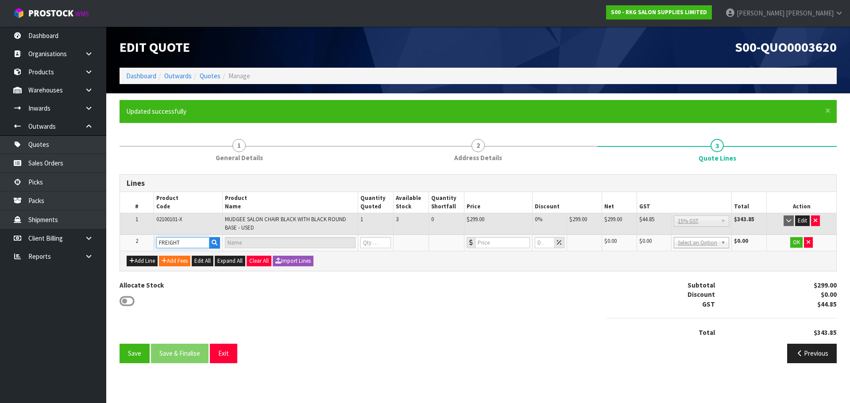
type input "1"
type input "0"
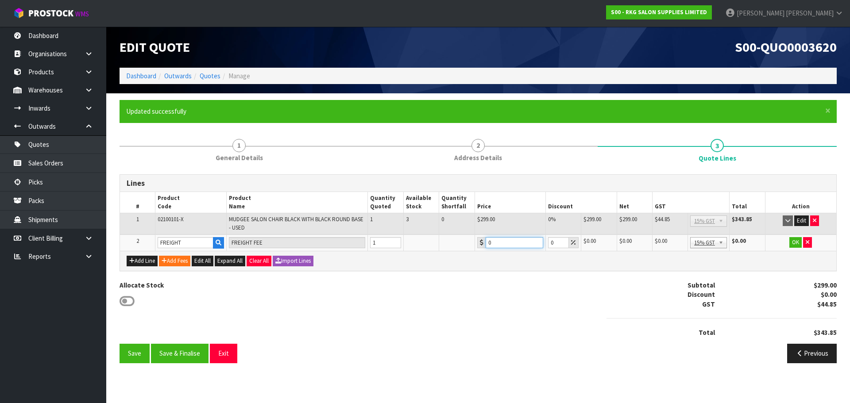
drag, startPoint x: 493, startPoint y: 240, endPoint x: 483, endPoint y: 241, distance: 10.7
click at [483, 241] on div "0" at bounding box center [510, 242] width 66 height 11
type input "155.95"
click at [799, 241] on button "OK" at bounding box center [795, 242] width 12 height 11
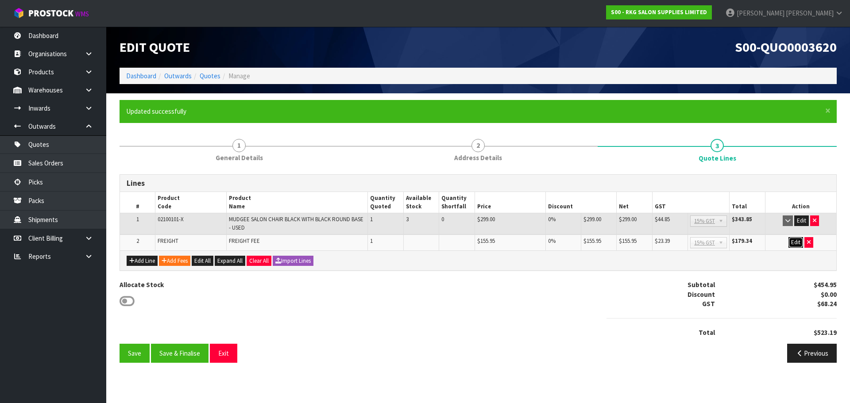
click at [794, 244] on button "Edit" at bounding box center [795, 242] width 15 height 11
click at [496, 242] on input "155.95" at bounding box center [514, 242] width 58 height 11
click at [506, 242] on input "154.95" at bounding box center [514, 242] width 58 height 11
type input "154.90"
click at [791, 245] on button "OK" at bounding box center [795, 242] width 12 height 11
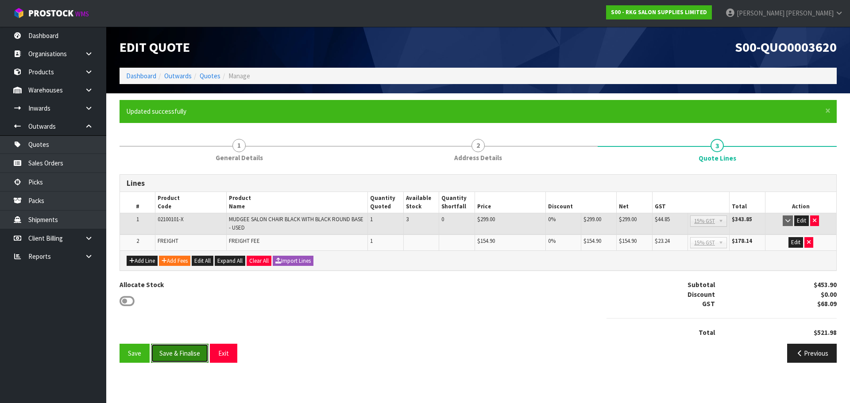
click at [174, 351] on button "Save & Finalise" at bounding box center [180, 353] width 58 height 19
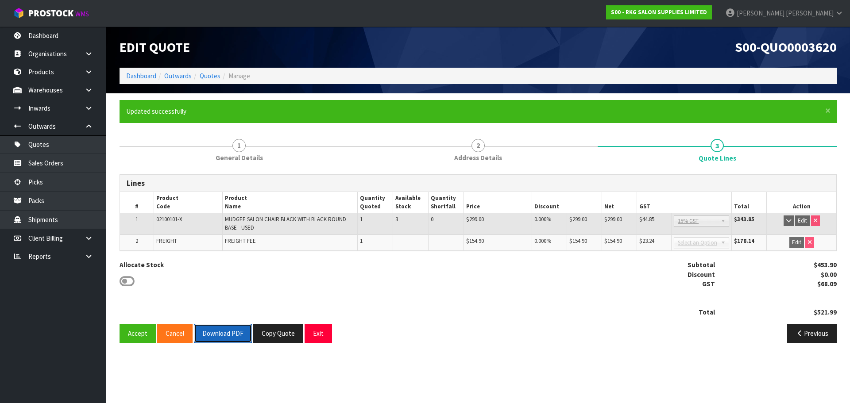
click at [223, 335] on button "Download PDF" at bounding box center [223, 333] width 58 height 19
click at [323, 335] on button "Exit" at bounding box center [317, 333] width 27 height 19
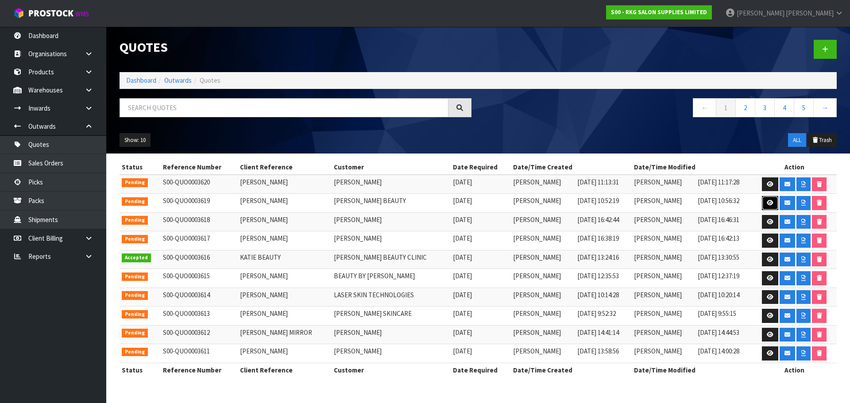
click at [770, 204] on icon at bounding box center [769, 203] width 7 height 6
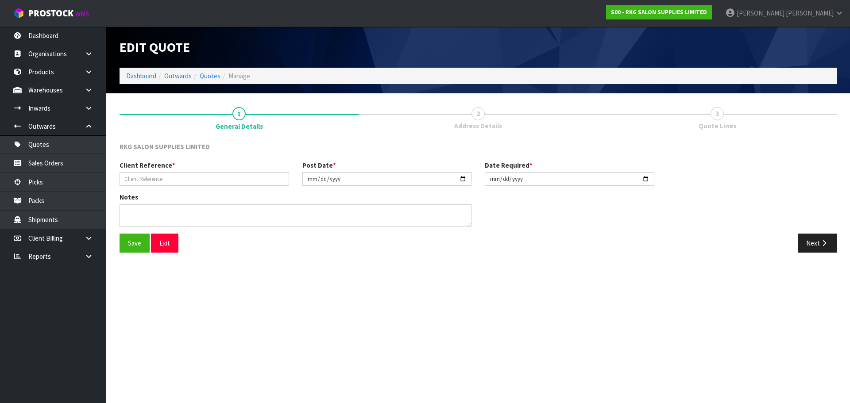
type input "HALEIGH IVIL"
type input "2025-09-16"
type textarea "FOR PICK UP"
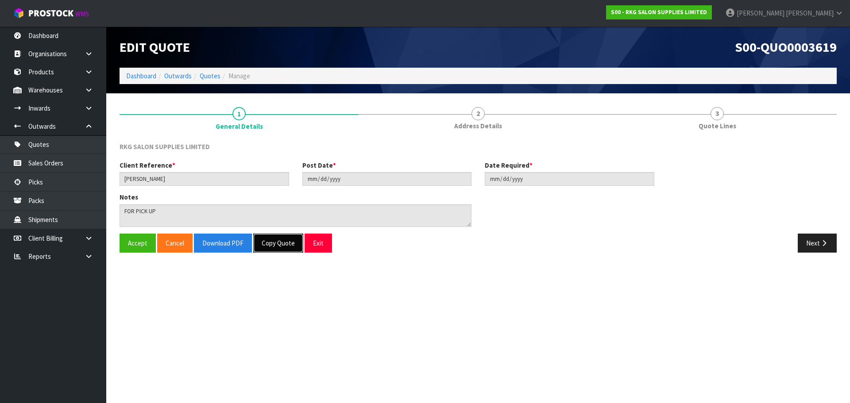
click at [276, 245] on button "Copy Quote" at bounding box center [278, 243] width 50 height 19
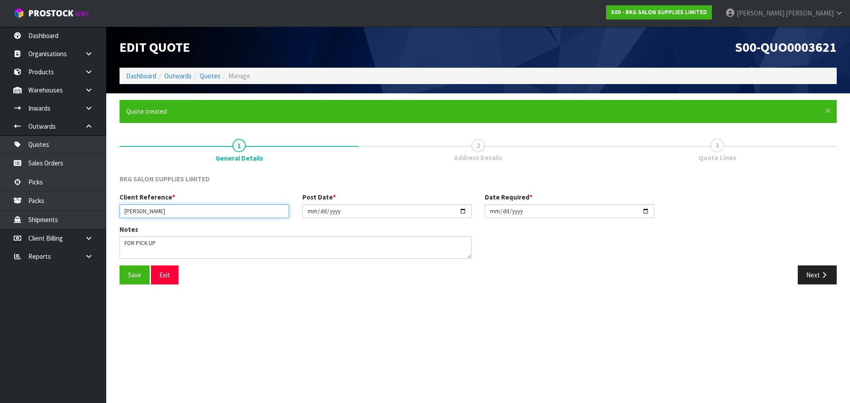
click at [169, 212] on input "HALEIGH IVIL" at bounding box center [203, 211] width 169 height 14
click at [827, 274] on icon "button" at bounding box center [823, 275] width 8 height 7
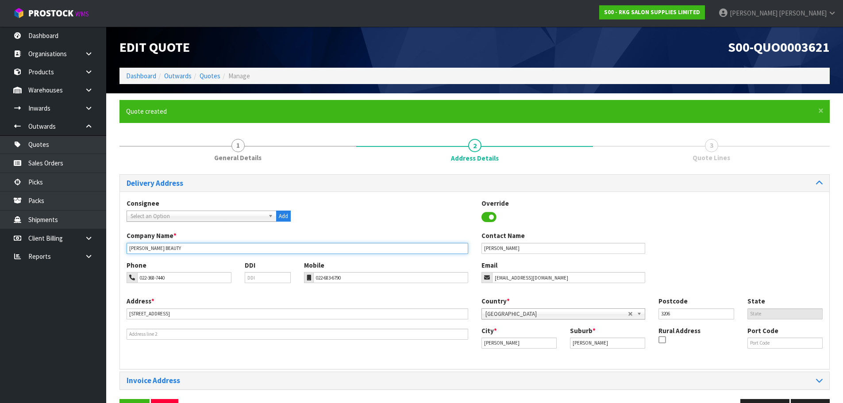
click at [143, 246] on input "ELLARS BEAUTY" at bounding box center [298, 248] width 342 height 11
type input "ELLAS BEAUTY"
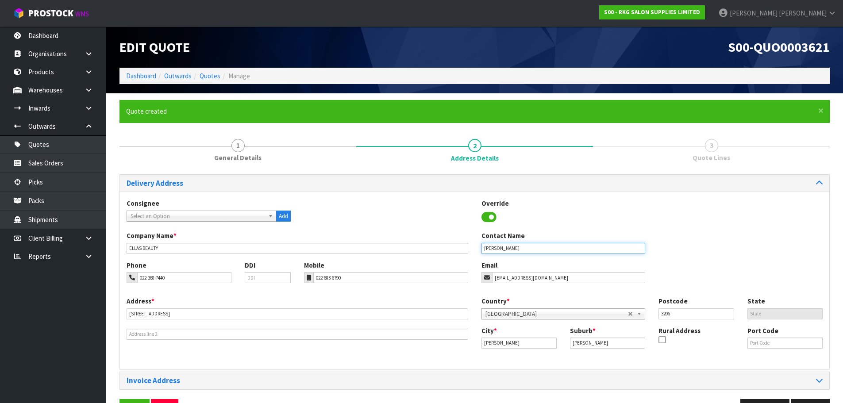
drag, startPoint x: 517, startPoint y: 248, endPoint x: 477, endPoint y: 252, distance: 40.0
click at [477, 252] on div "Contact Name HALEIGH IVIL" at bounding box center [563, 242] width 177 height 23
type input "ELLA MATEARA"
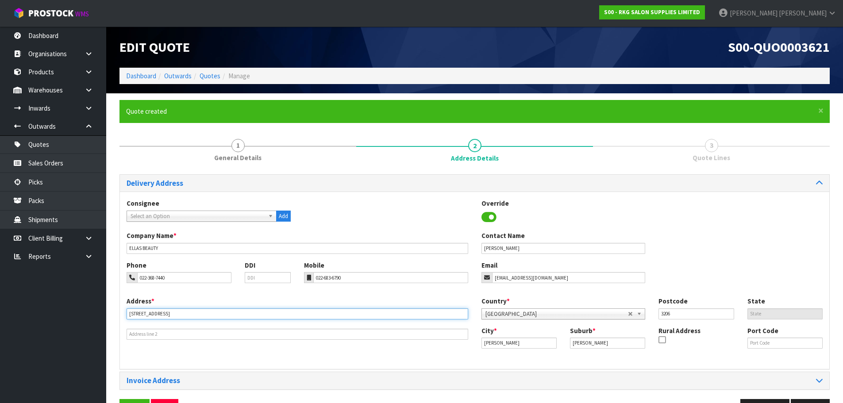
drag, startPoint x: 168, startPoint y: 315, endPoint x: 126, endPoint y: 316, distance: 42.0
click at [126, 316] on div "Address * 38 SLIM ST" at bounding box center [297, 317] width 355 height 43
type input "275 TAUWHARE ROAD"
click at [665, 340] on icon at bounding box center [661, 340] width 7 height 0
click at [0, 0] on input "checkbox" at bounding box center [0, 0] width 0 height 0
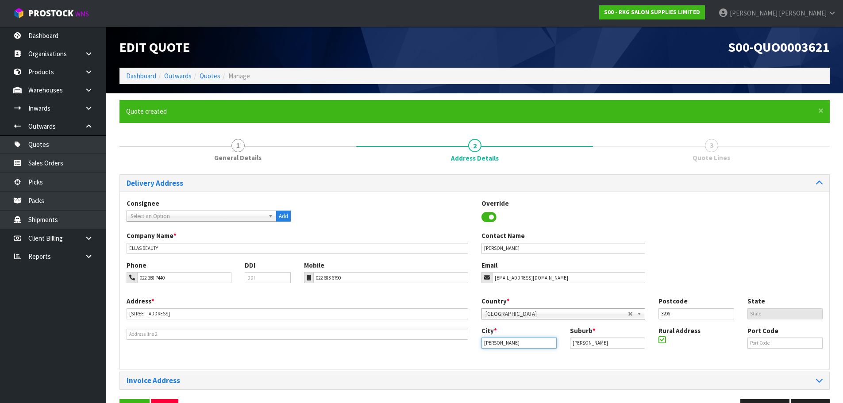
drag, startPoint x: 517, startPoint y: 343, endPoint x: 469, endPoint y: 348, distance: 48.5
click at [469, 348] on div "Address * 275 TAUWHARE ROAD Country * Afghanistan Aland Islands Albania Algeria…" at bounding box center [474, 329] width 709 height 66
drag, startPoint x: 600, startPoint y: 341, endPoint x: 554, endPoint y: 348, distance: 47.4
click at [554, 348] on div "City * Hamilton Suburb * BADER Rural Address Port Code" at bounding box center [652, 341] width 355 height 30
click at [589, 343] on input "TAMAHARERE" at bounding box center [607, 343] width 75 height 11
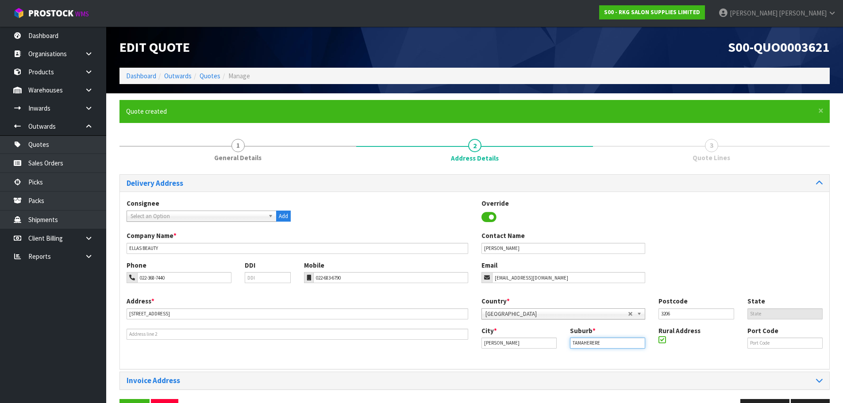
click at [604, 343] on input "TAMAHERERE" at bounding box center [607, 343] width 75 height 11
type input "TAMAHERE"
drag, startPoint x: 696, startPoint y: 318, endPoint x: 661, endPoint y: 318, distance: 35.0
click at [661, 318] on input "3206" at bounding box center [695, 313] width 75 height 11
type input "3283"
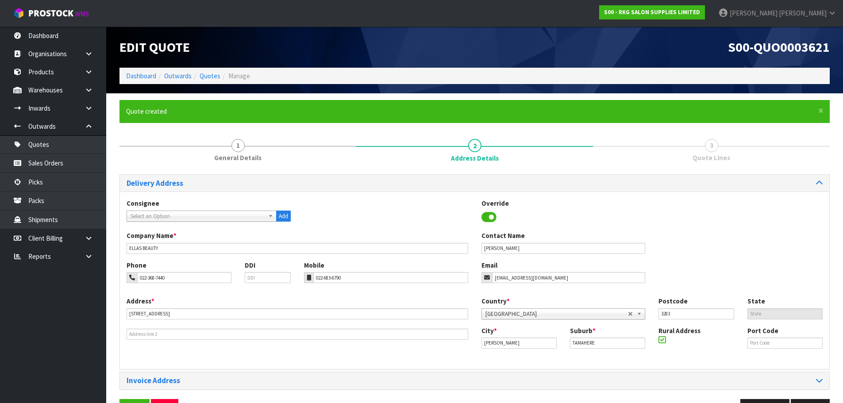
click at [669, 269] on div "Phone 022-368-7440 DDI Mobile 022-683-6790 Email haleighivil7@gmail.com" at bounding box center [474, 279] width 709 height 36
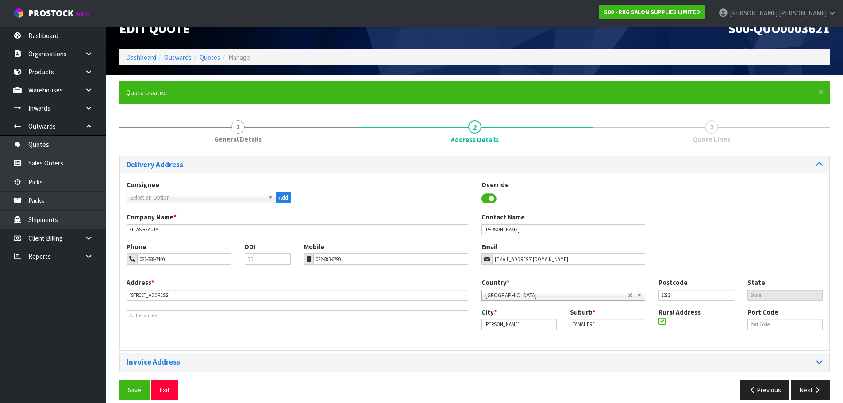
scroll to position [29, 0]
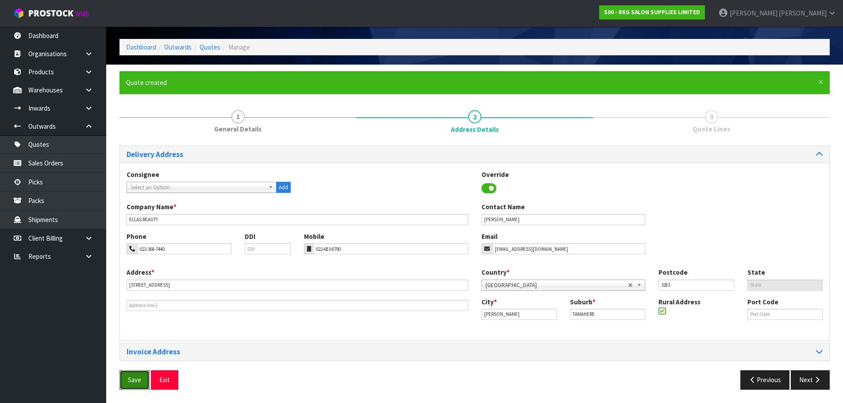
click at [135, 378] on button "Save" at bounding box center [134, 379] width 30 height 19
click at [130, 385] on button "Save" at bounding box center [134, 379] width 30 height 19
click at [812, 378] on button "Next" at bounding box center [810, 379] width 39 height 19
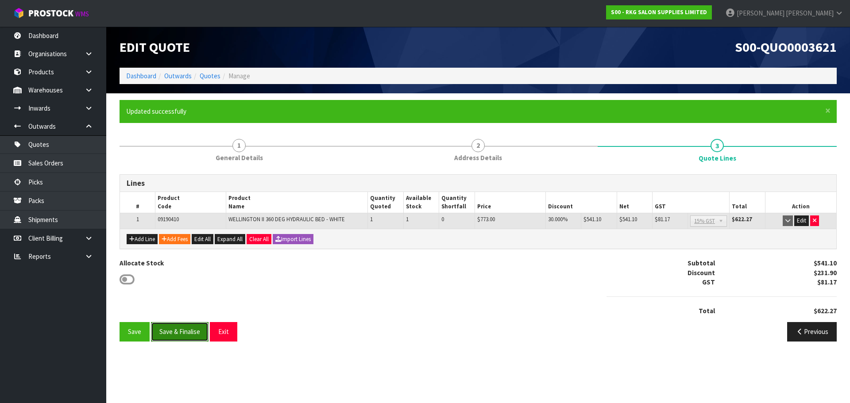
click at [181, 333] on button "Save & Finalise" at bounding box center [180, 331] width 58 height 19
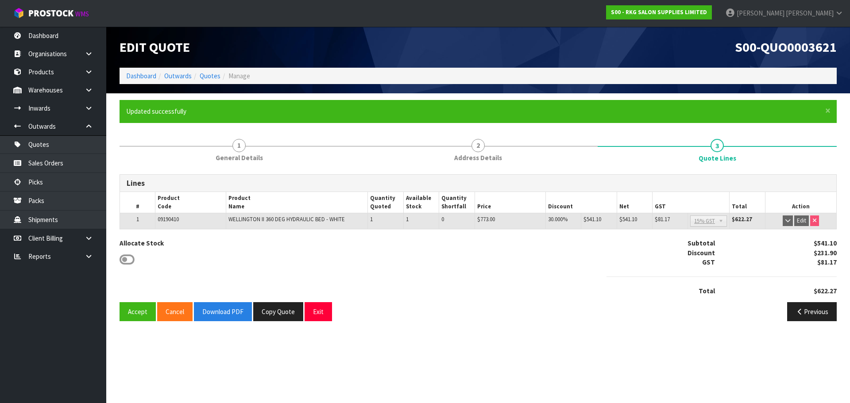
click at [220, 322] on div "Accept Cancel Download PDF Copy Quote Exit Previous" at bounding box center [478, 315] width 730 height 26
click at [219, 308] on button "Download PDF" at bounding box center [223, 311] width 58 height 19
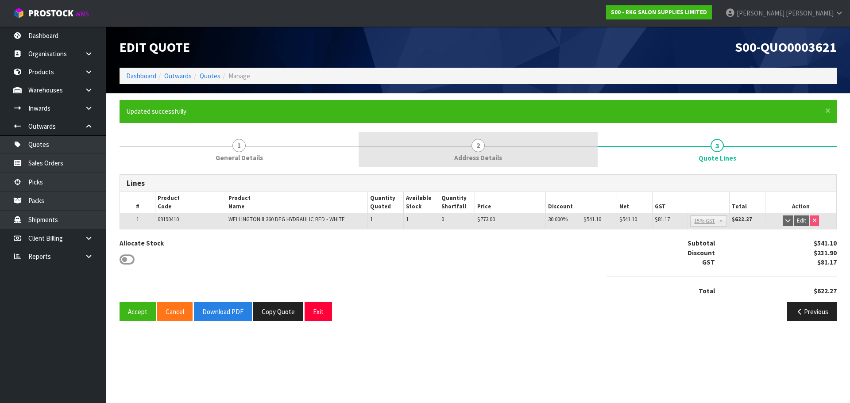
click at [471, 149] on link "2 Address Details" at bounding box center [477, 149] width 239 height 35
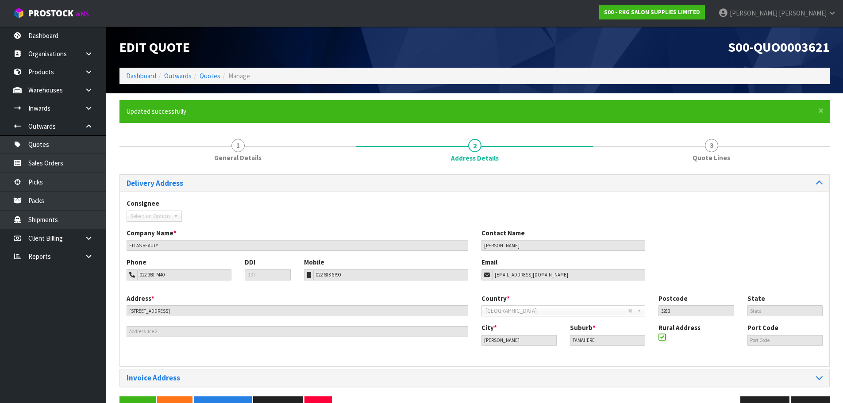
scroll to position [26, 0]
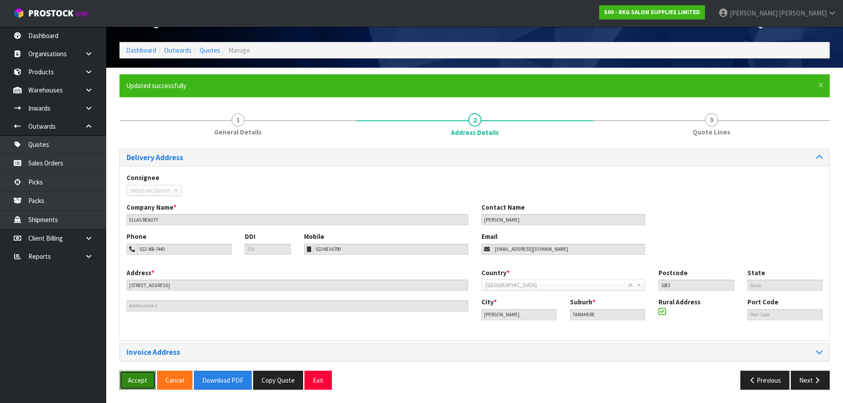
click at [131, 381] on button "Accept" at bounding box center [137, 380] width 36 height 19
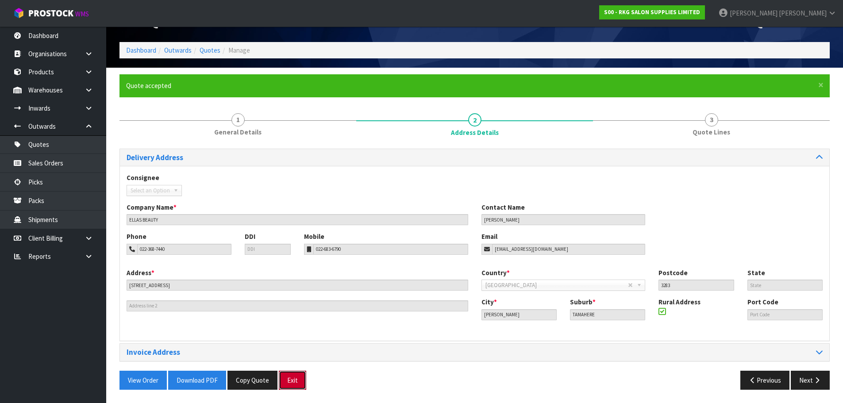
drag, startPoint x: 288, startPoint y: 381, endPoint x: 299, endPoint y: 208, distance: 173.3
click at [288, 378] on button "Exit" at bounding box center [292, 380] width 27 height 19
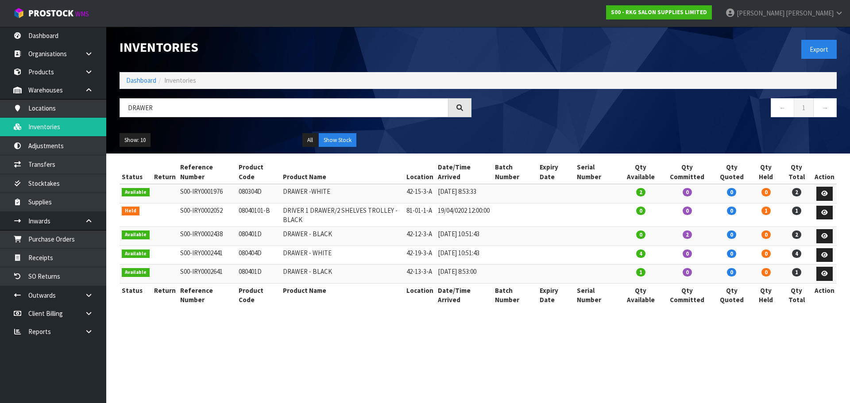
drag, startPoint x: 0, startPoint y: 0, endPoint x: 127, endPoint y: 112, distance: 169.2
click at [127, 112] on input "DRAWER" at bounding box center [283, 107] width 329 height 19
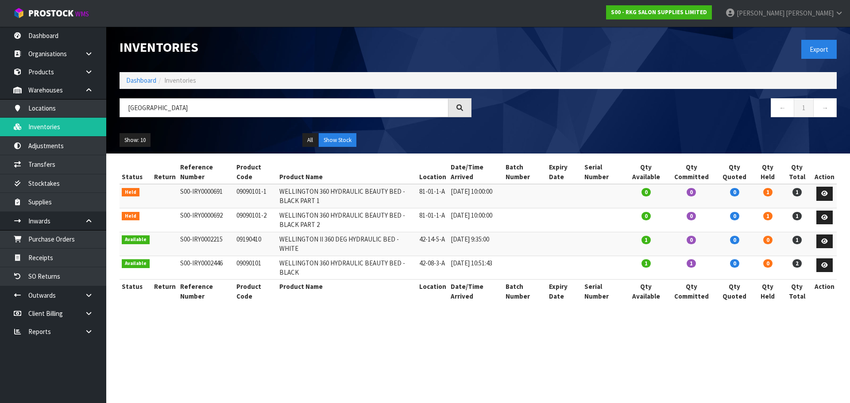
type input "[GEOGRAPHIC_DATA]"
drag, startPoint x: 179, startPoint y: 106, endPoint x: 122, endPoint y: 108, distance: 57.5
click at [122, 108] on input "[GEOGRAPHIC_DATA]" at bounding box center [283, 107] width 329 height 19
click at [189, 109] on input "[GEOGRAPHIC_DATA]" at bounding box center [283, 107] width 329 height 19
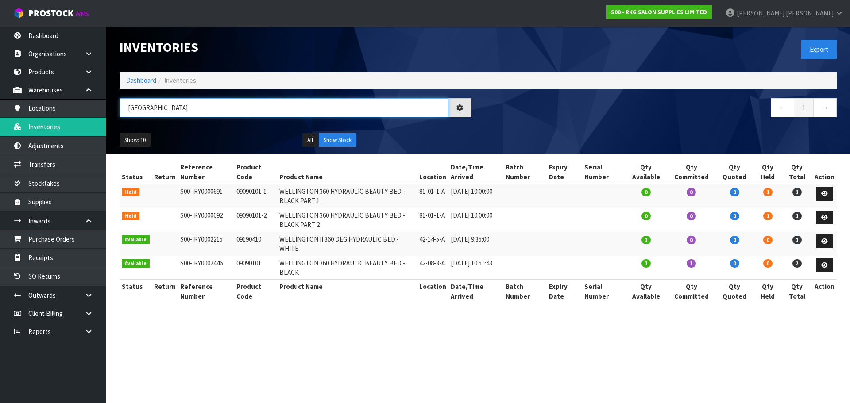
click at [210, 110] on input "[GEOGRAPHIC_DATA]" at bounding box center [283, 107] width 329 height 19
click at [219, 106] on input "[GEOGRAPHIC_DATA]" at bounding box center [283, 107] width 329 height 19
drag, startPoint x: 219, startPoint y: 106, endPoint x: 123, endPoint y: 119, distance: 96.9
click at [123, 119] on div "[GEOGRAPHIC_DATA]" at bounding box center [295, 111] width 365 height 26
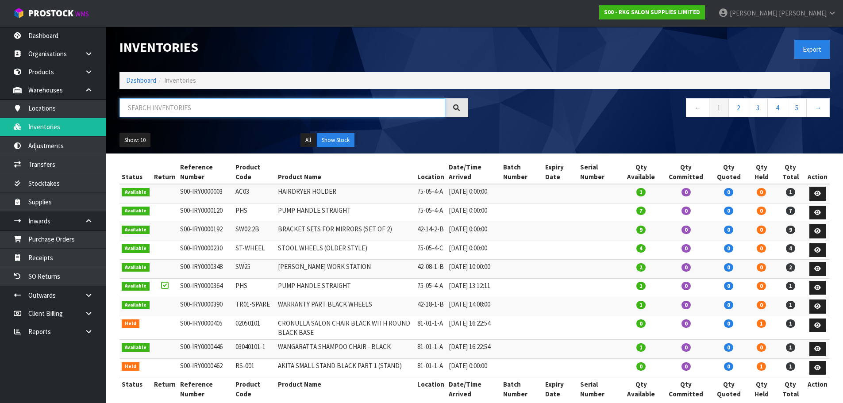
click at [147, 108] on input "text" at bounding box center [282, 107] width 326 height 19
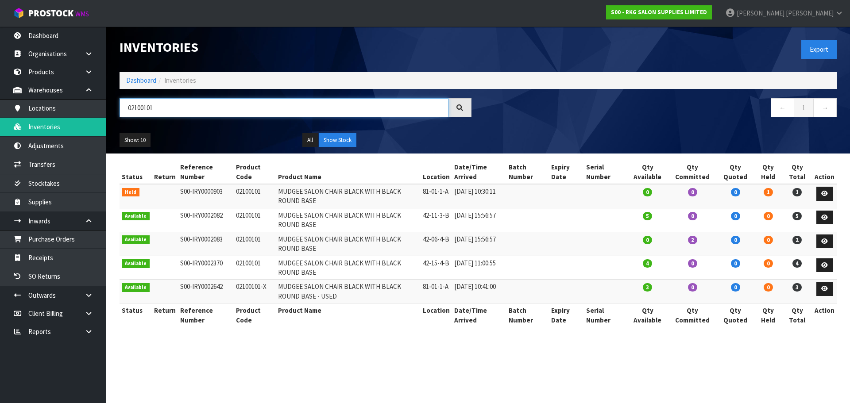
click at [176, 108] on input "02100101" at bounding box center [283, 107] width 329 height 19
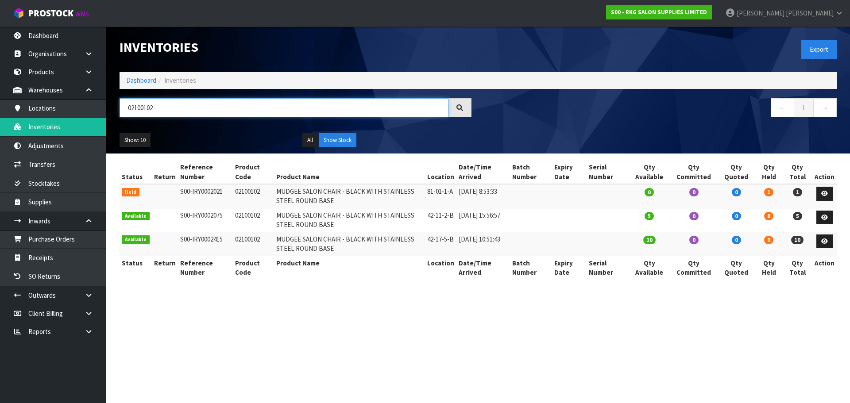
drag, startPoint x: 169, startPoint y: 108, endPoint x: 110, endPoint y: 114, distance: 60.0
click at [110, 114] on header "Inventories Export Dashboard Inventories 02100102 ← 1 → Show: 10 5 10 25 50 All…" at bounding box center [477, 90] width 743 height 127
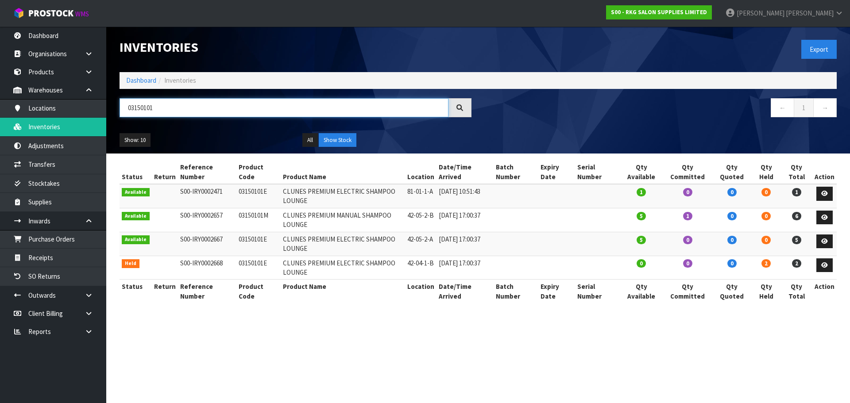
drag, startPoint x: 152, startPoint y: 111, endPoint x: 119, endPoint y: 113, distance: 32.8
click at [119, 113] on div "03150101" at bounding box center [295, 111] width 365 height 26
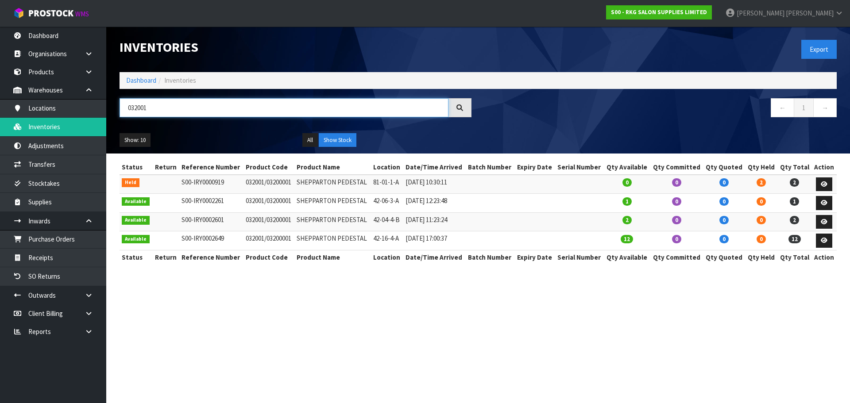
drag, startPoint x: 160, startPoint y: 107, endPoint x: 120, endPoint y: 107, distance: 39.4
click at [120, 107] on input "032001" at bounding box center [283, 107] width 329 height 19
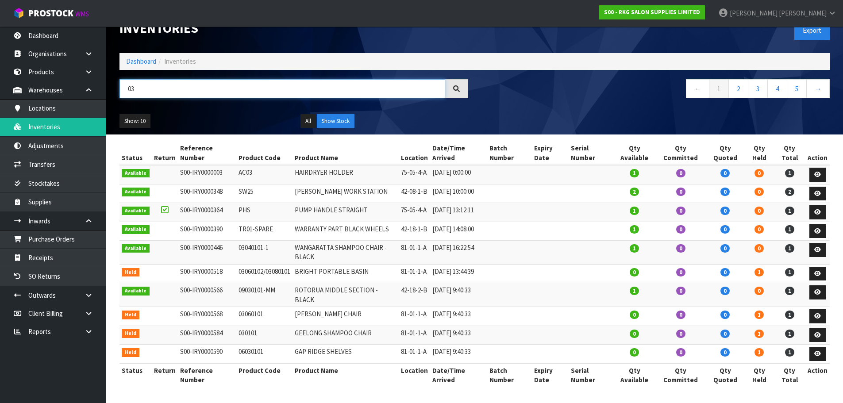
scroll to position [34, 0]
drag, startPoint x: 155, startPoint y: 73, endPoint x: 121, endPoint y: 74, distance: 34.1
click at [121, 79] on input "03" at bounding box center [282, 88] width 326 height 19
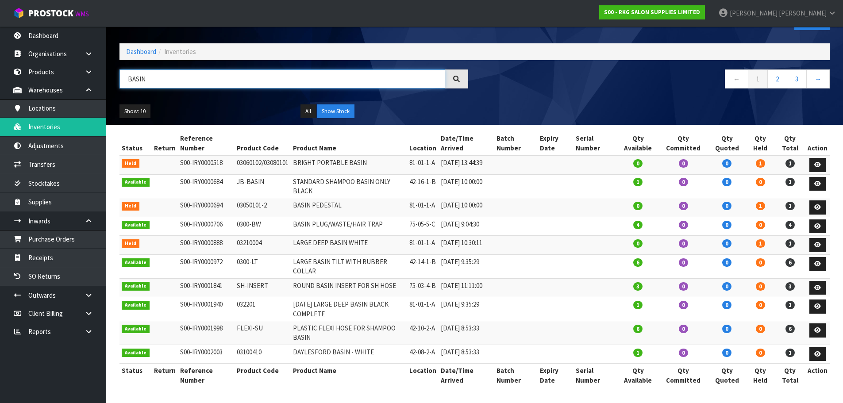
drag, startPoint x: 152, startPoint y: 74, endPoint x: 127, endPoint y: 74, distance: 25.7
click at [127, 74] on input "BASIN" at bounding box center [282, 78] width 326 height 19
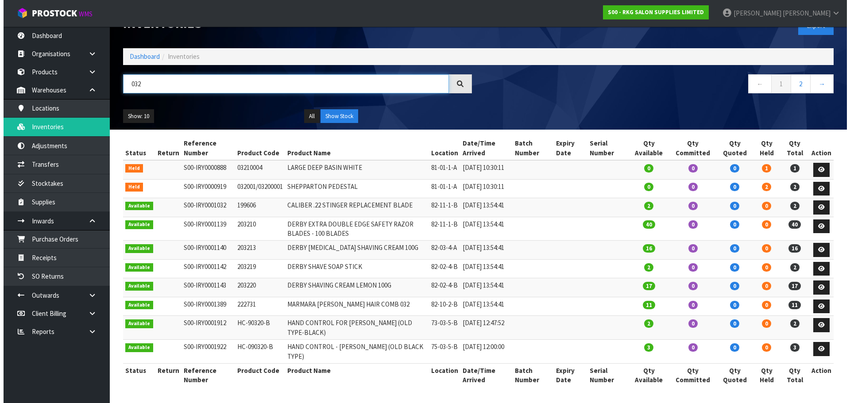
scroll to position [0, 0]
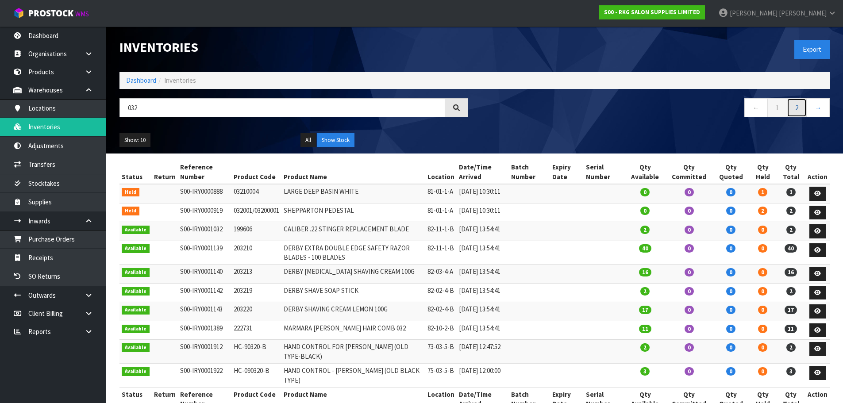
click at [793, 109] on link "2" at bounding box center [797, 107] width 20 height 19
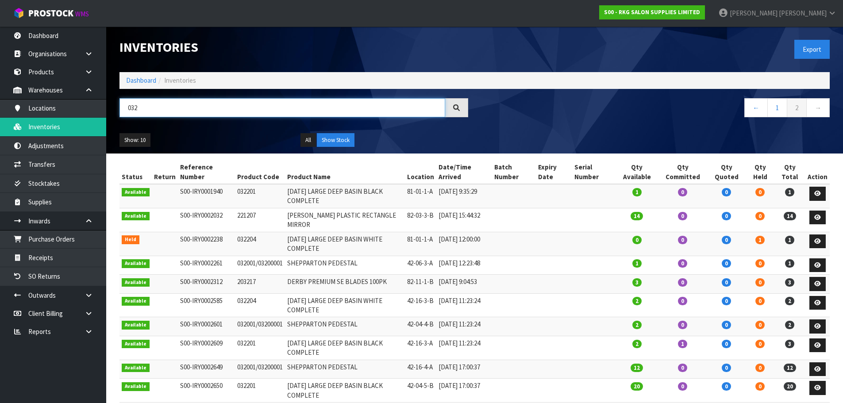
click at [154, 101] on input "032" at bounding box center [282, 107] width 326 height 19
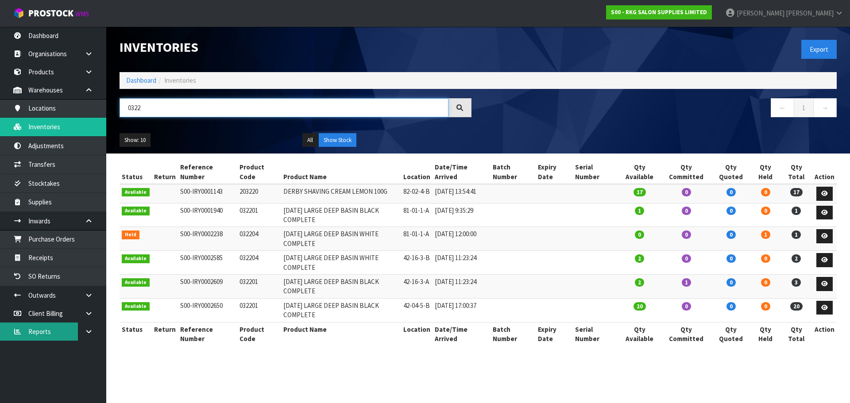
type input "0322"
